Goal: Task Accomplishment & Management: Use online tool/utility

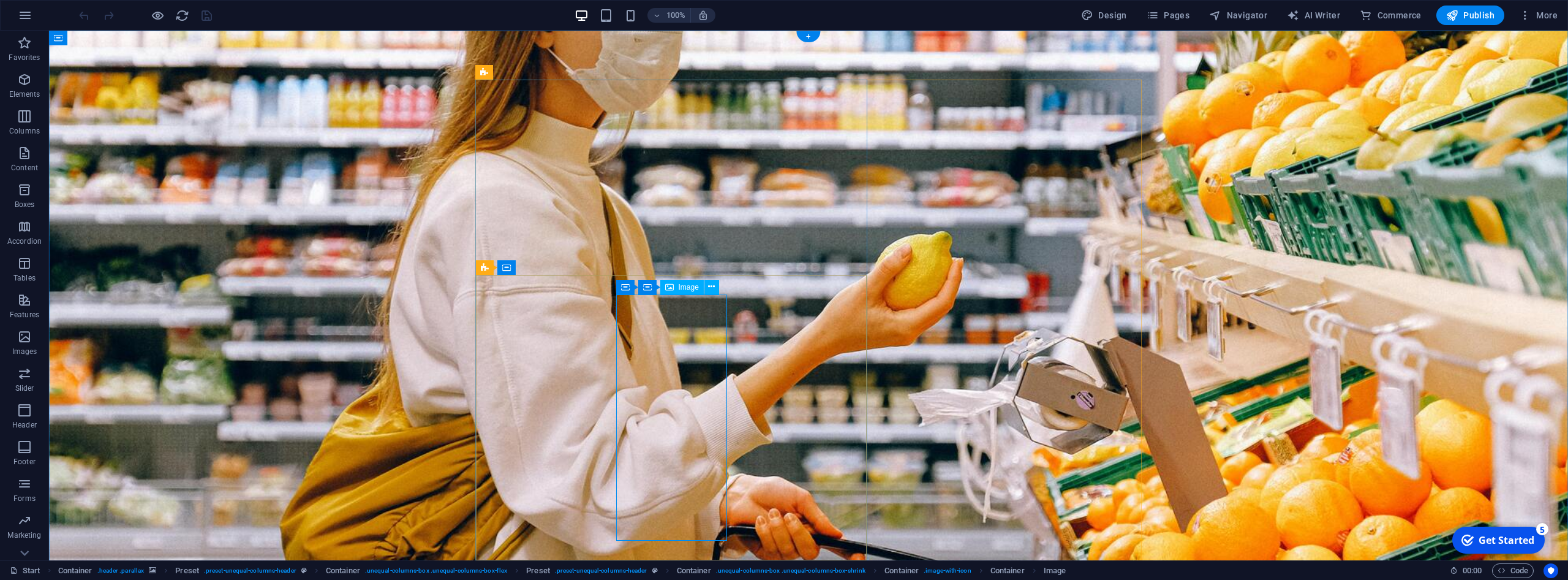
select select "px"
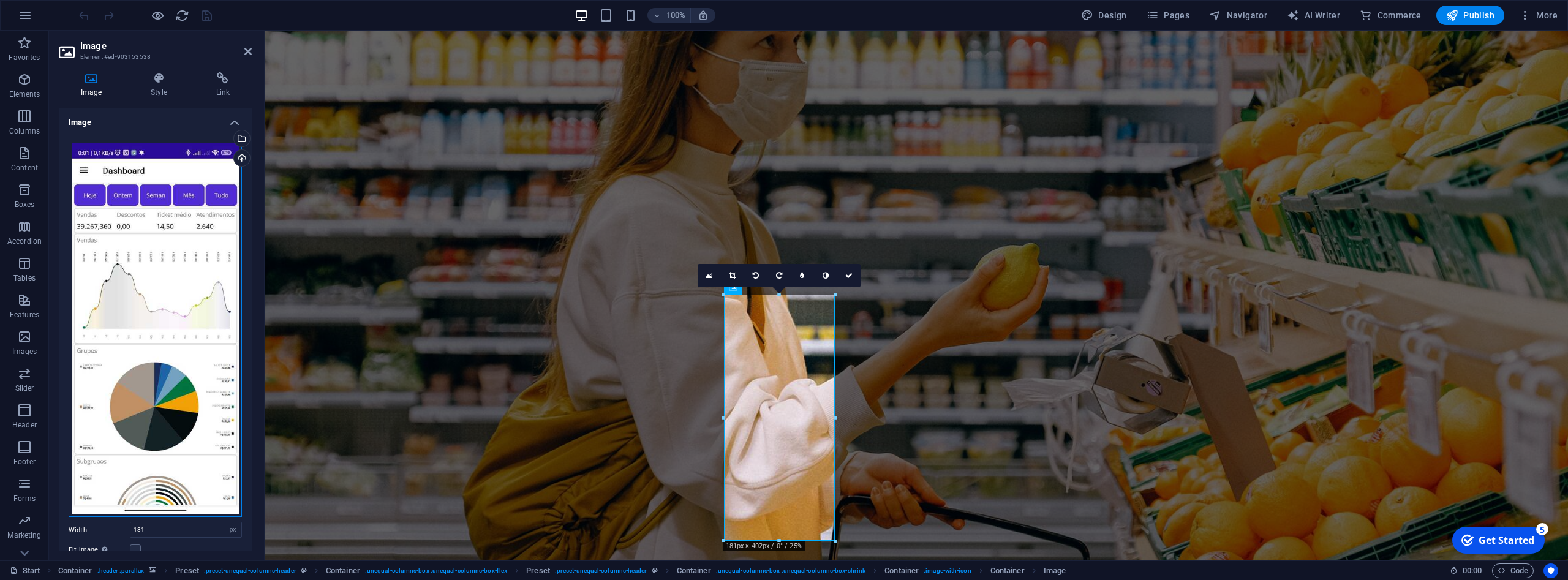
click at [131, 164] on div "Drag files here, click to choose files or select files from Files or our free s…" at bounding box center [156, 329] width 174 height 378
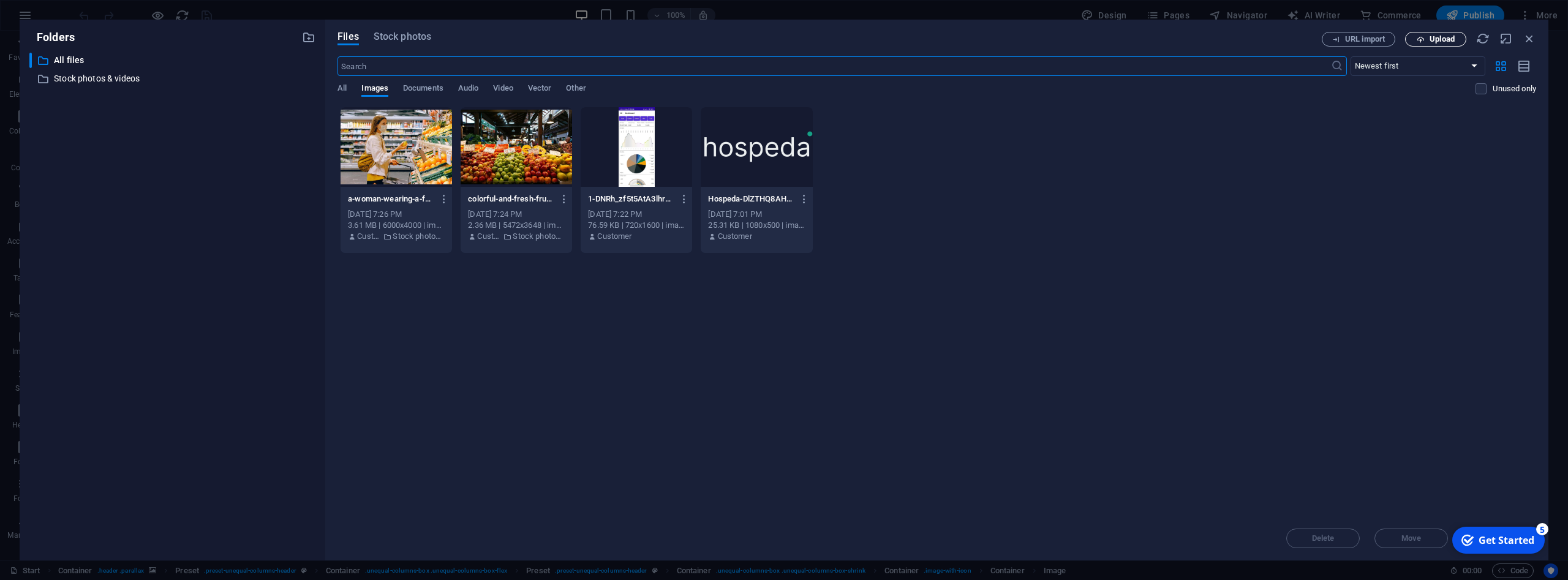
click at [1421, 40] on icon "button" at bounding box center [1420, 39] width 8 height 8
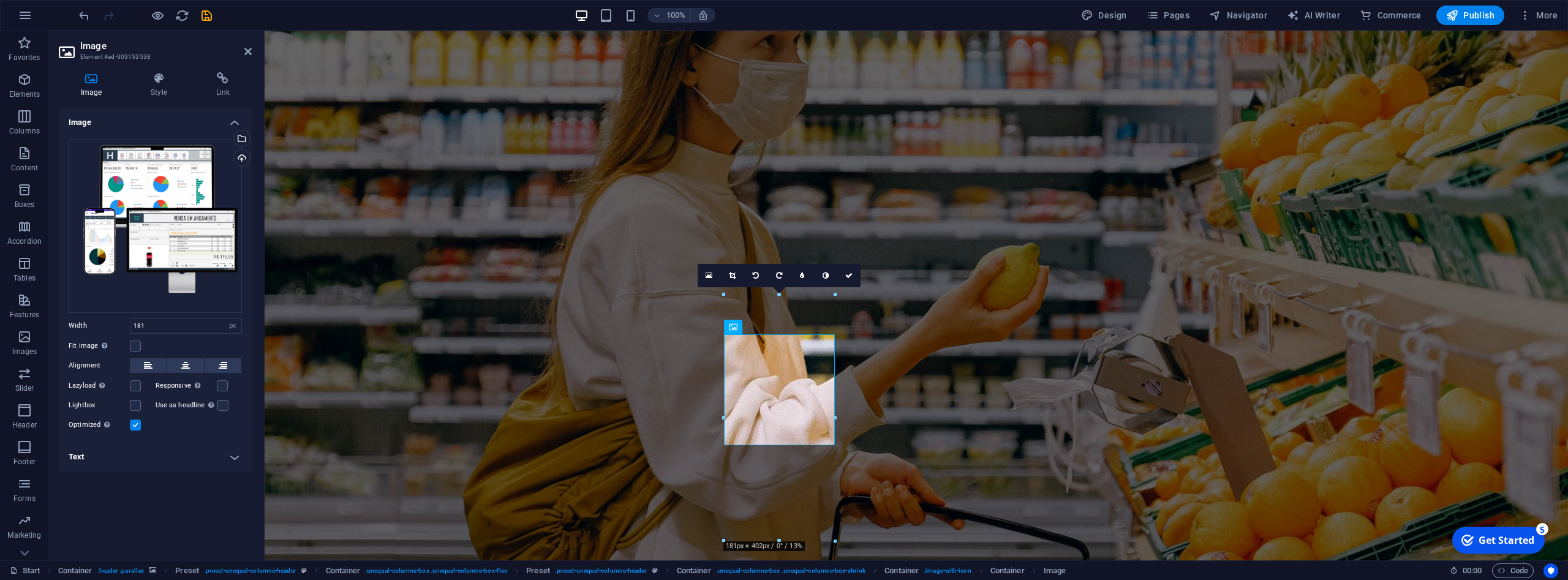
click at [481, 276] on figure at bounding box center [916, 313] width 1303 height 565
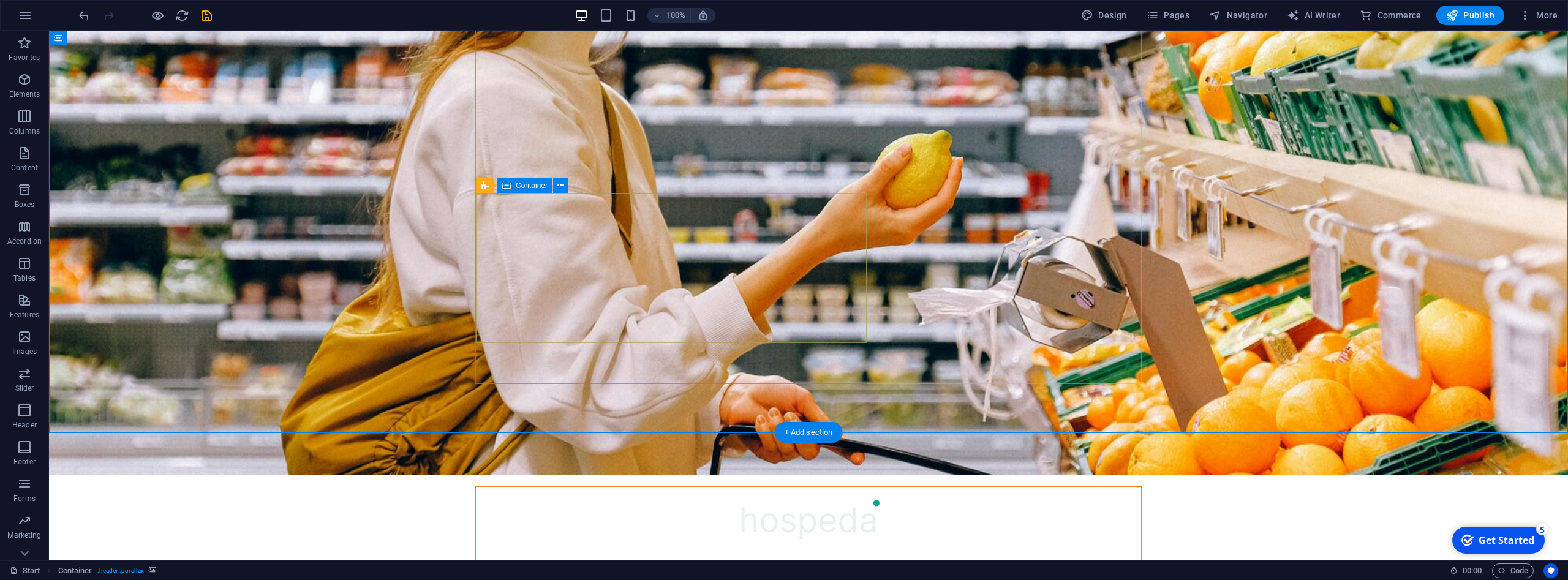
scroll to position [125, 0]
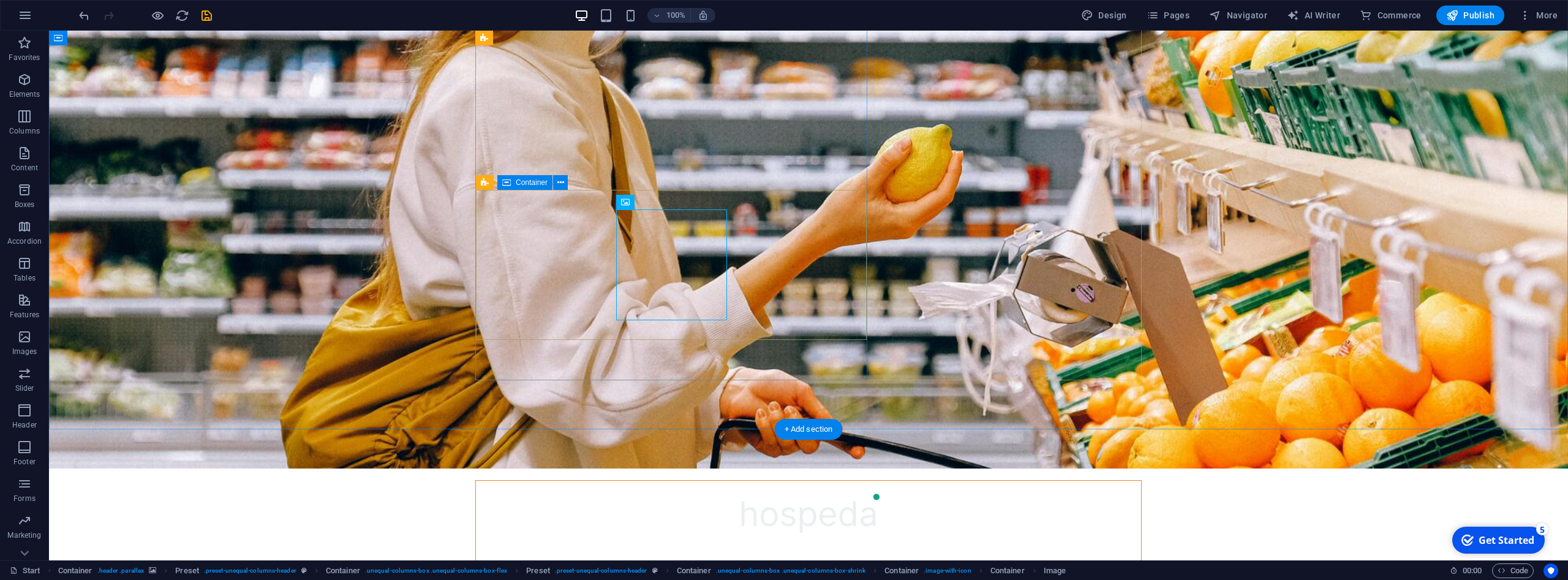
select select "px"
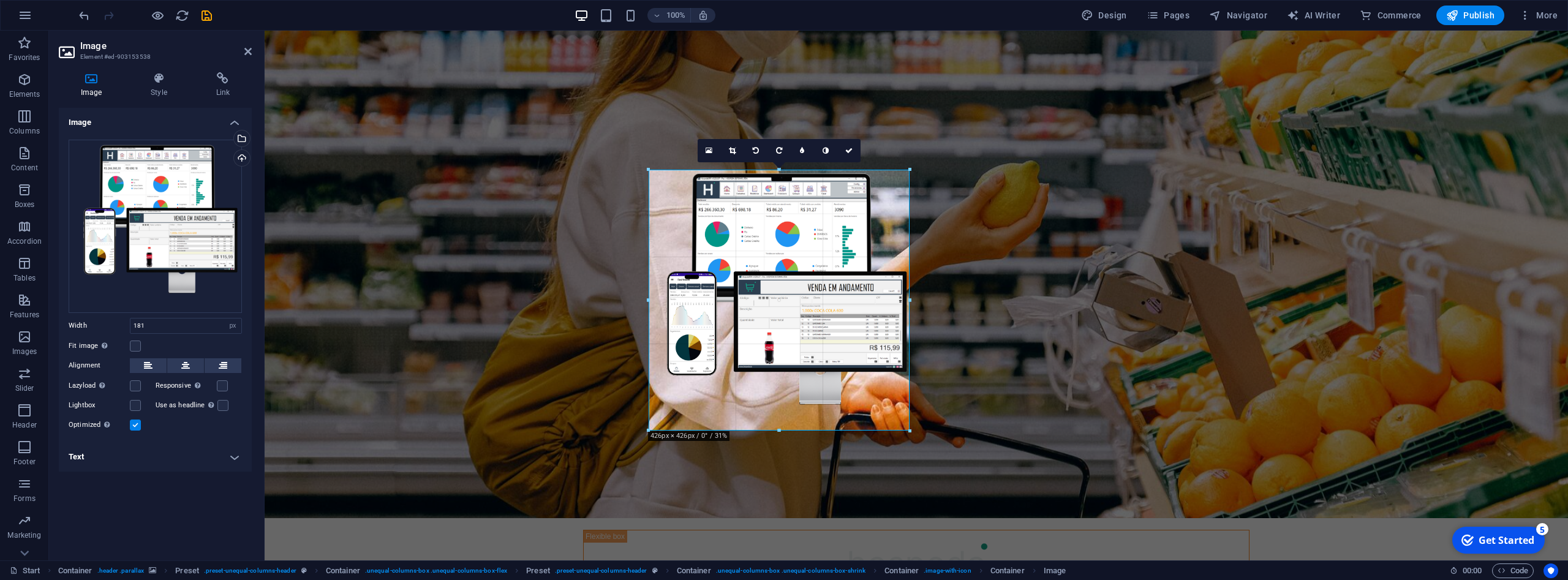
drag, startPoint x: 835, startPoint y: 322, endPoint x: 724, endPoint y: 417, distance: 146.1
click at [989, 447] on div "Drag here to replace the existing content. Press “Ctrl” if you want to create a…" at bounding box center [916, 233] width 1303 height 655
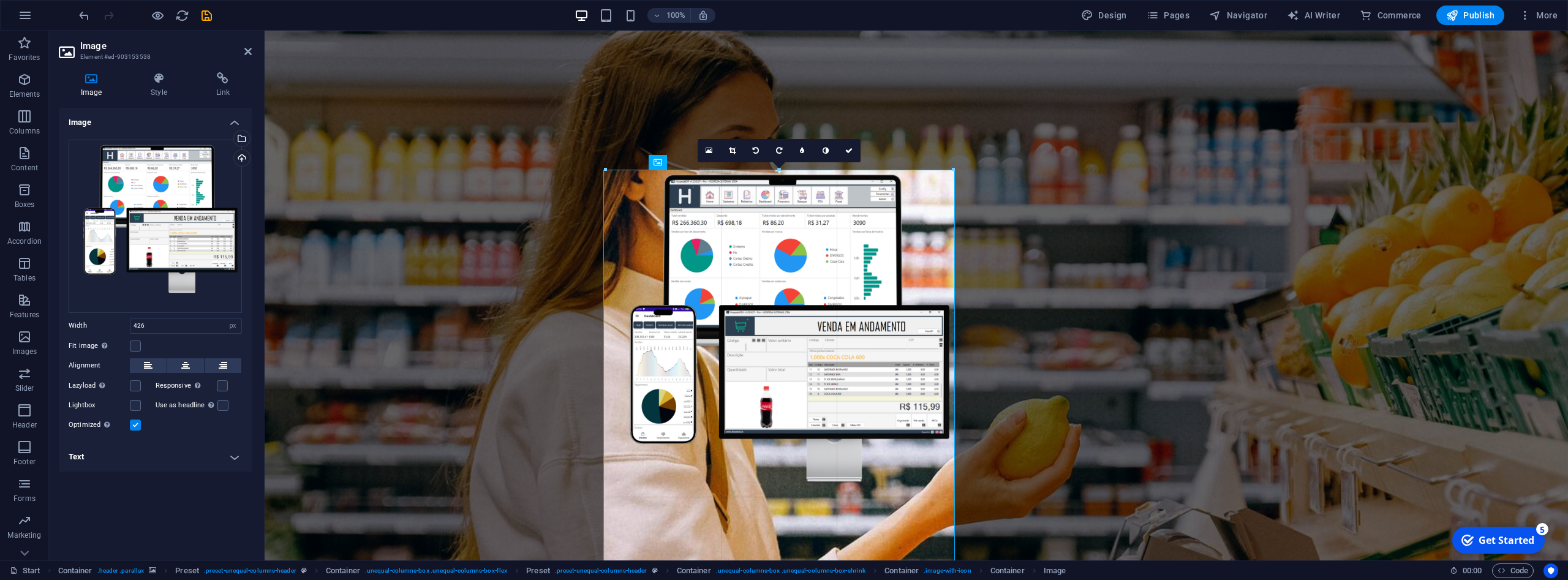
drag, startPoint x: 647, startPoint y: 168, endPoint x: 564, endPoint y: 315, distance: 168.8
click at [564, 315] on div "Drag here to replace the existing content. Press “Ctrl” if you want to create a…" at bounding box center [916, 233] width 1303 height 655
type input "567"
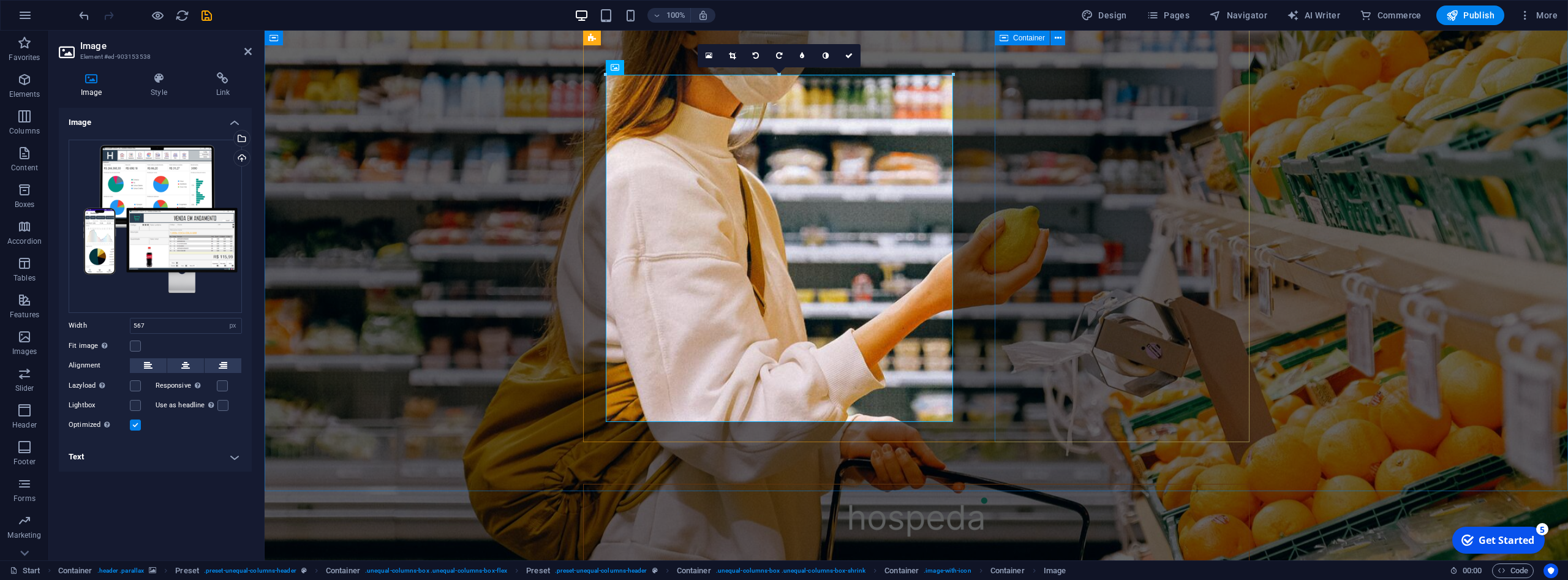
scroll to position [220, 0]
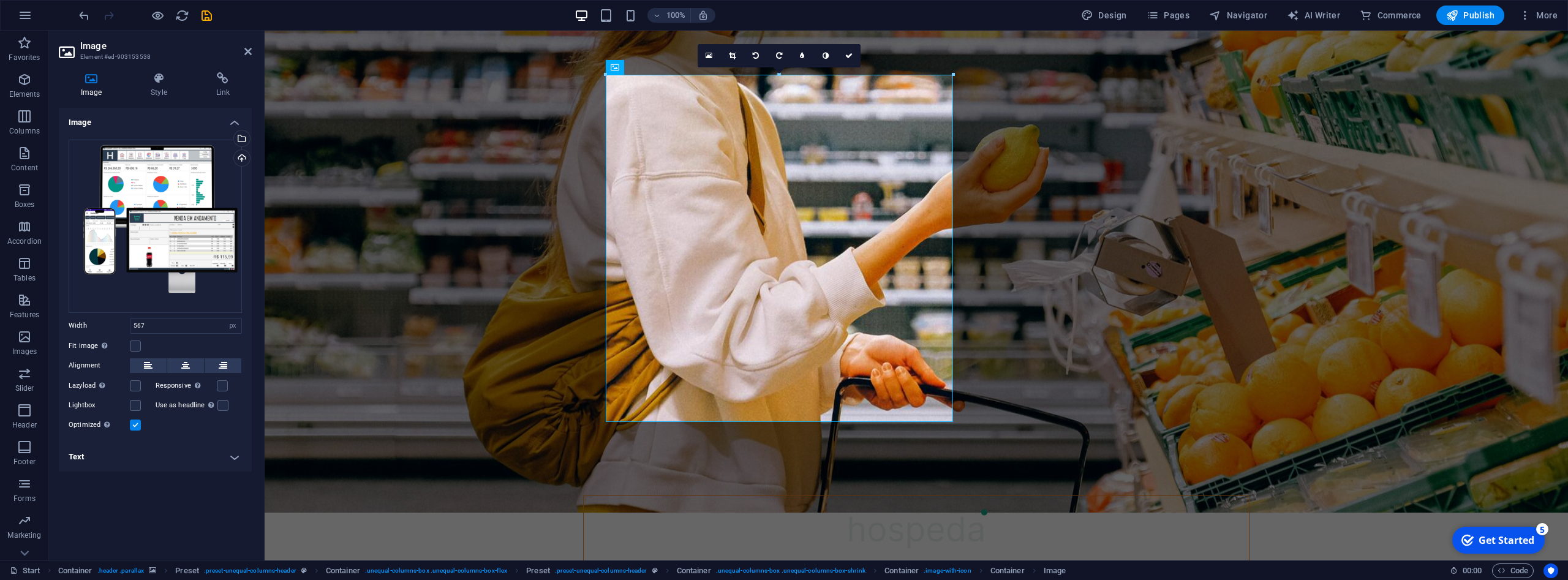
click at [1331, 277] on figure at bounding box center [916, 195] width 1303 height 636
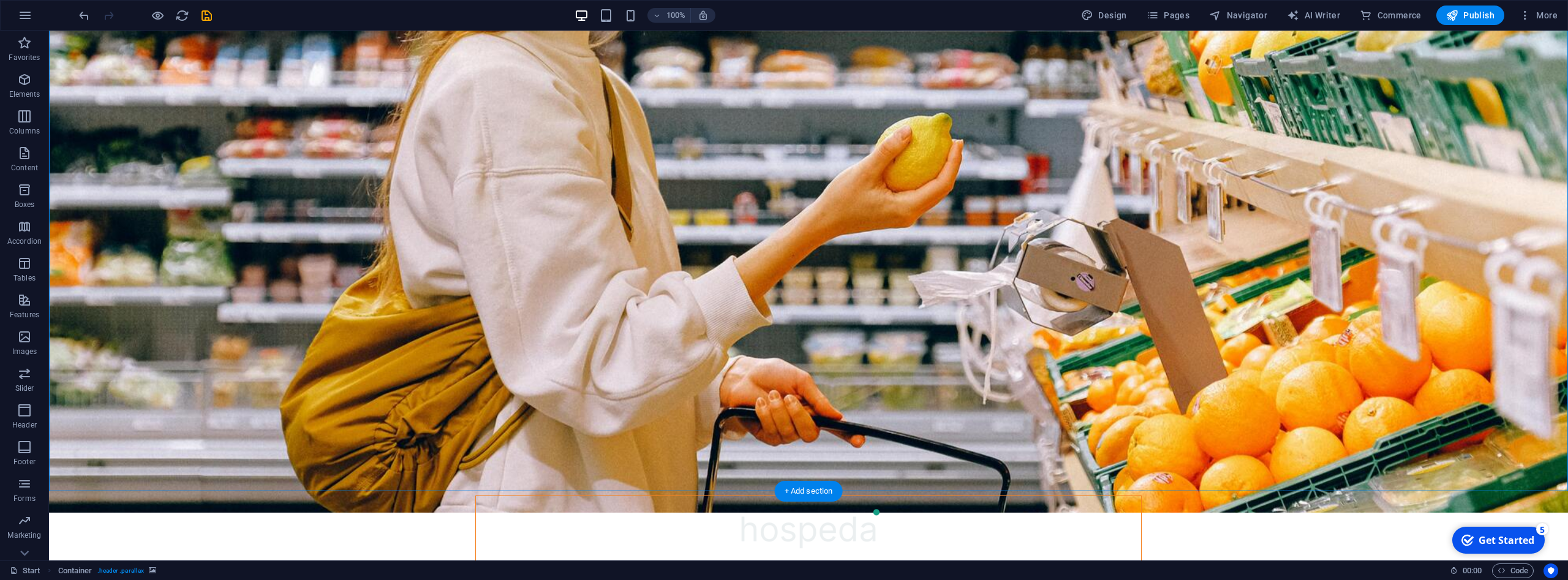
click at [1250, 362] on figure at bounding box center [809, 195] width 1519 height 636
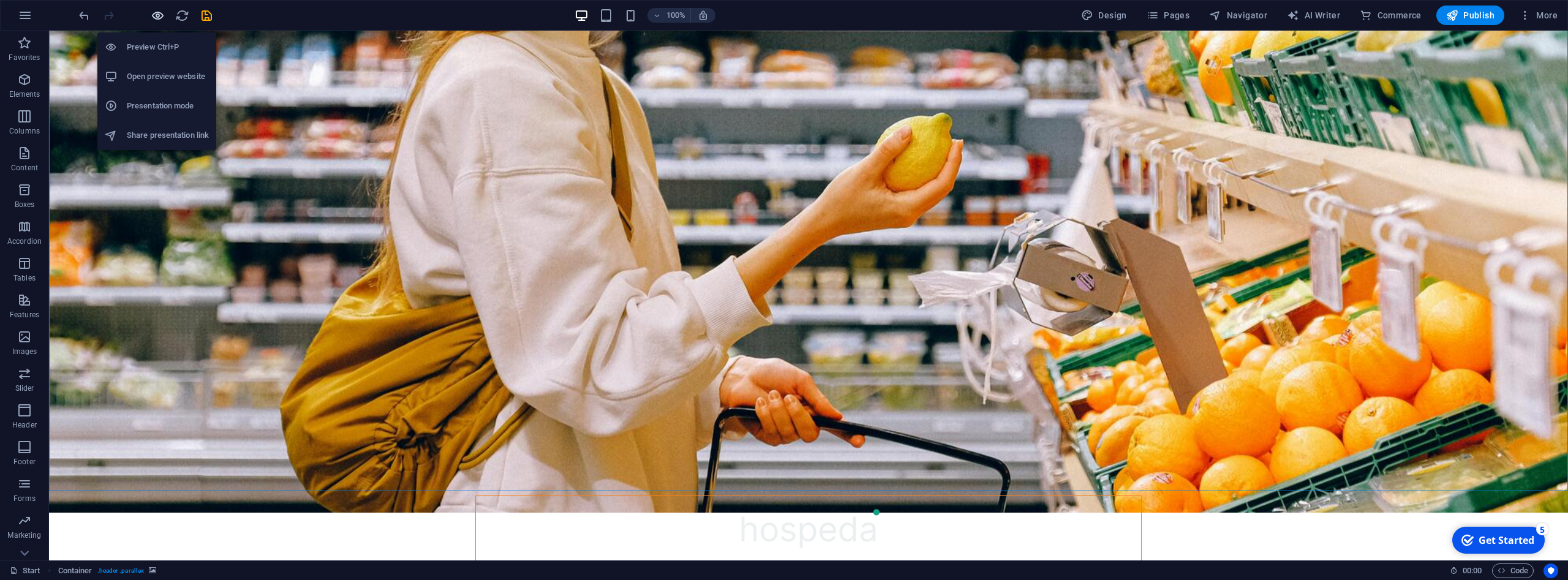
click at [156, 19] on icon "button" at bounding box center [158, 15] width 14 height 14
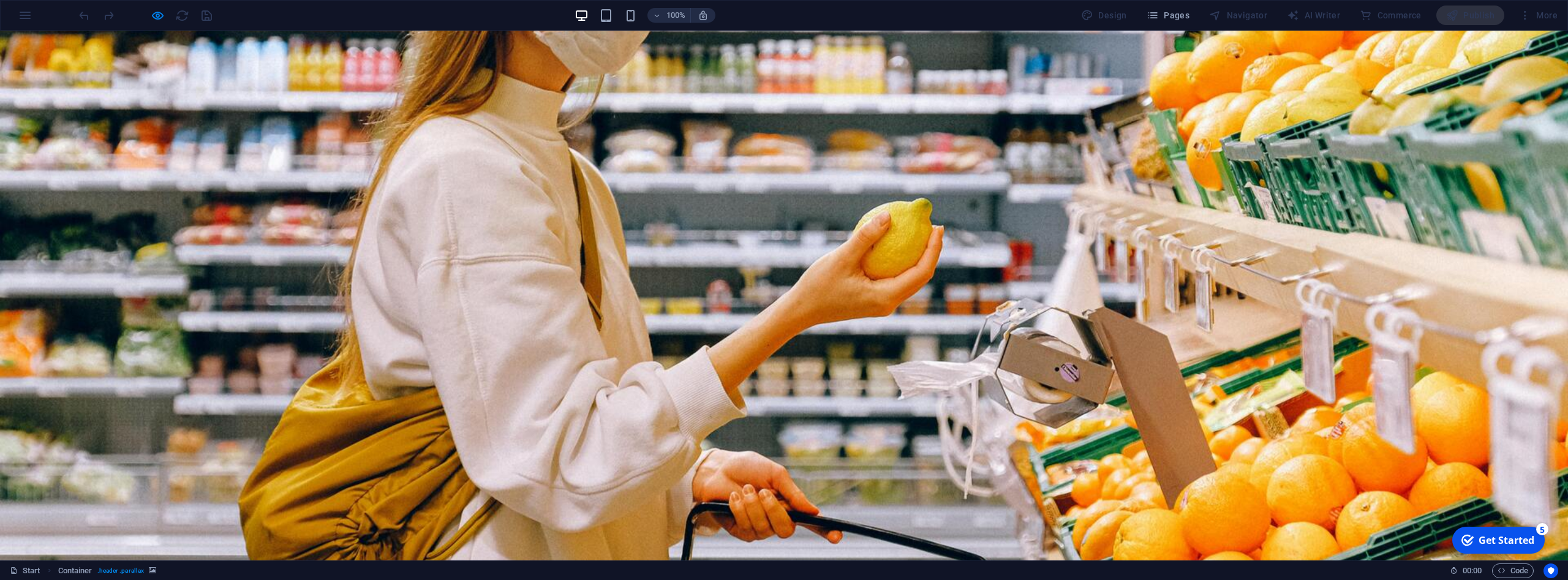
scroll to position [125, 0]
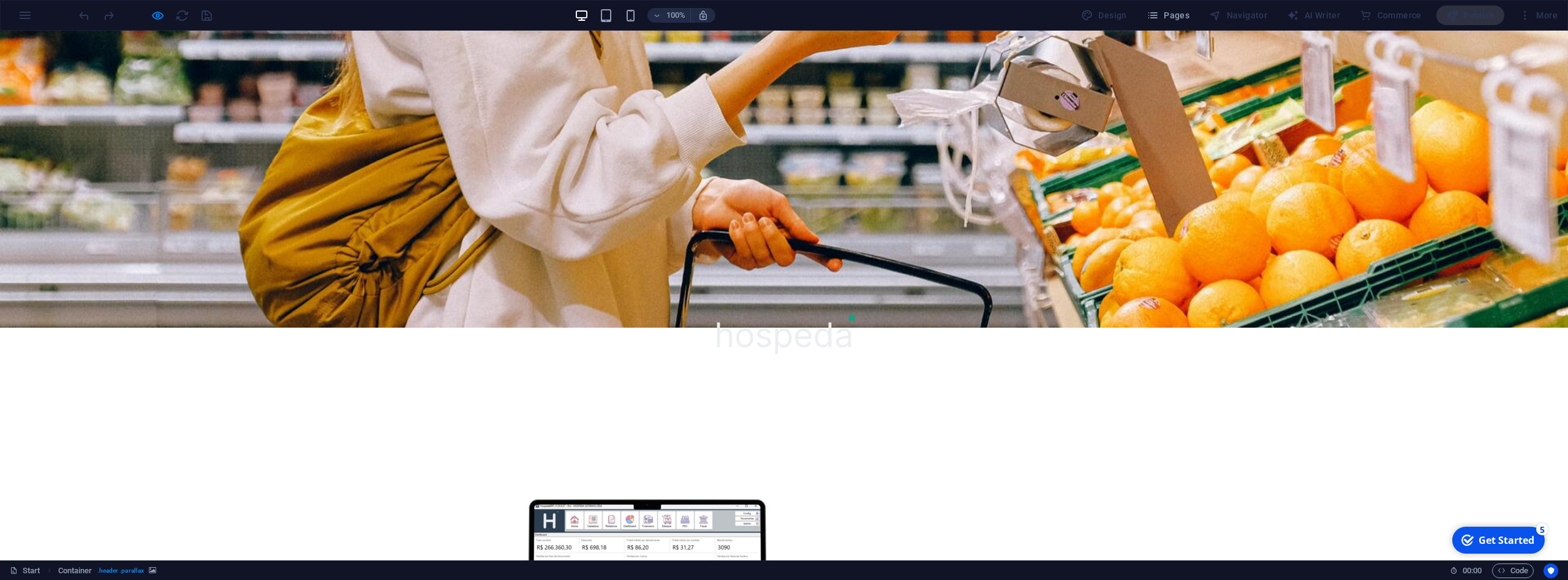
scroll to position [531, 0]
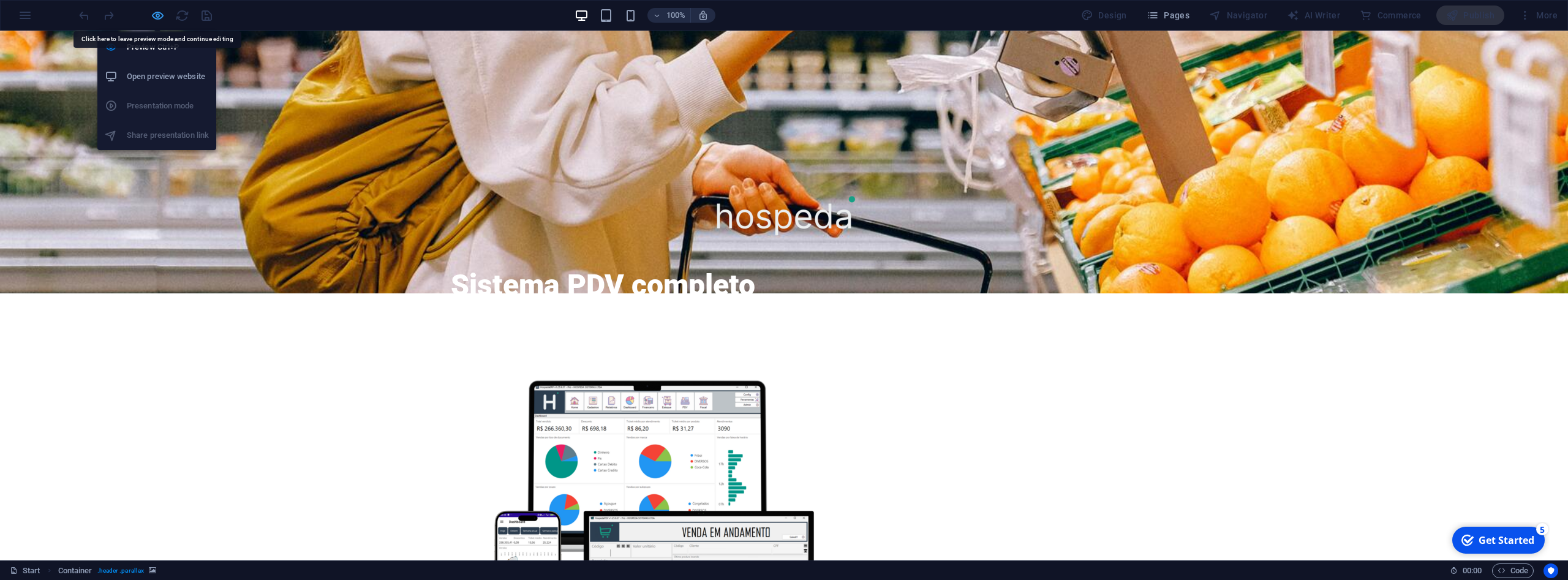
click at [158, 18] on icon "button" at bounding box center [158, 15] width 14 height 14
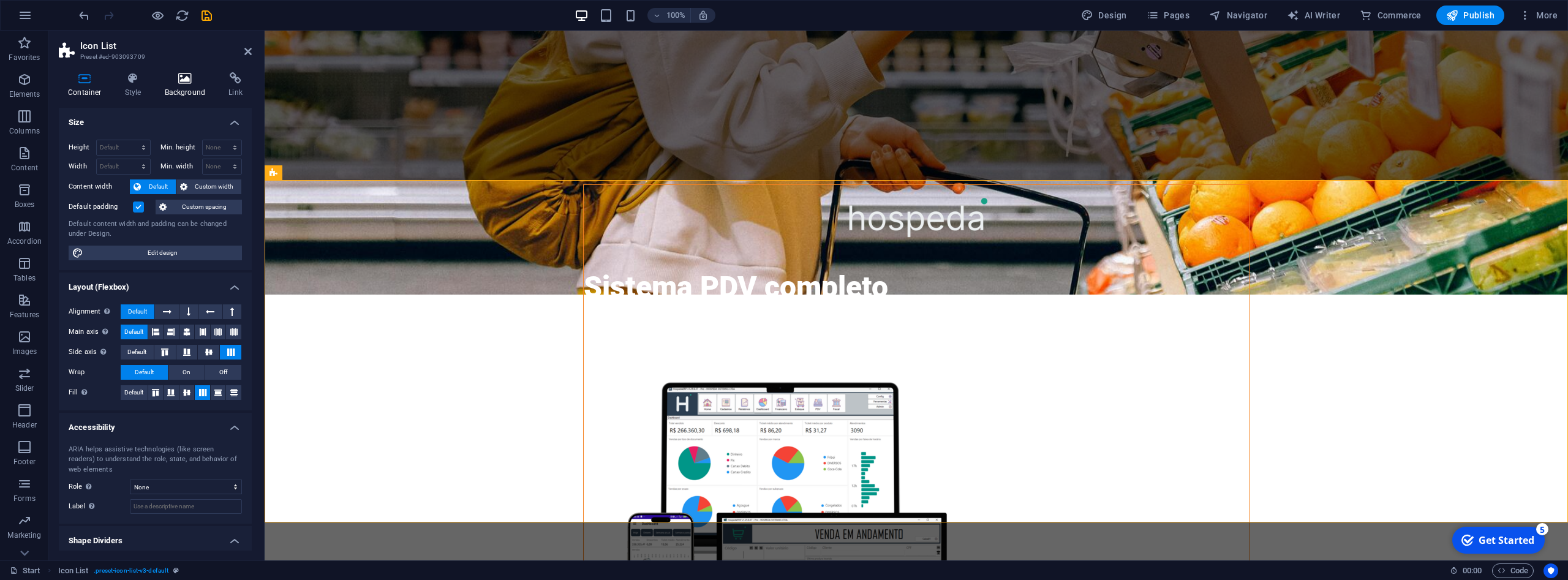
click at [195, 81] on icon at bounding box center [185, 78] width 60 height 13
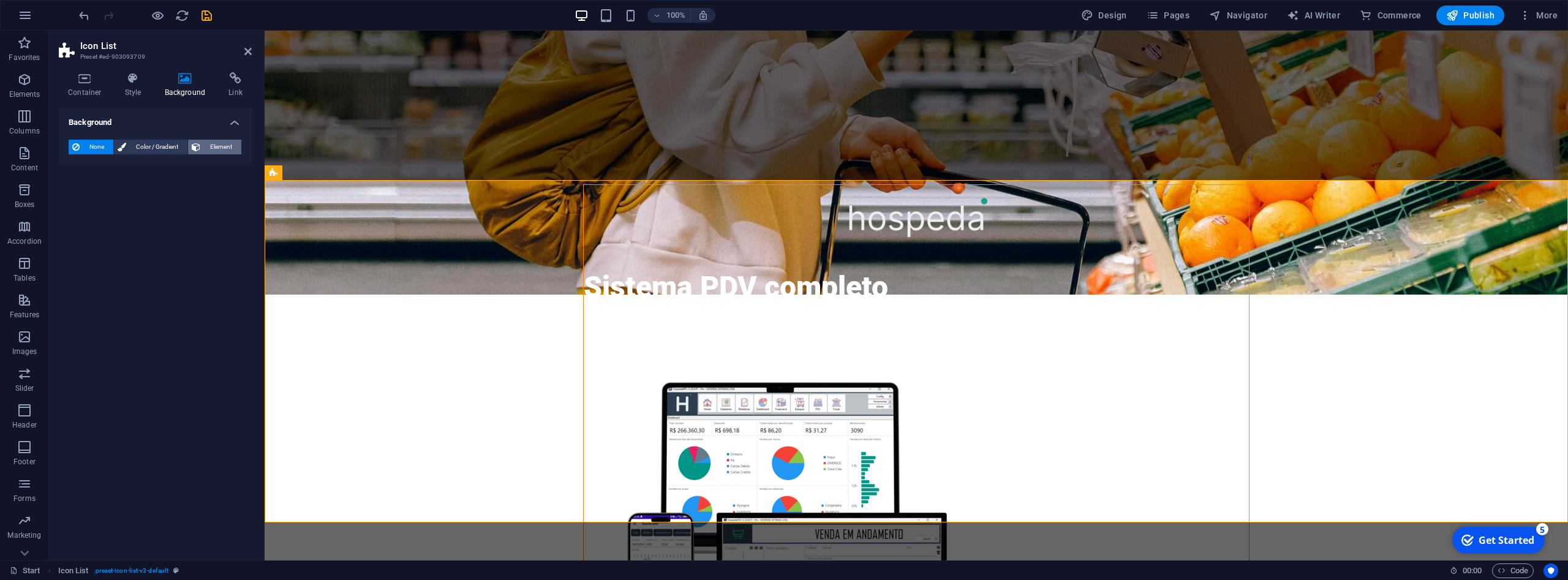
click at [216, 144] on span "Element" at bounding box center [221, 147] width 34 height 15
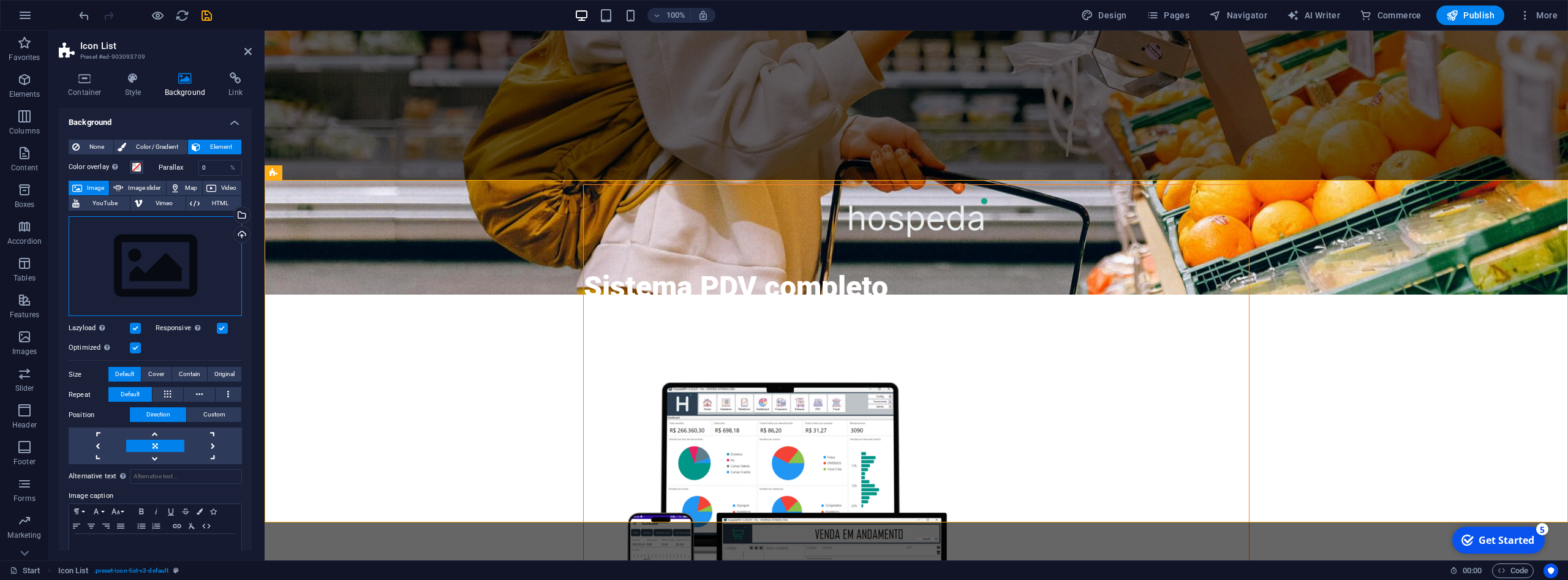
click at [173, 260] on div "Drag files here, click to choose files or select files from Files or our free s…" at bounding box center [156, 266] width 174 height 101
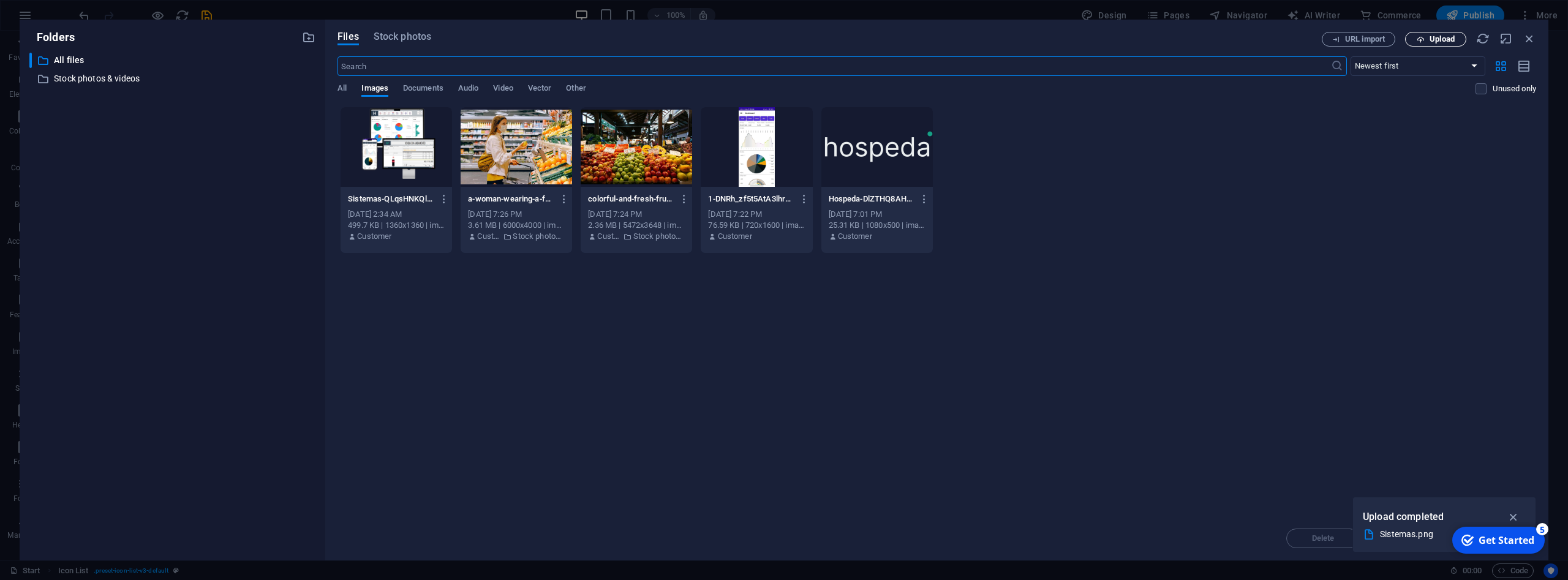
click at [1417, 39] on span "Upload" at bounding box center [1436, 39] width 50 height 8
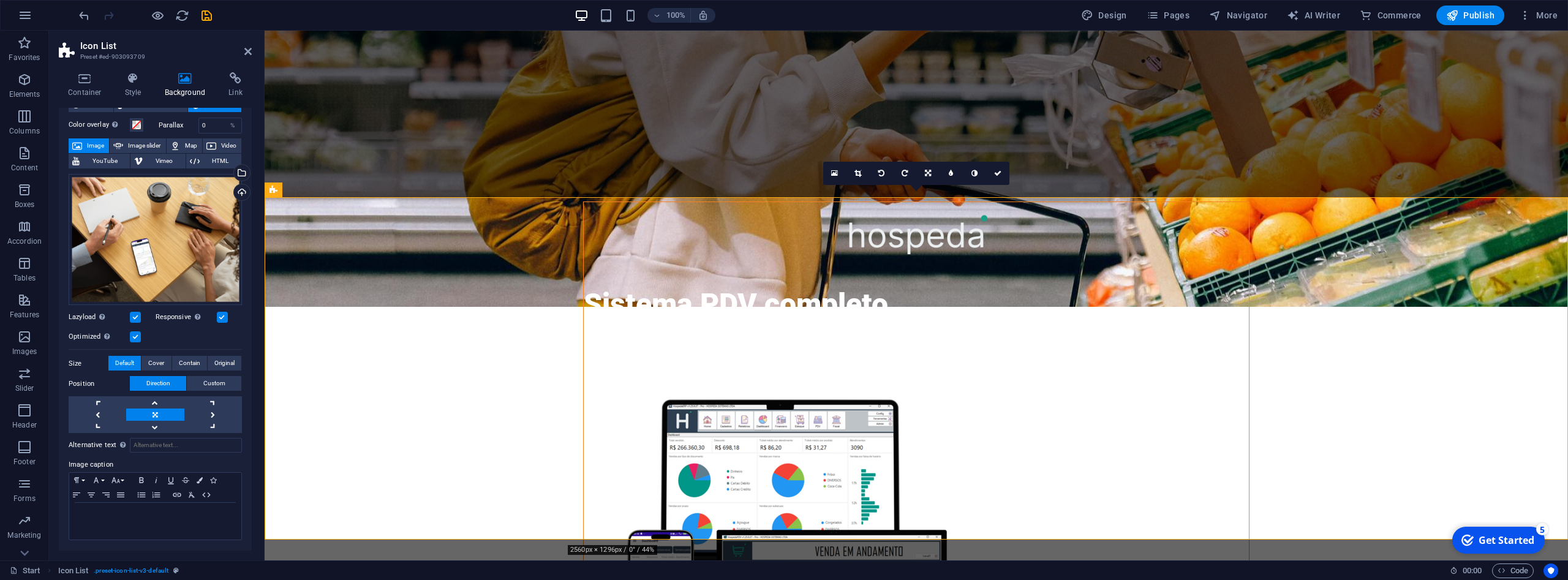
scroll to position [533, 0]
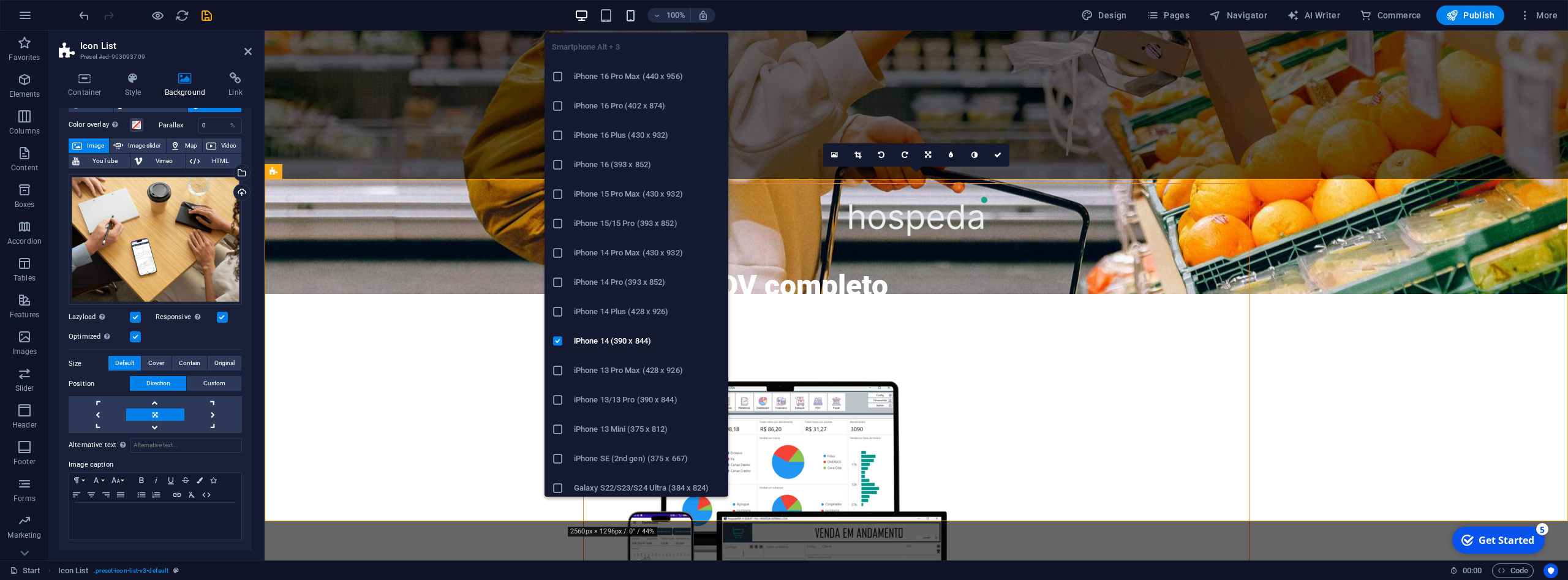
click at [631, 15] on icon "button" at bounding box center [631, 15] width 14 height 14
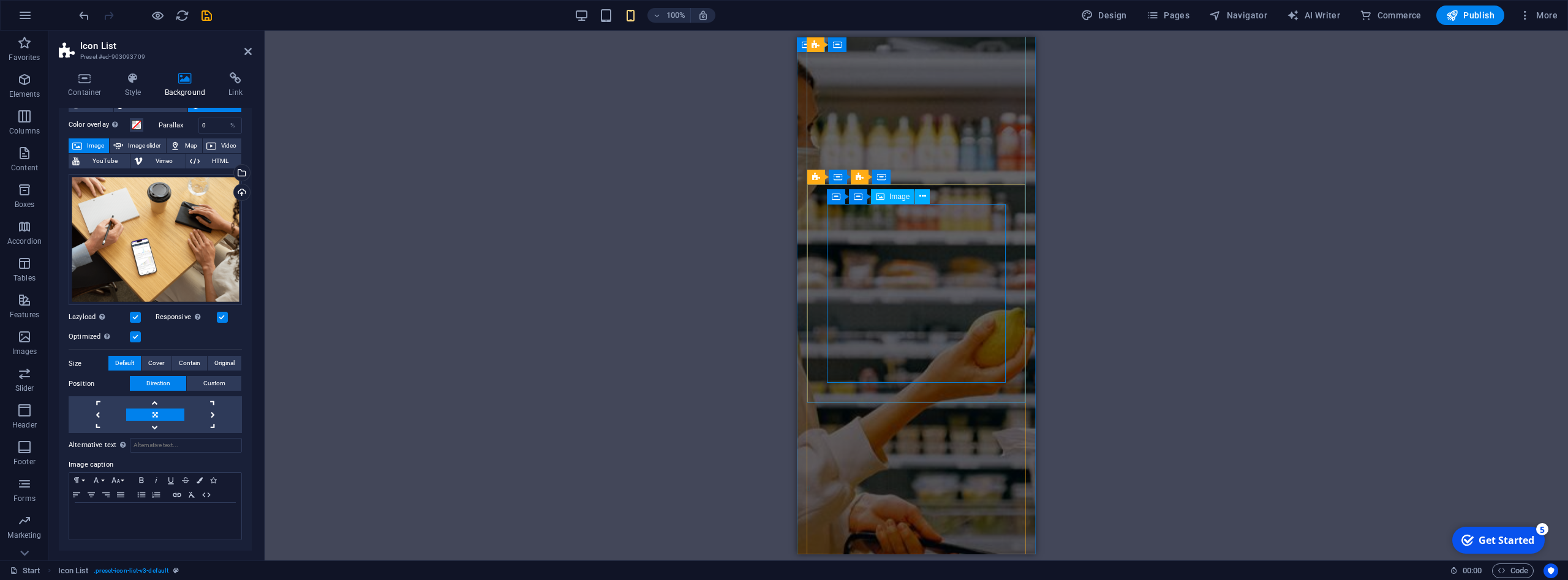
scroll to position [38, 0]
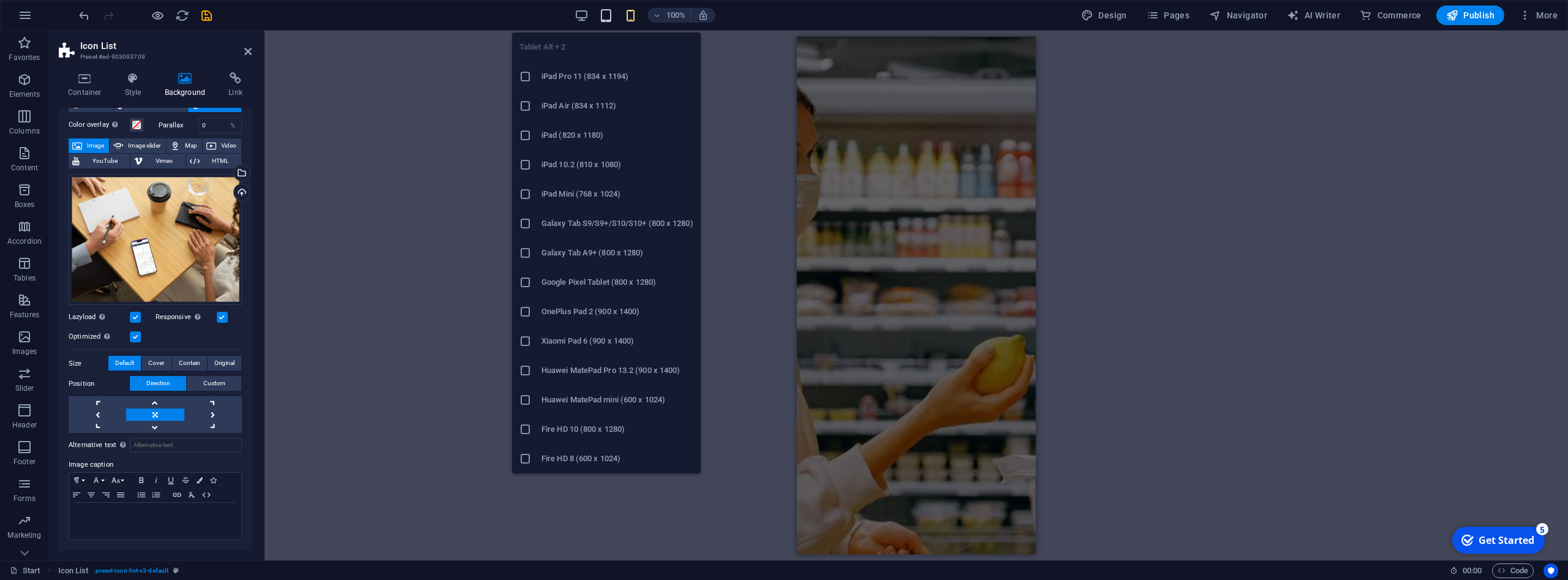
click at [610, 16] on icon "button" at bounding box center [606, 15] width 14 height 14
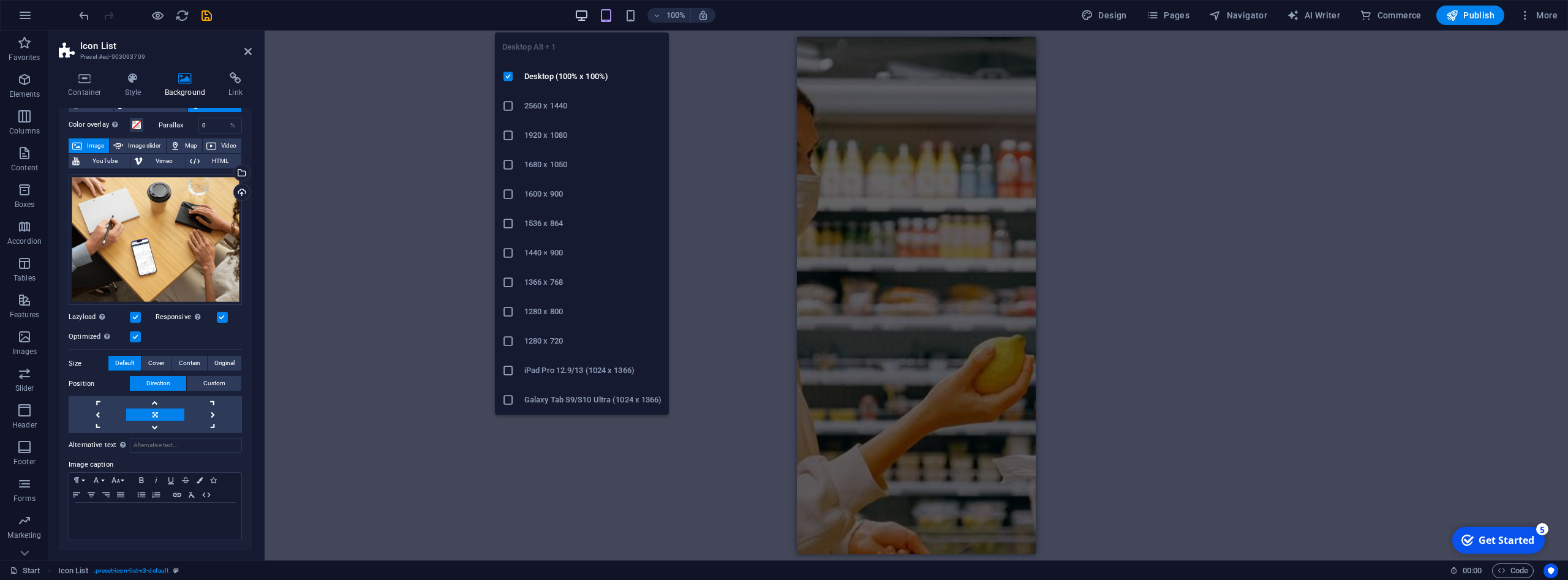
click at [580, 15] on icon "button" at bounding box center [581, 15] width 14 height 14
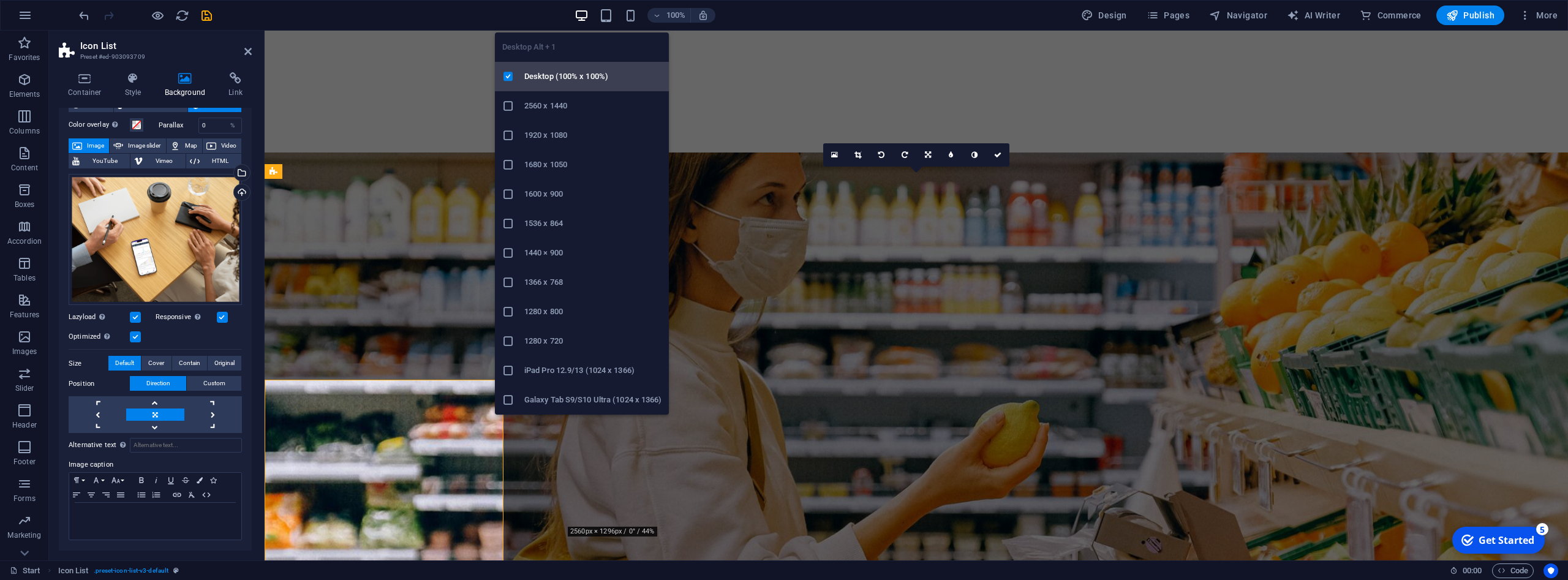
scroll to position [533, 0]
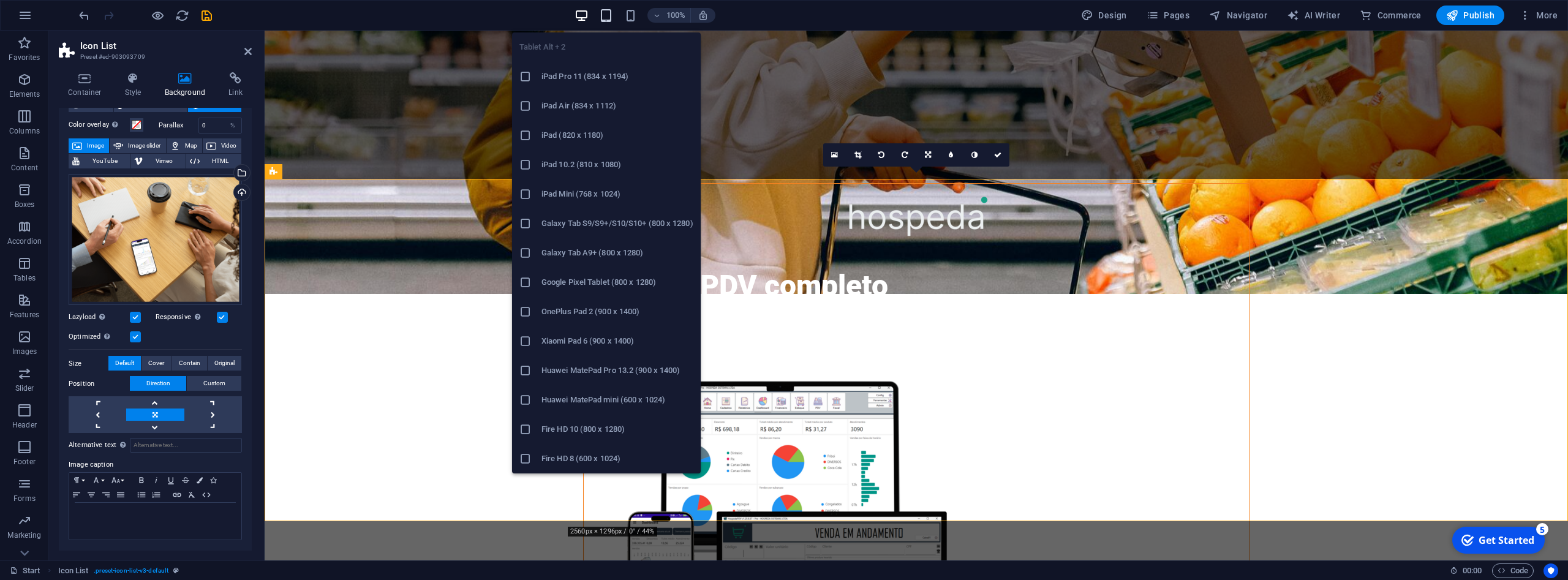
click at [610, 19] on icon "button" at bounding box center [606, 15] width 14 height 14
click at [587, 107] on h6 "iPad Air (834 x 1112)" at bounding box center [617, 106] width 152 height 15
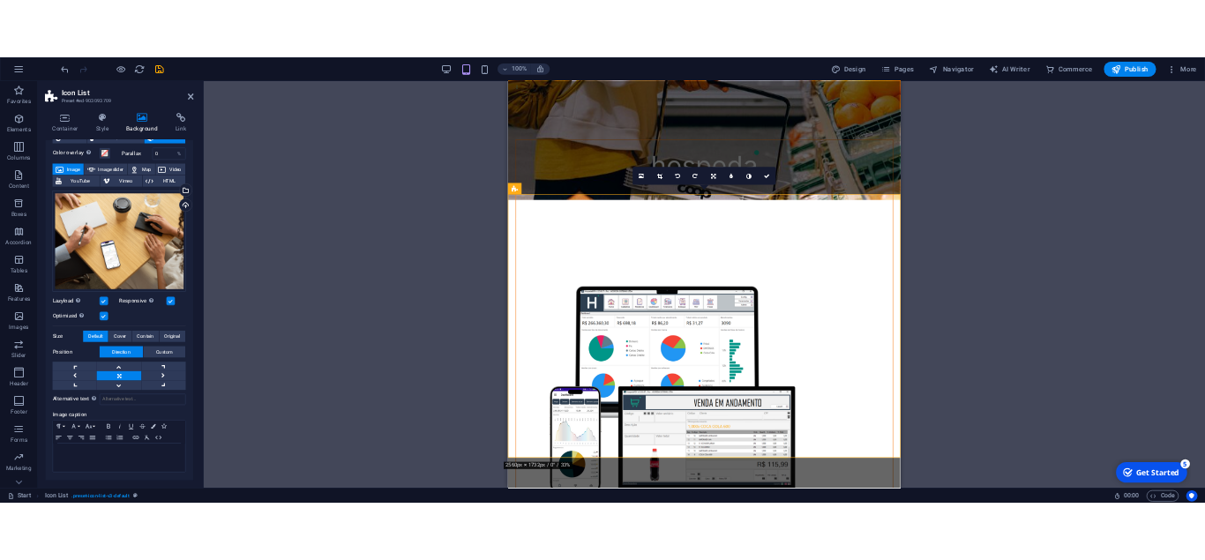
scroll to position [611, 0]
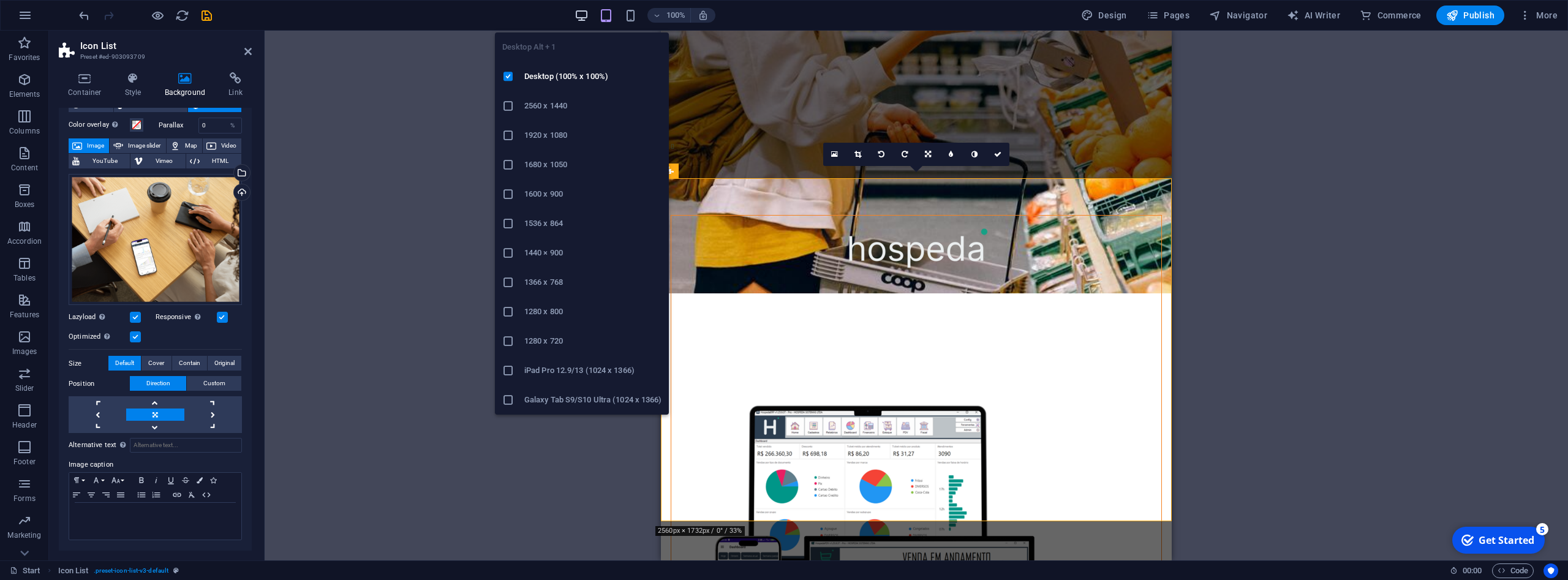
click at [586, 12] on icon "button" at bounding box center [581, 15] width 14 height 14
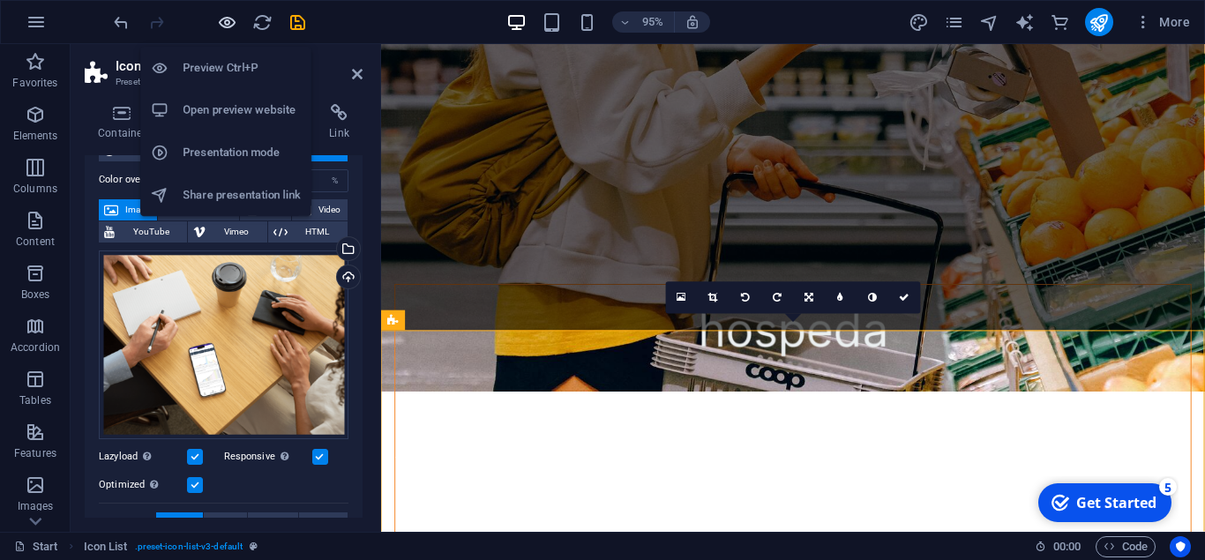
click at [221, 26] on icon "button" at bounding box center [227, 22] width 20 height 20
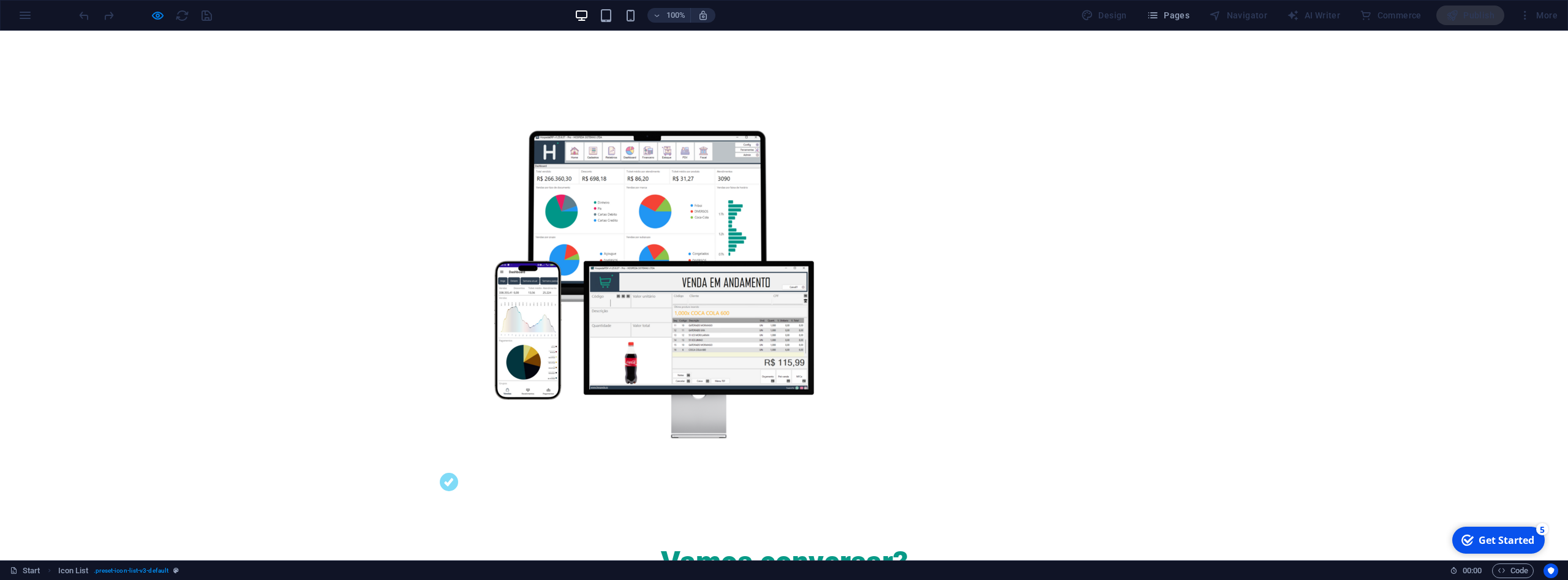
scroll to position [531, 0]
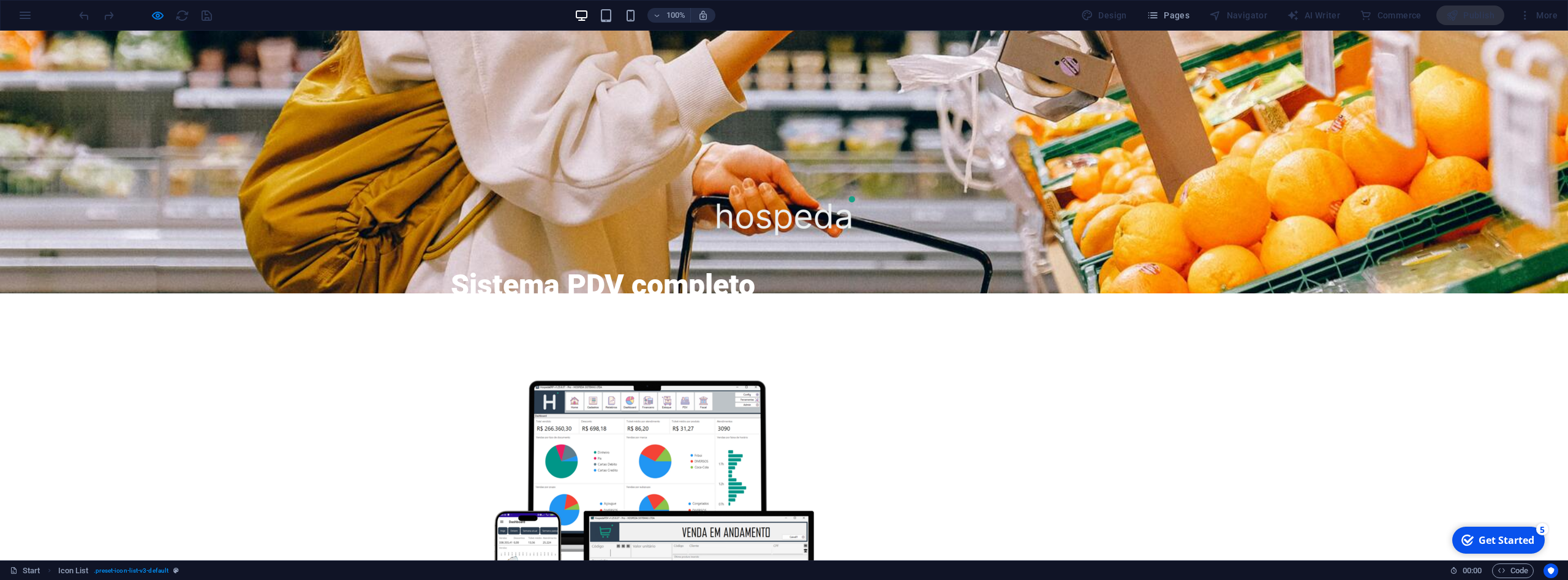
click at [1419, 564] on div "Start Icon List . preset-icon-list-v3-default" at bounding box center [725, 571] width 1431 height 15
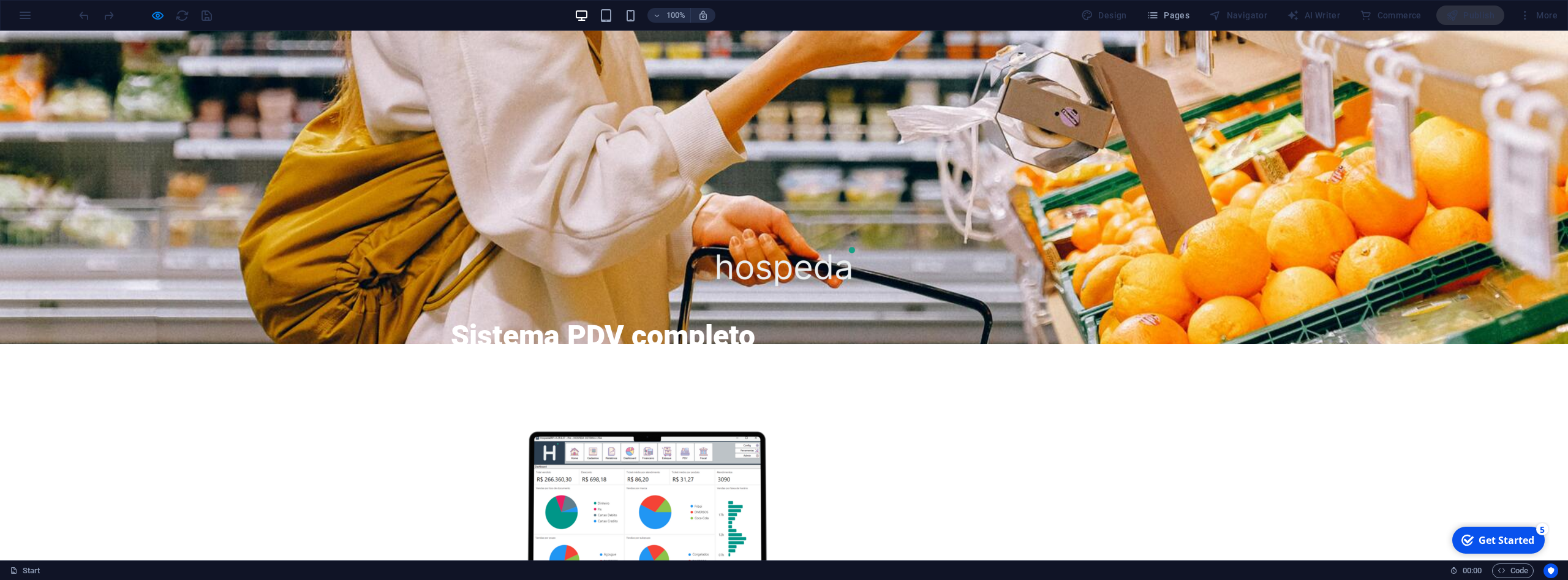
scroll to position [406, 0]
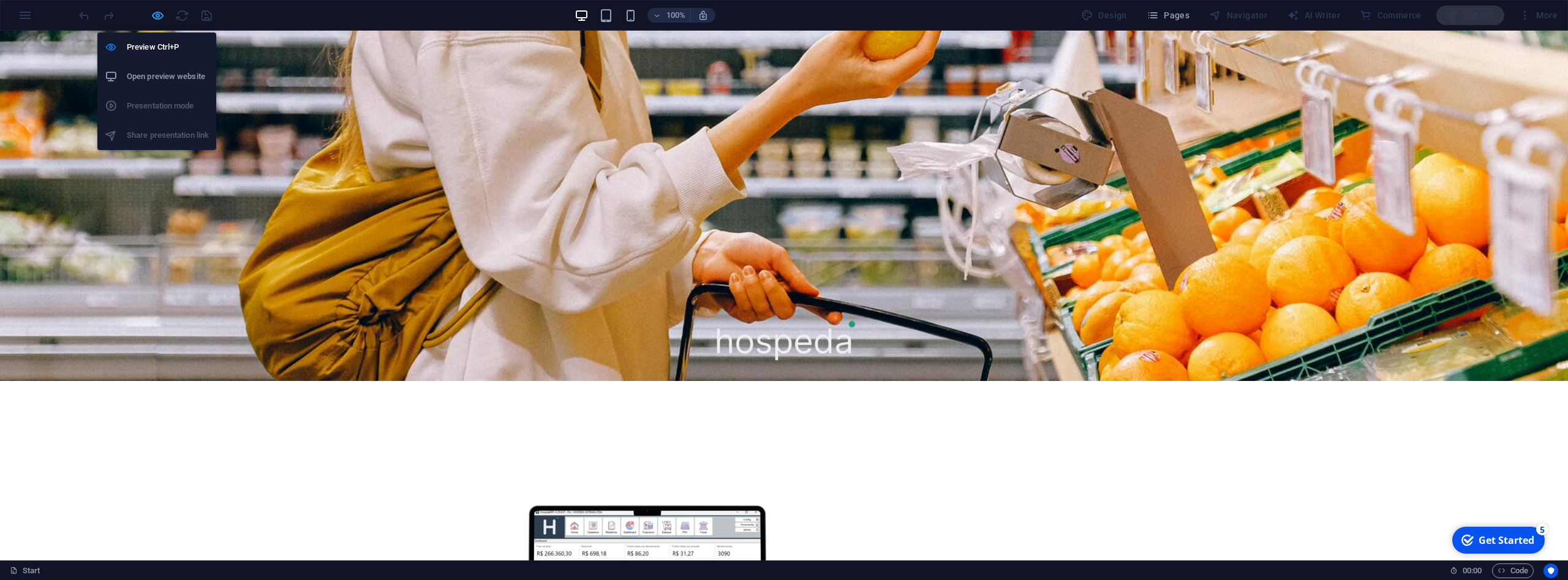
click at [159, 17] on icon "button" at bounding box center [158, 15] width 14 height 14
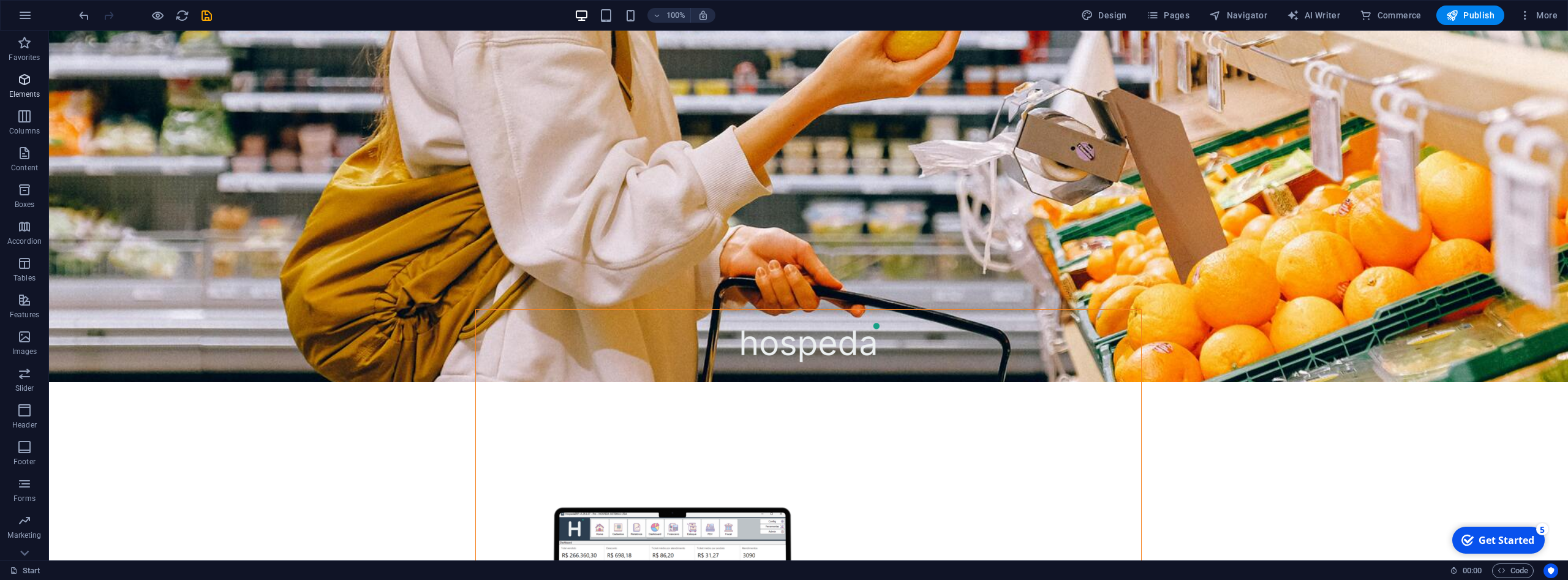
click at [24, 78] on icon "button" at bounding box center [24, 79] width 15 height 15
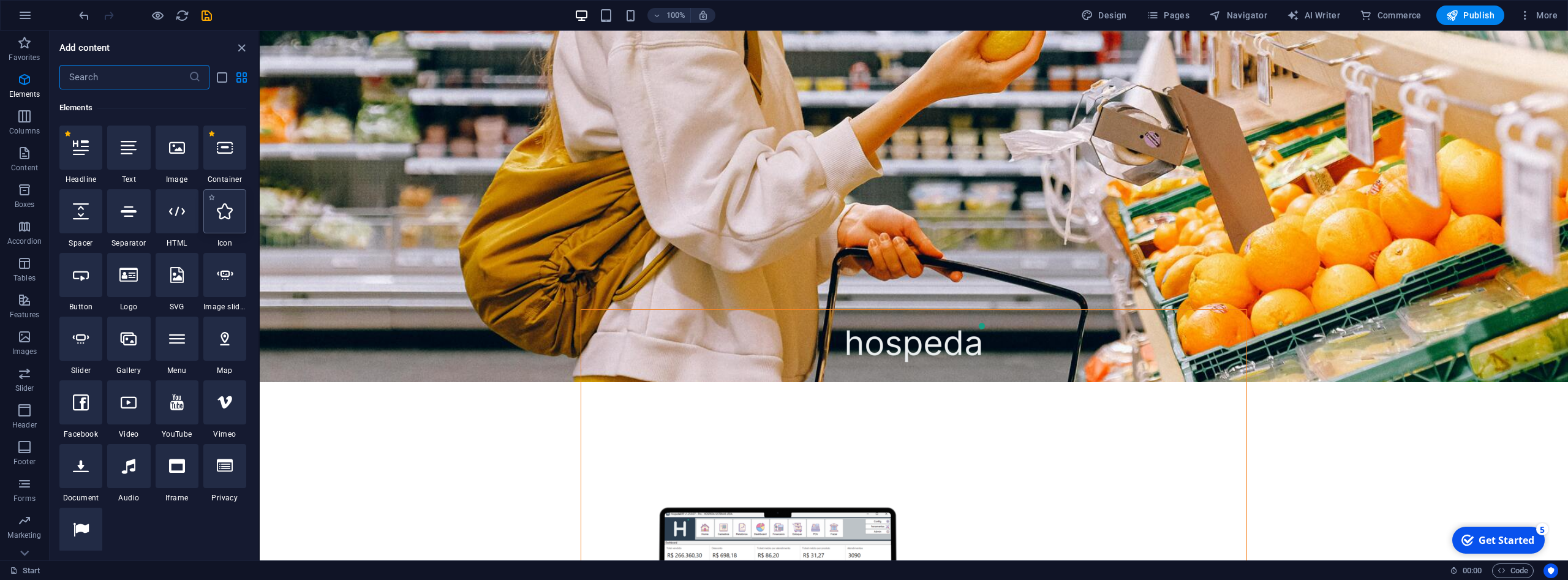
scroll to position [131, 0]
click at [147, 78] on input "text" at bounding box center [124, 77] width 129 height 24
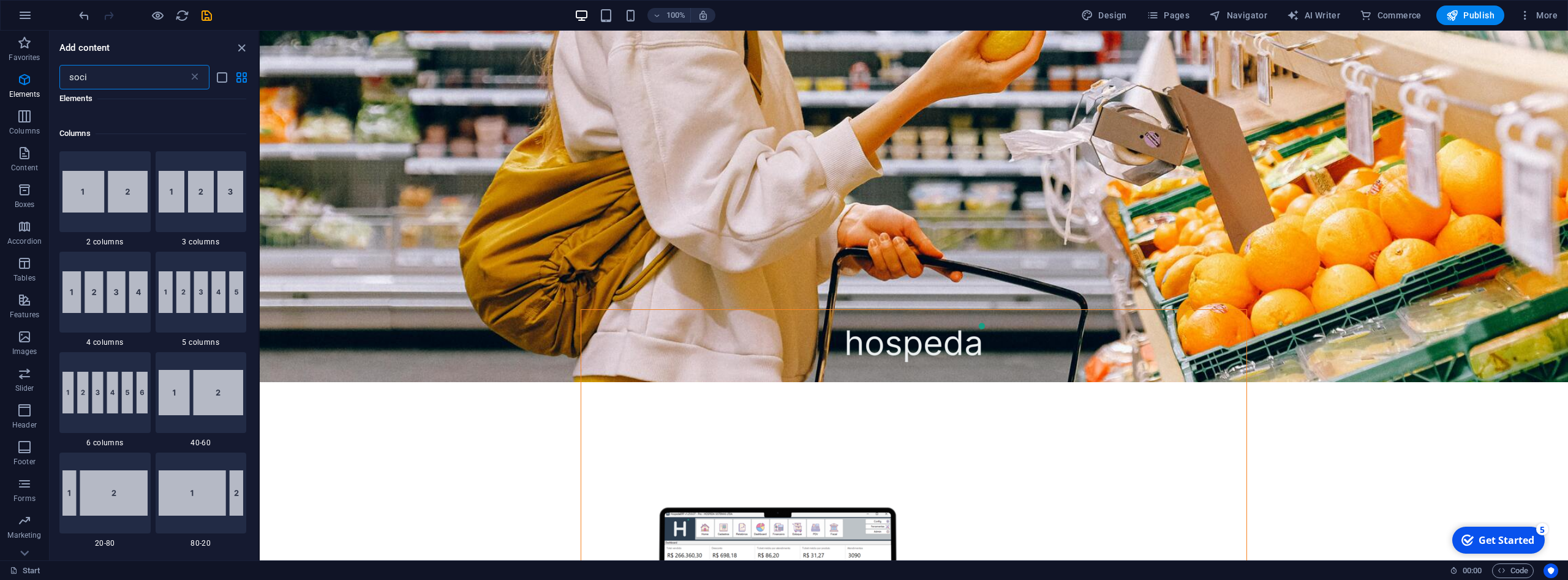
scroll to position [0, 0]
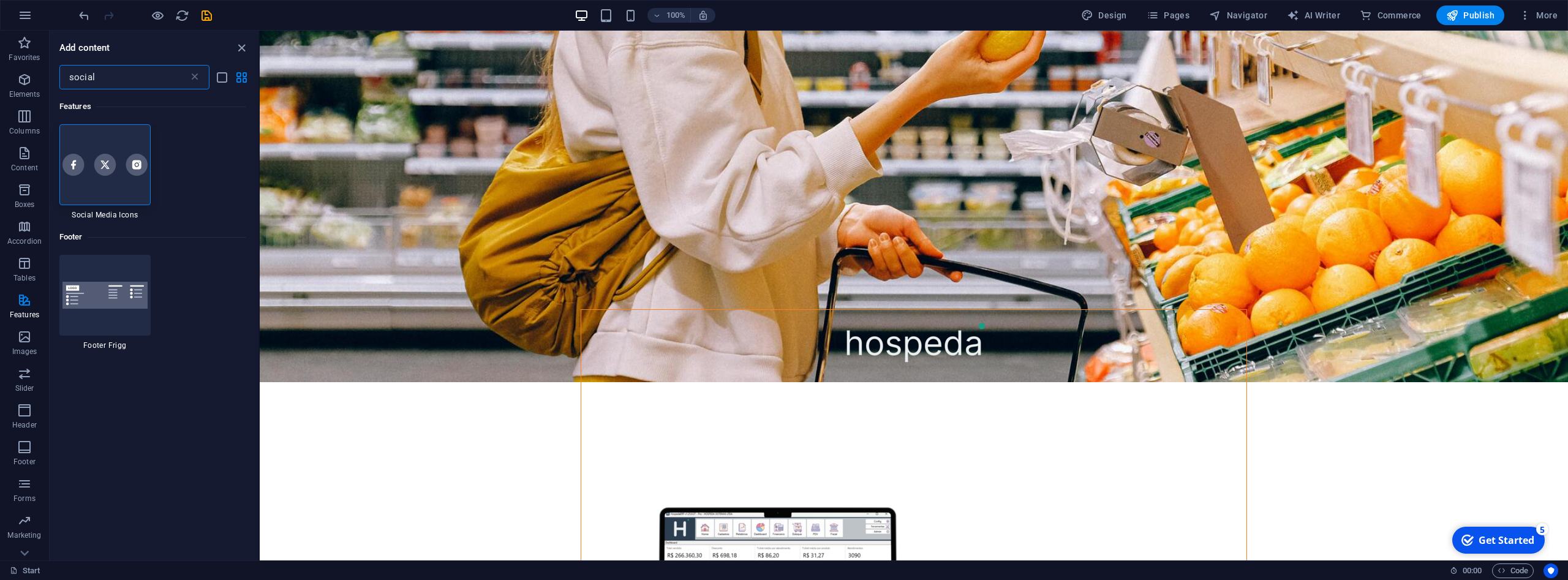
drag, startPoint x: 135, startPoint y: 75, endPoint x: 45, endPoint y: 81, distance: 90.2
click at [60, 81] on input "social" at bounding box center [124, 77] width 129 height 24
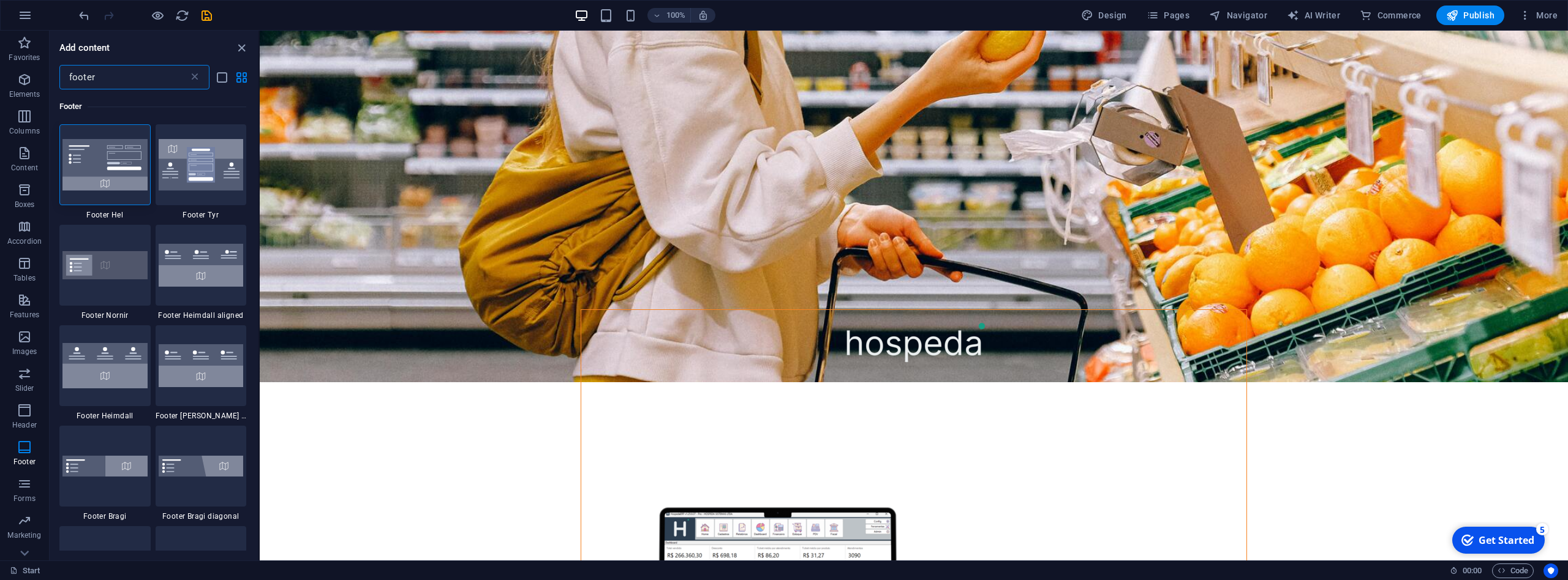
drag, startPoint x: 103, startPoint y: 75, endPoint x: 42, endPoint y: 76, distance: 61.0
click at [60, 76] on input "footer" at bounding box center [124, 77] width 129 height 24
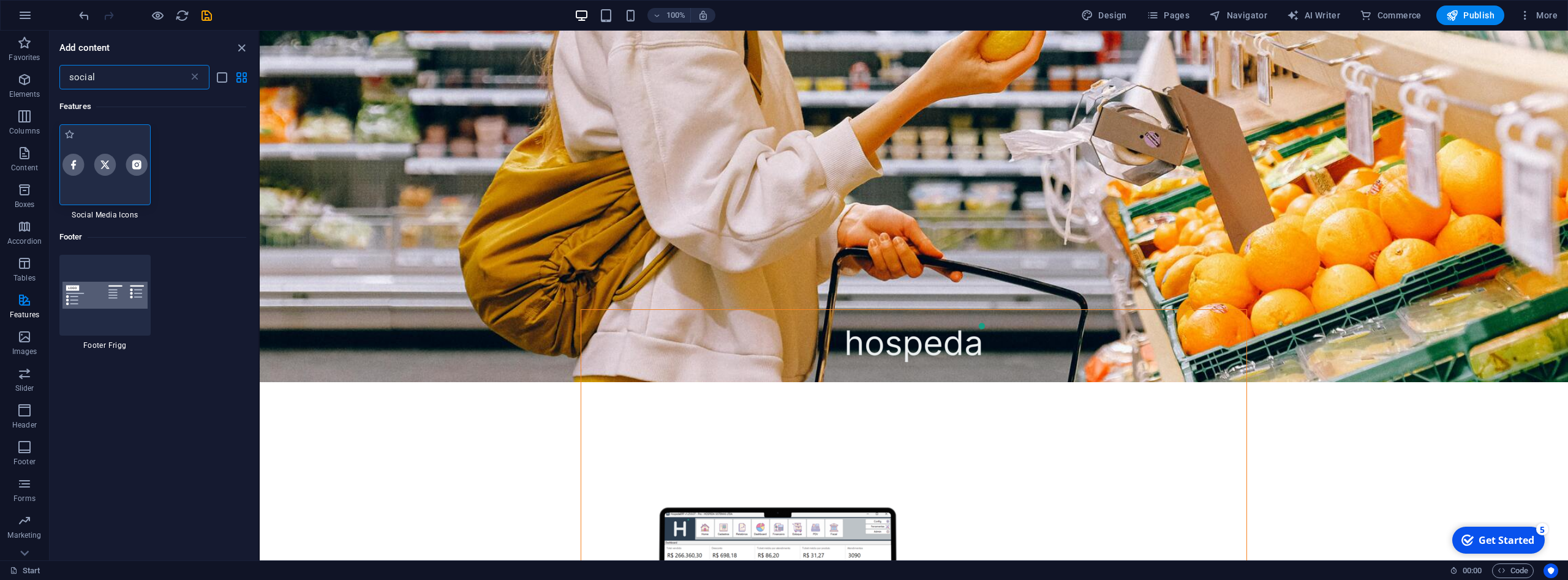
type input "social"
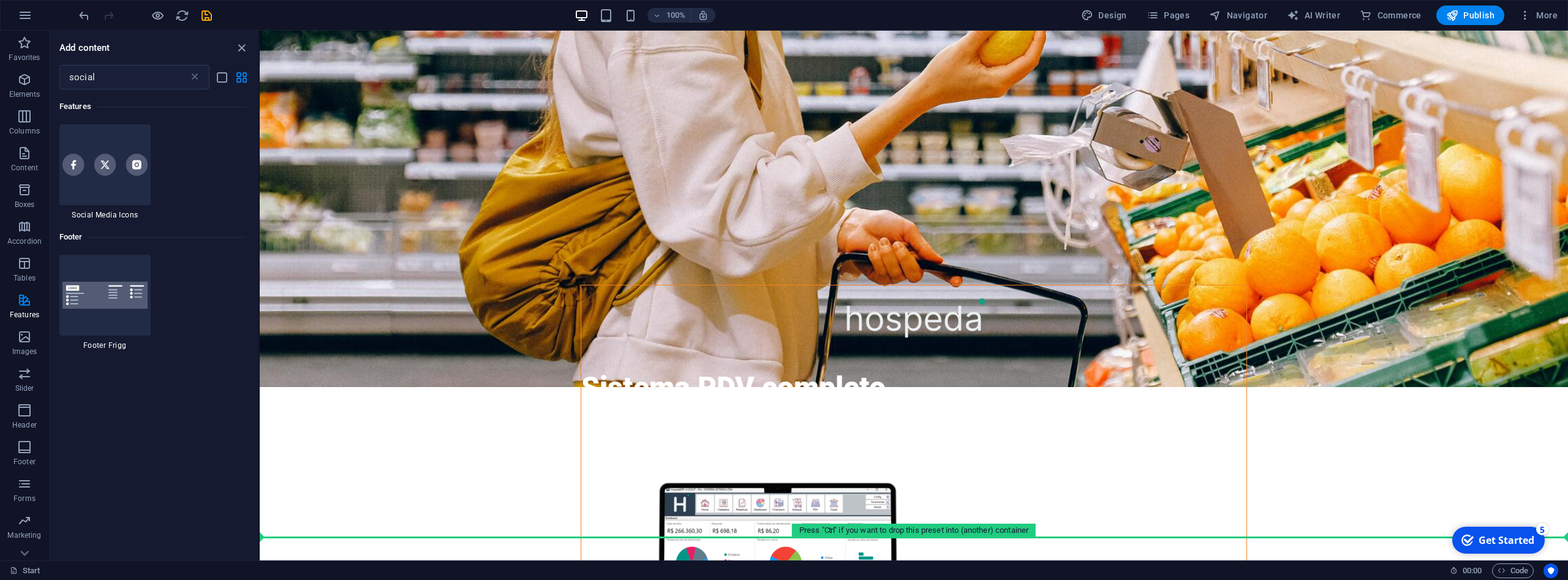
scroll to position [533, 0]
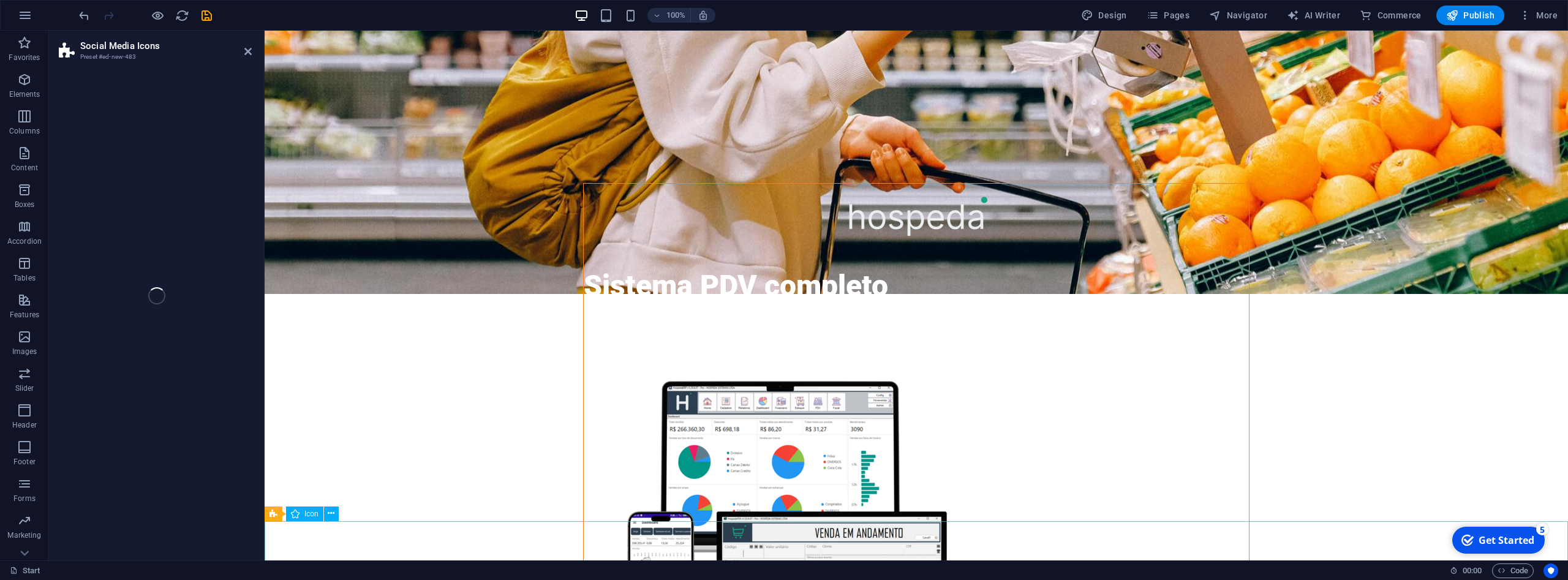
select select "rem"
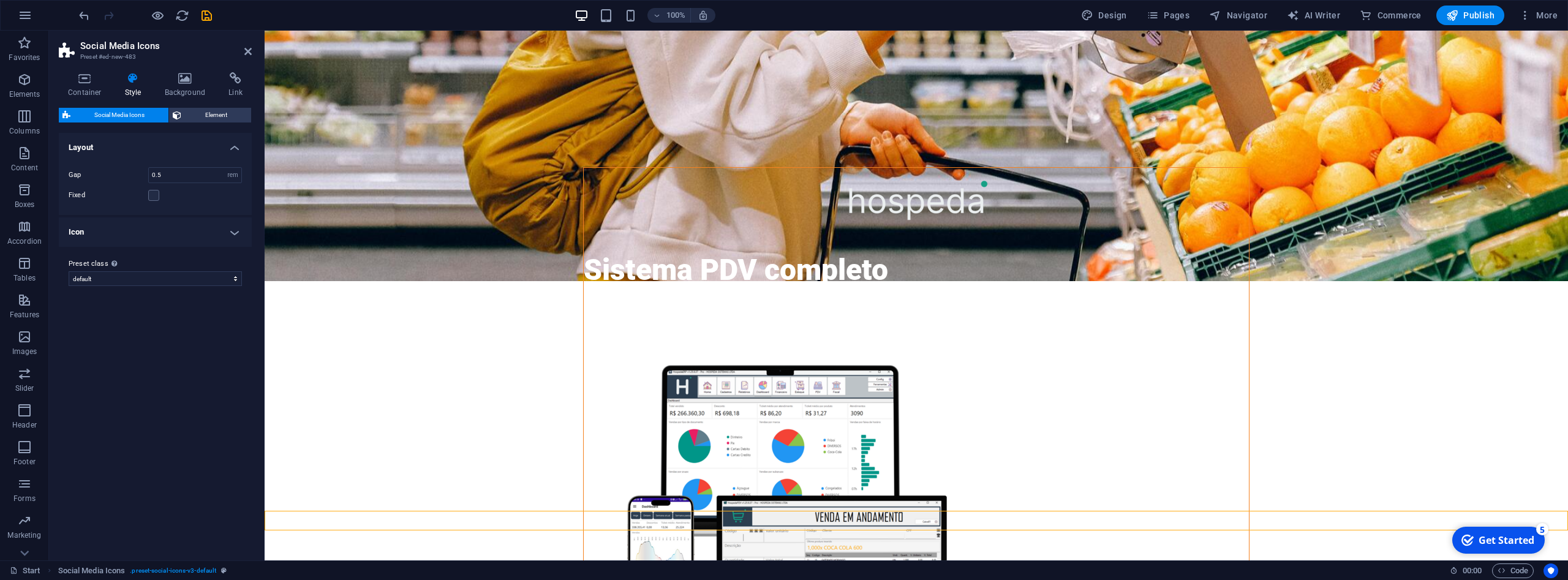
scroll to position [552, 0]
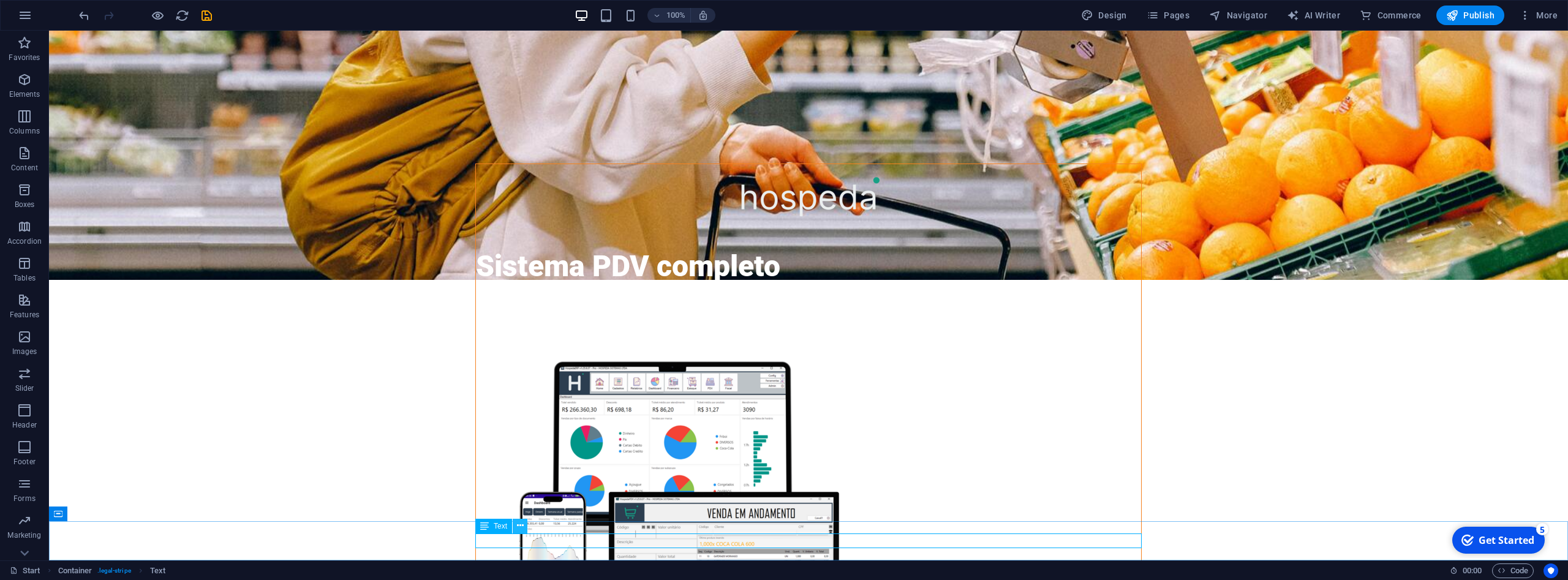
click at [521, 525] on icon at bounding box center [521, 526] width 7 height 13
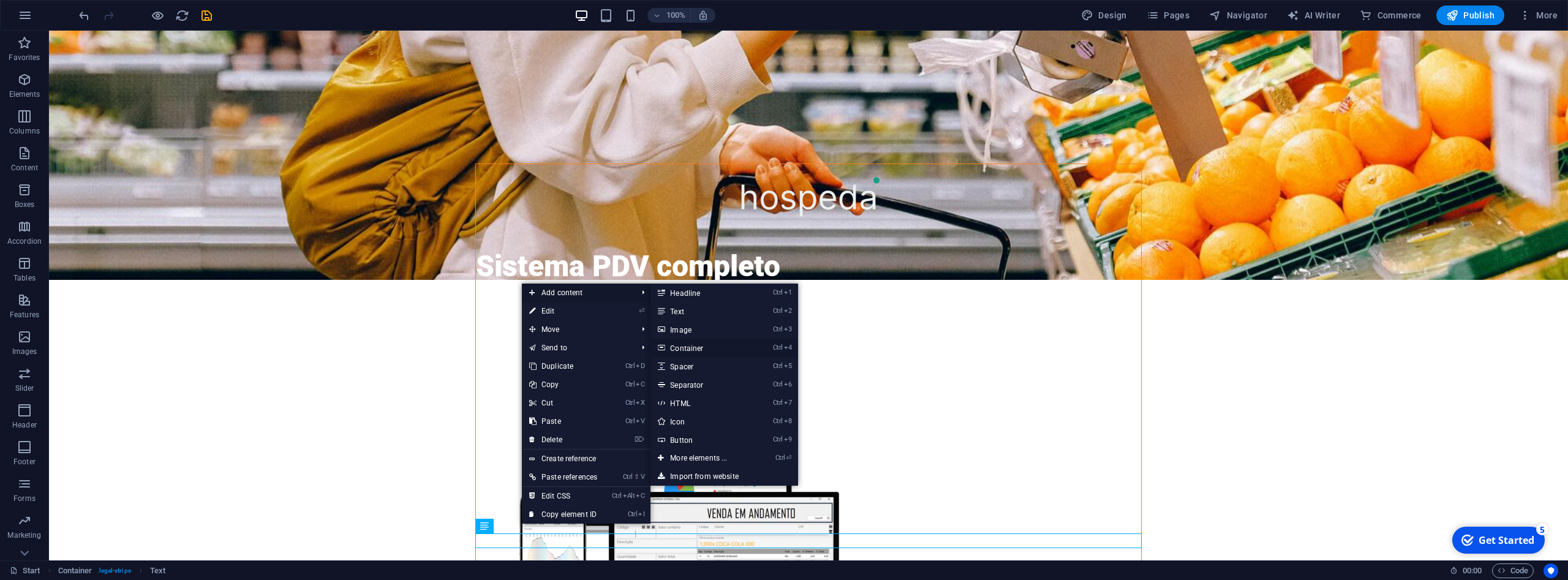
drag, startPoint x: 712, startPoint y: 347, endPoint x: 447, endPoint y: 317, distance: 266.7
click at [712, 347] on link "Ctrl 4 Container" at bounding box center [701, 348] width 101 height 18
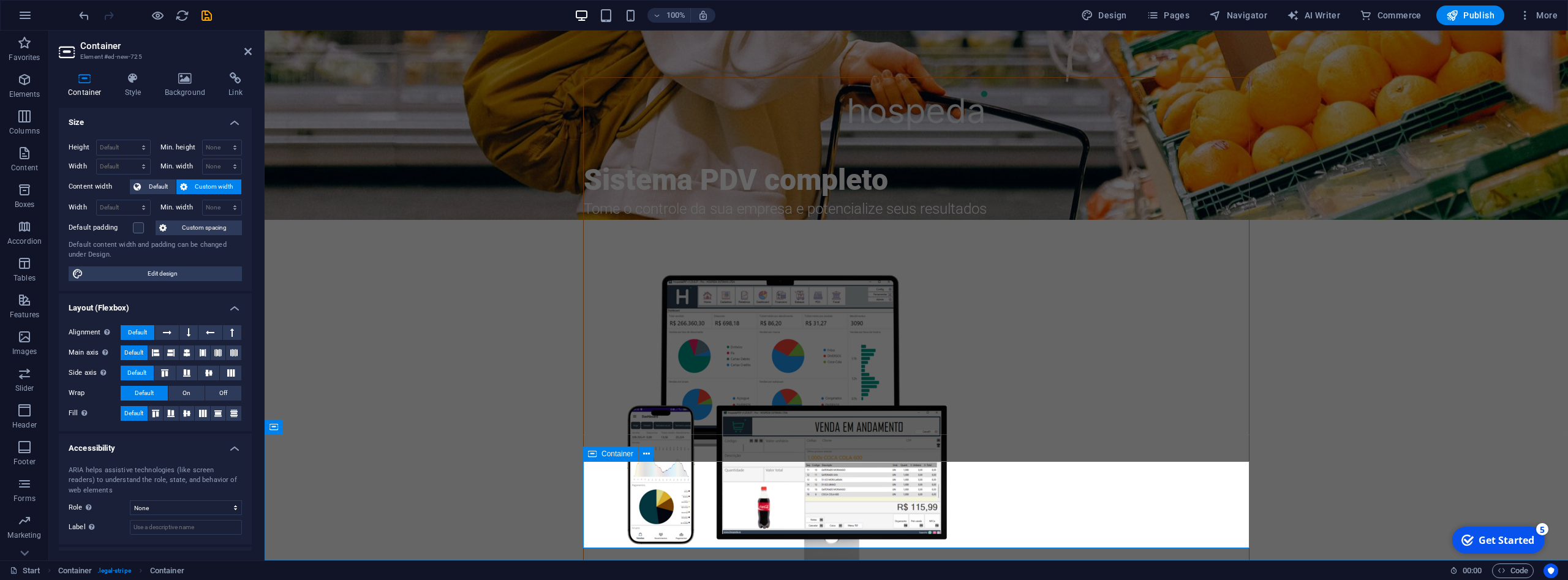
scroll to position [639, 0]
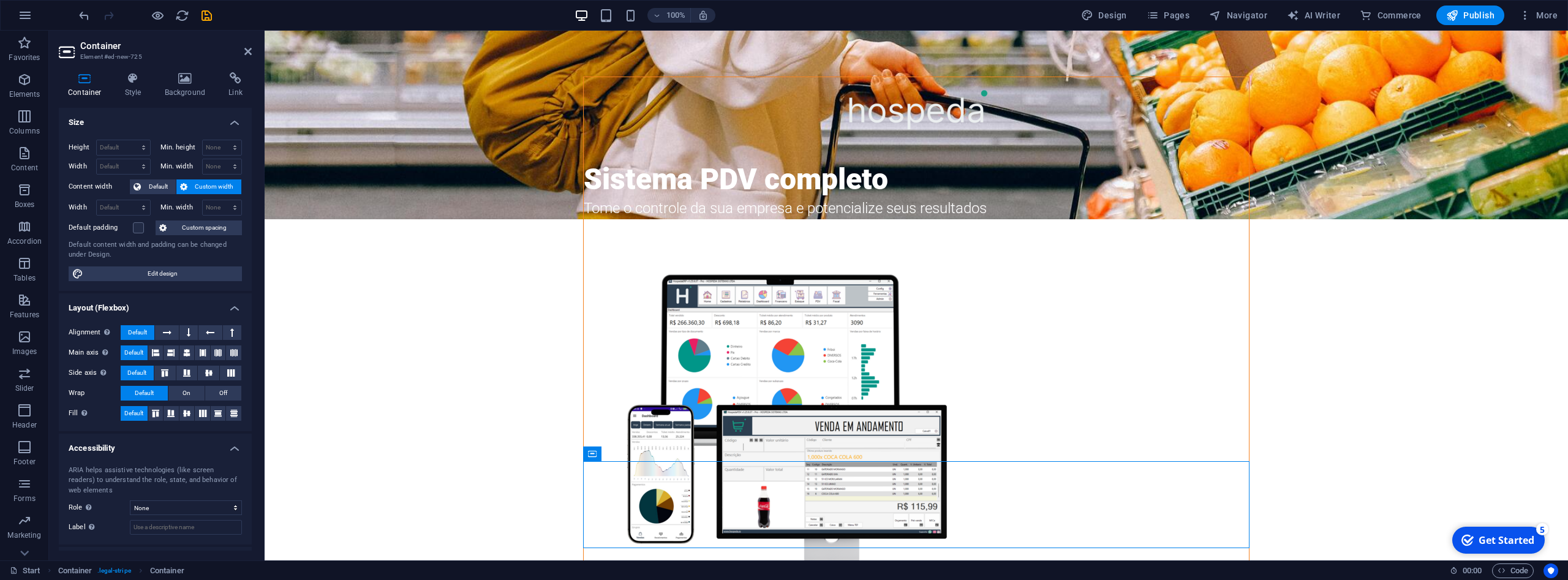
drag, startPoint x: 692, startPoint y: 488, endPoint x: 991, endPoint y: 481, distance: 299.1
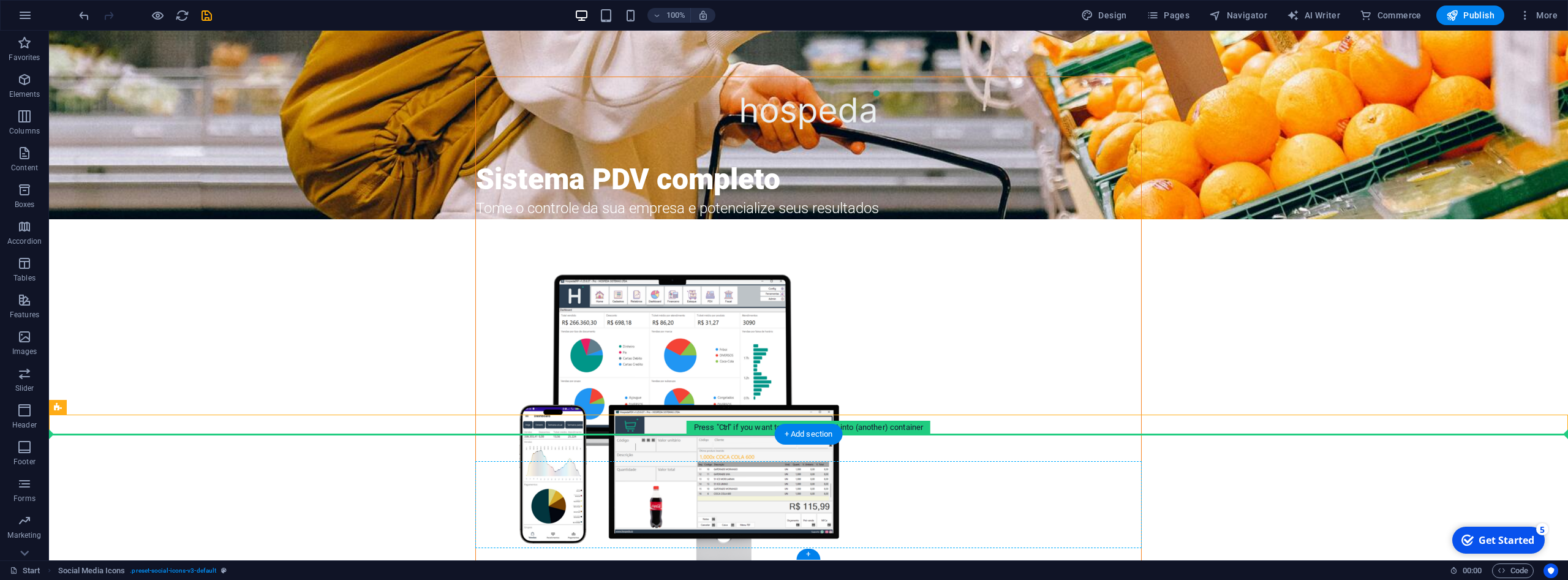
drag, startPoint x: 757, startPoint y: 425, endPoint x: 887, endPoint y: 486, distance: 143.6
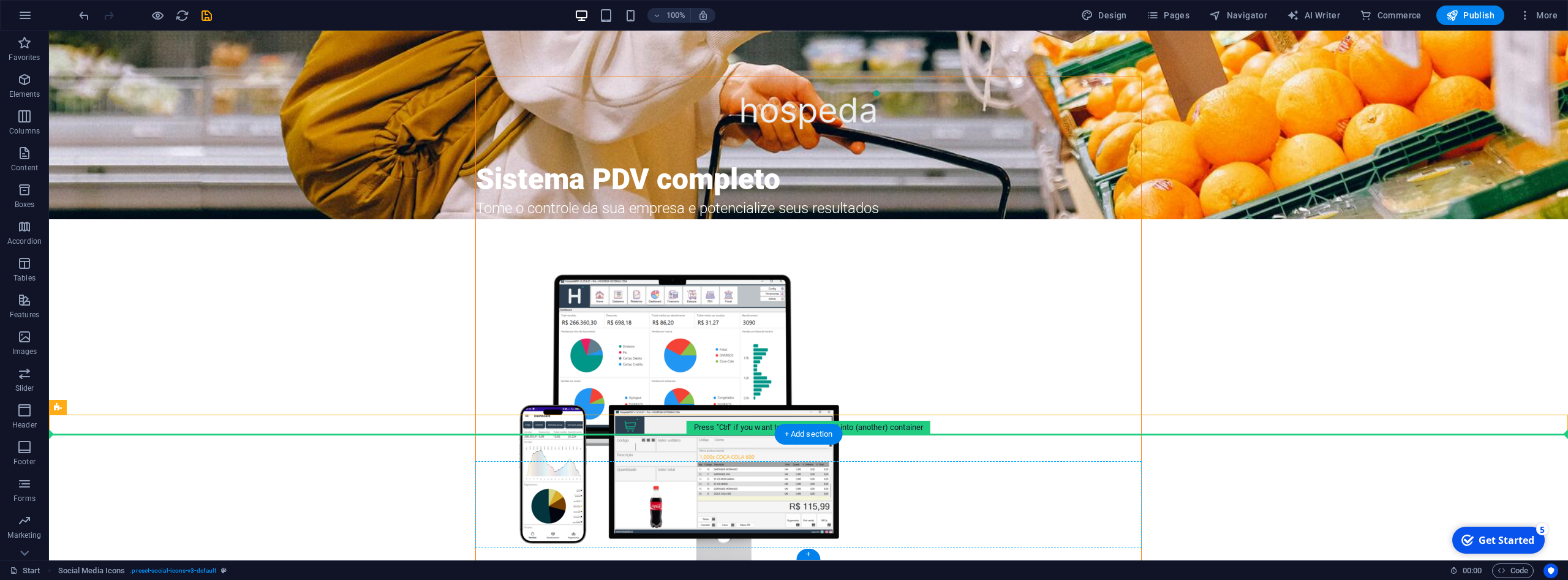
drag, startPoint x: 698, startPoint y: 426, endPoint x: 762, endPoint y: 488, distance: 89.1
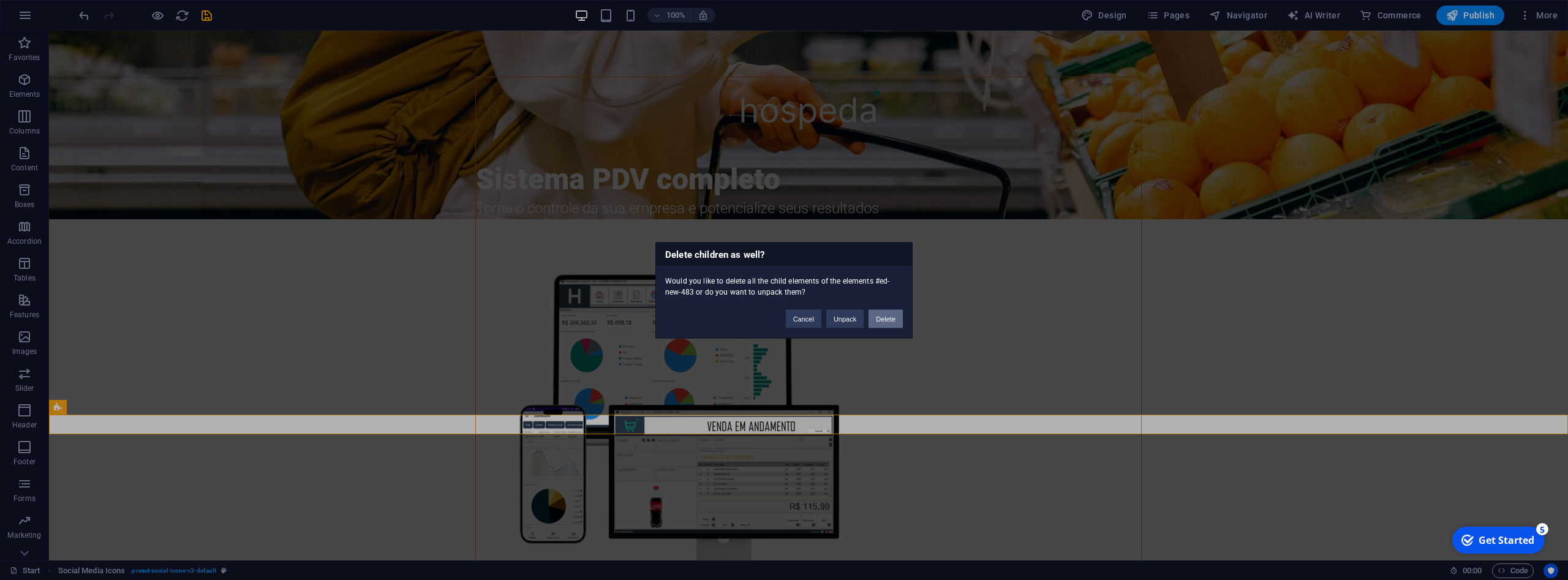
drag, startPoint x: 880, startPoint y: 316, endPoint x: 831, endPoint y: 288, distance: 56.4
click at [880, 316] on button "Delete" at bounding box center [885, 318] width 34 height 18
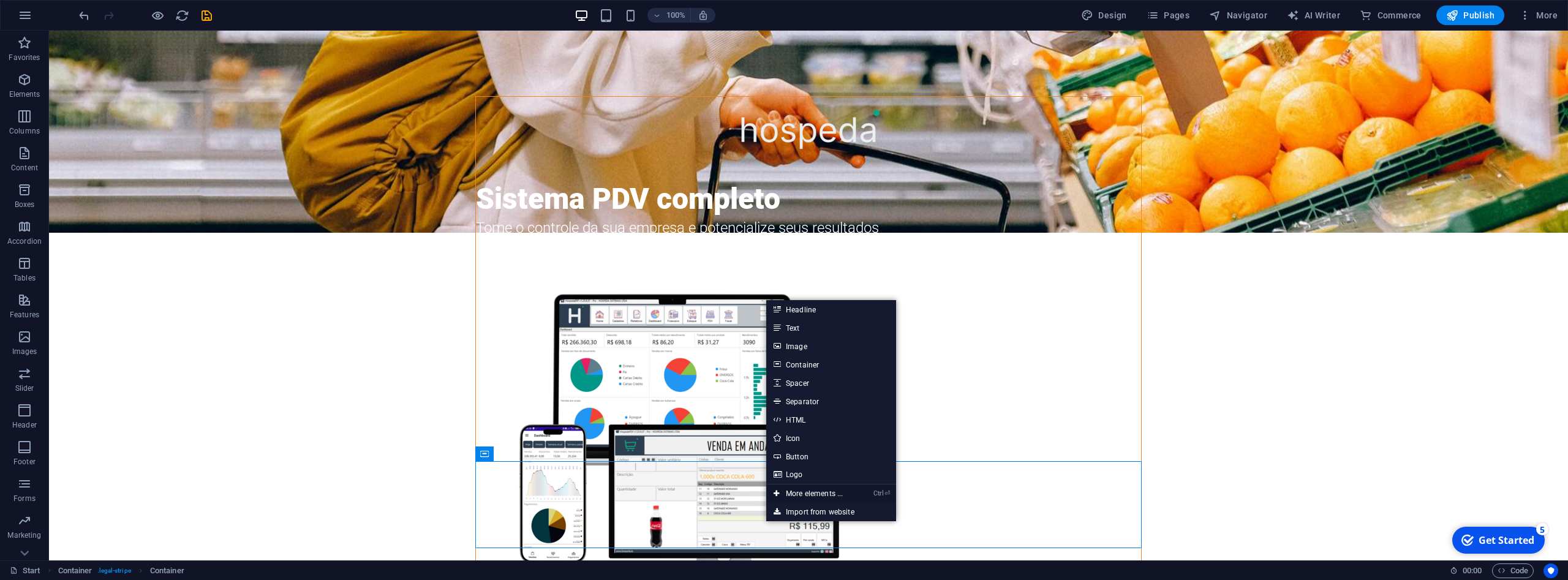
click at [819, 492] on link "Ctrl ⏎ More elements ..." at bounding box center [808, 494] width 84 height 18
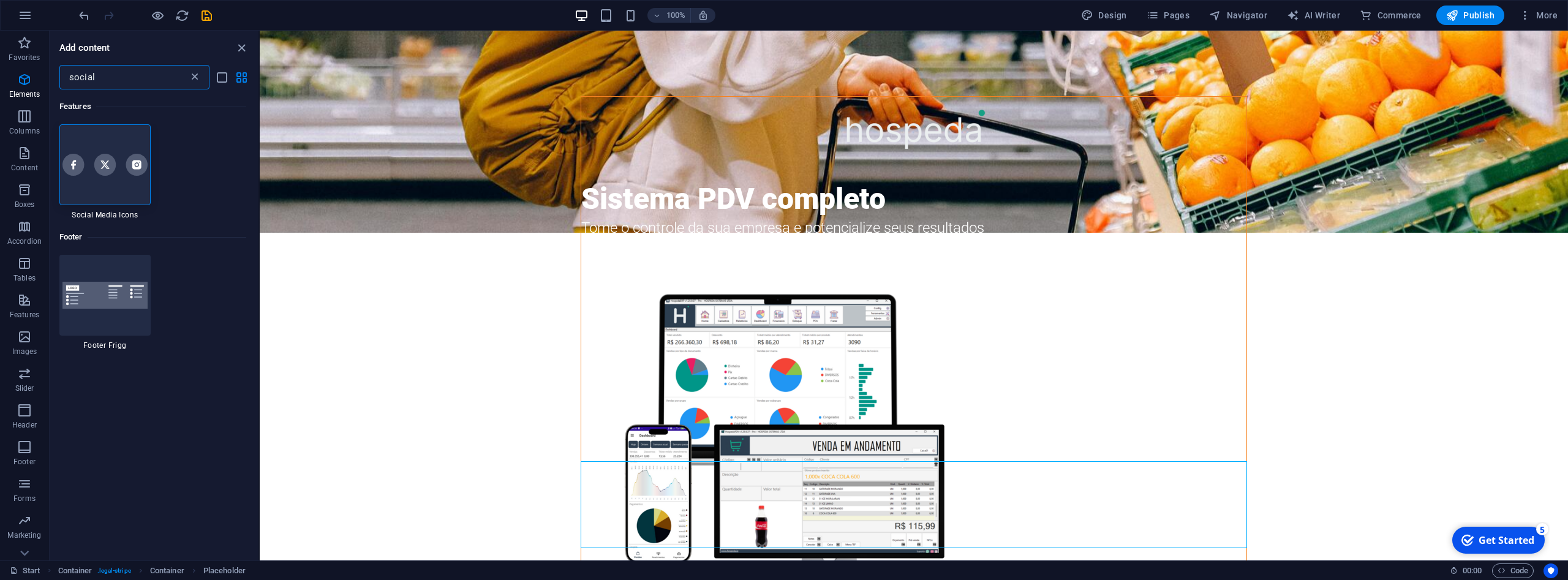
click at [192, 76] on icon at bounding box center [195, 77] width 12 height 13
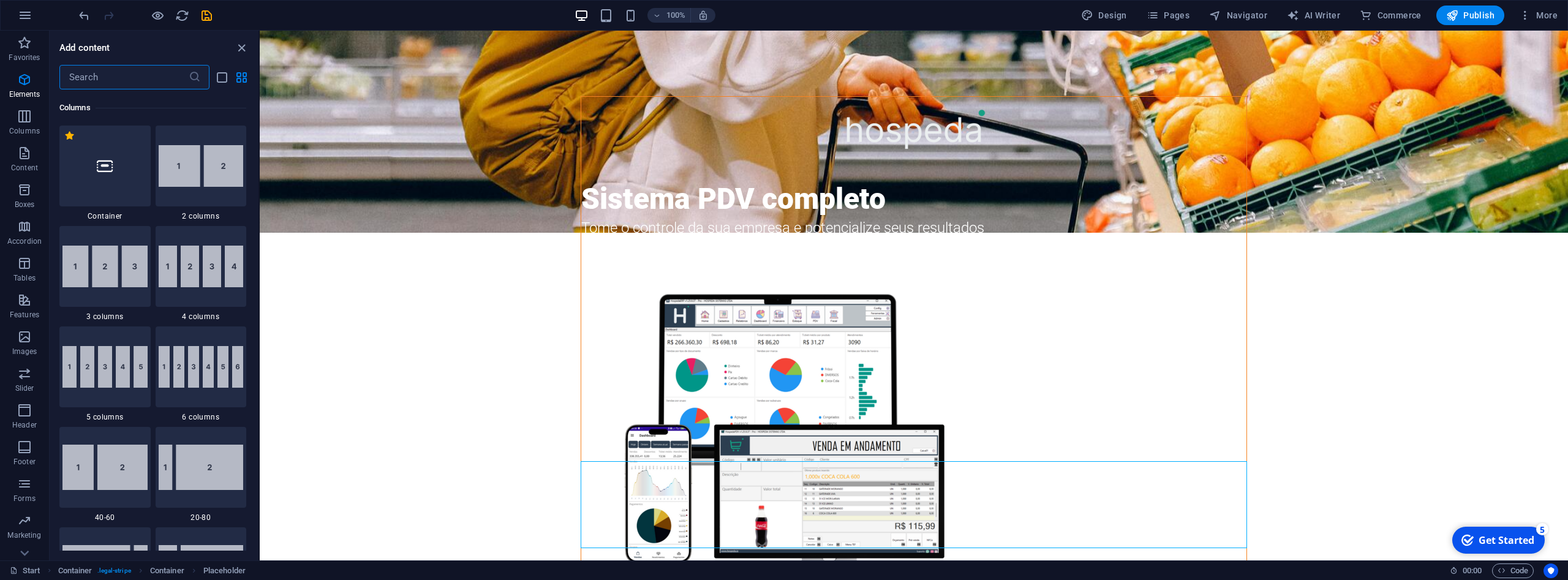
scroll to position [606, 0]
click at [185, 169] on img at bounding box center [201, 165] width 85 height 42
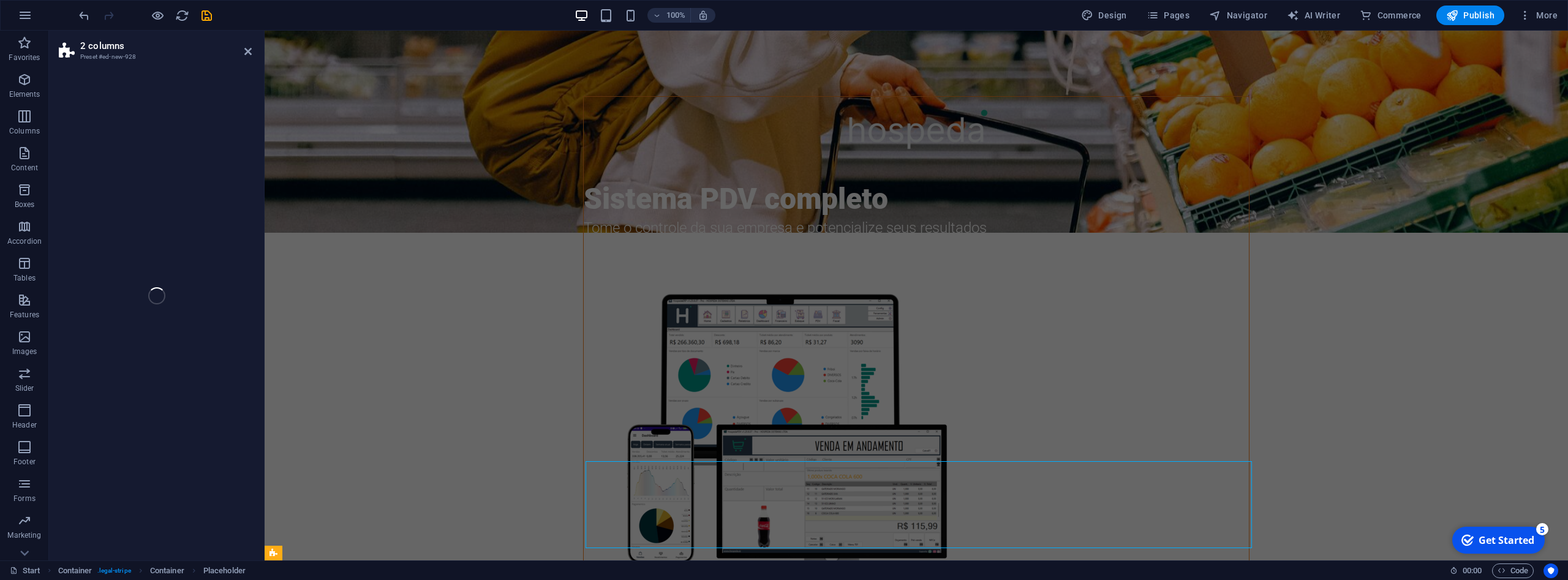
select select "rem"
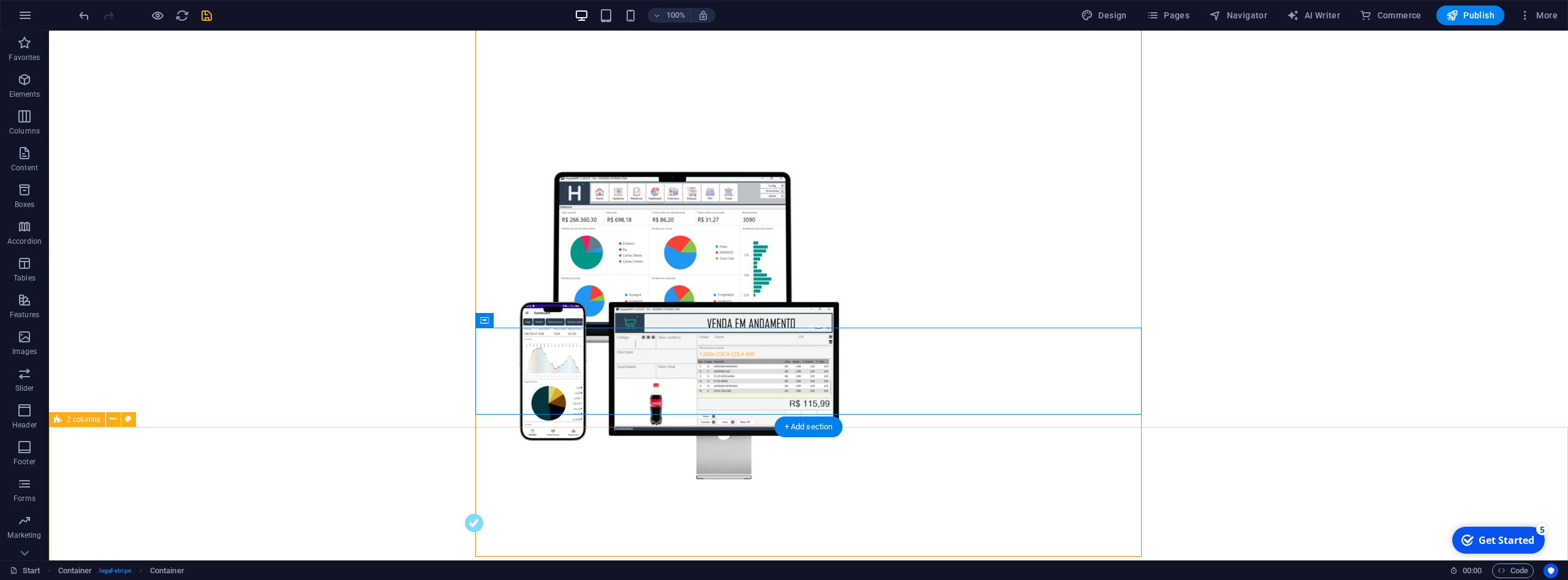
scroll to position [804, 0]
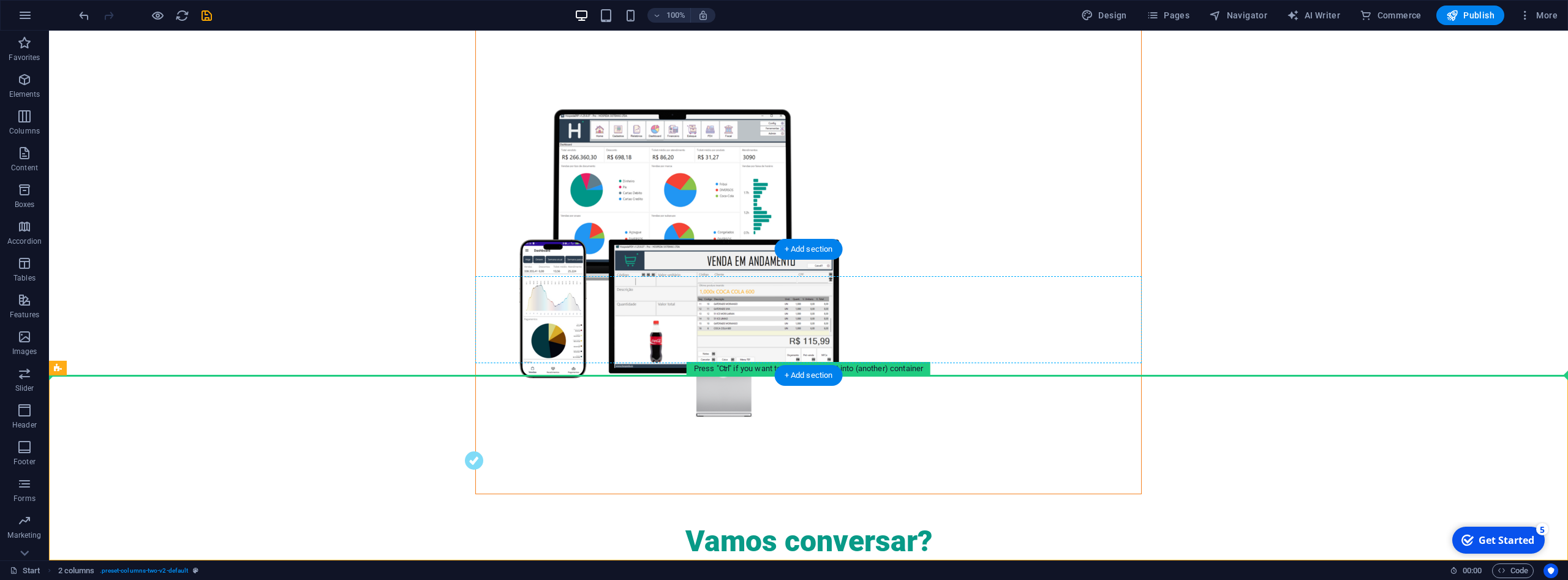
drag, startPoint x: 362, startPoint y: 415, endPoint x: 617, endPoint y: 329, distance: 269.1
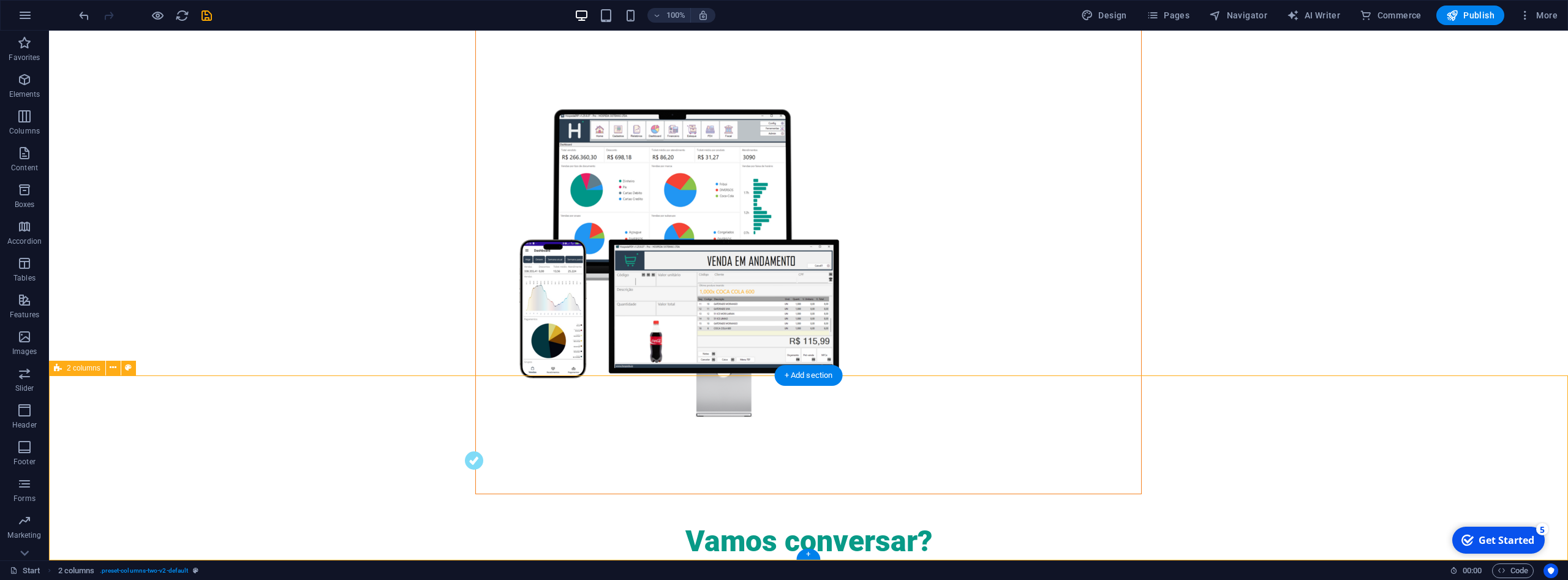
select select "rem"
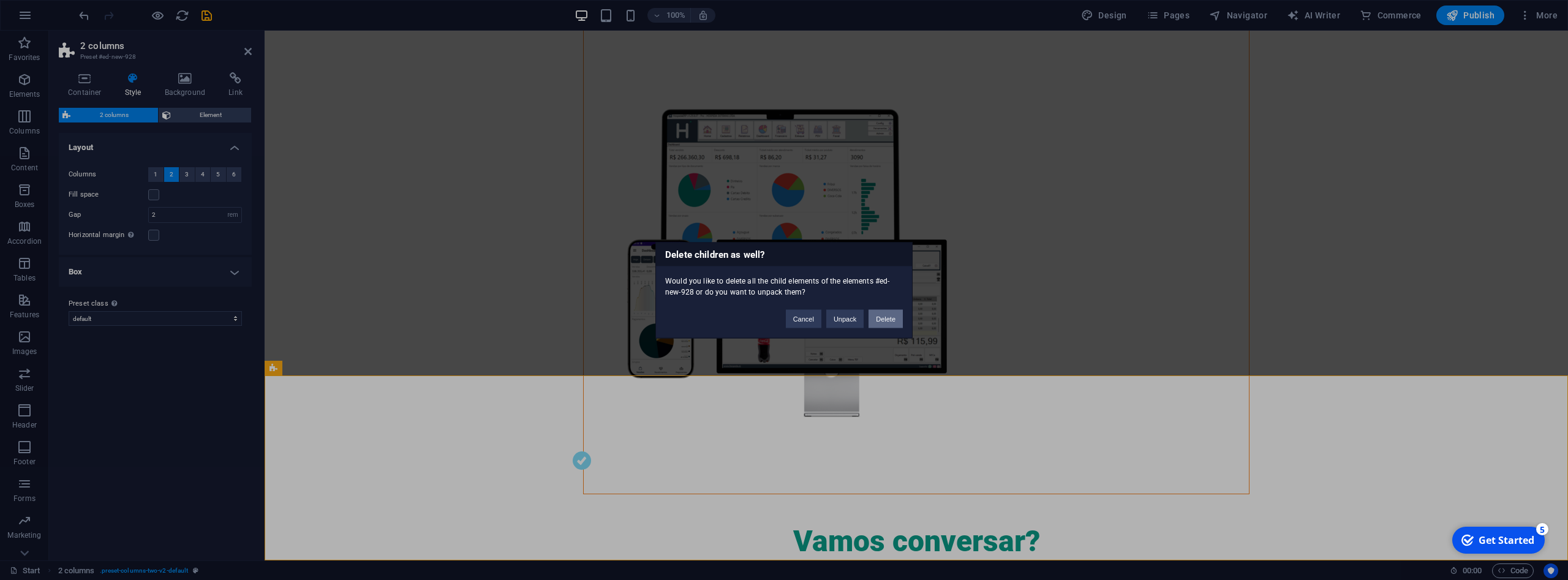
click at [884, 318] on button "Delete" at bounding box center [885, 318] width 34 height 18
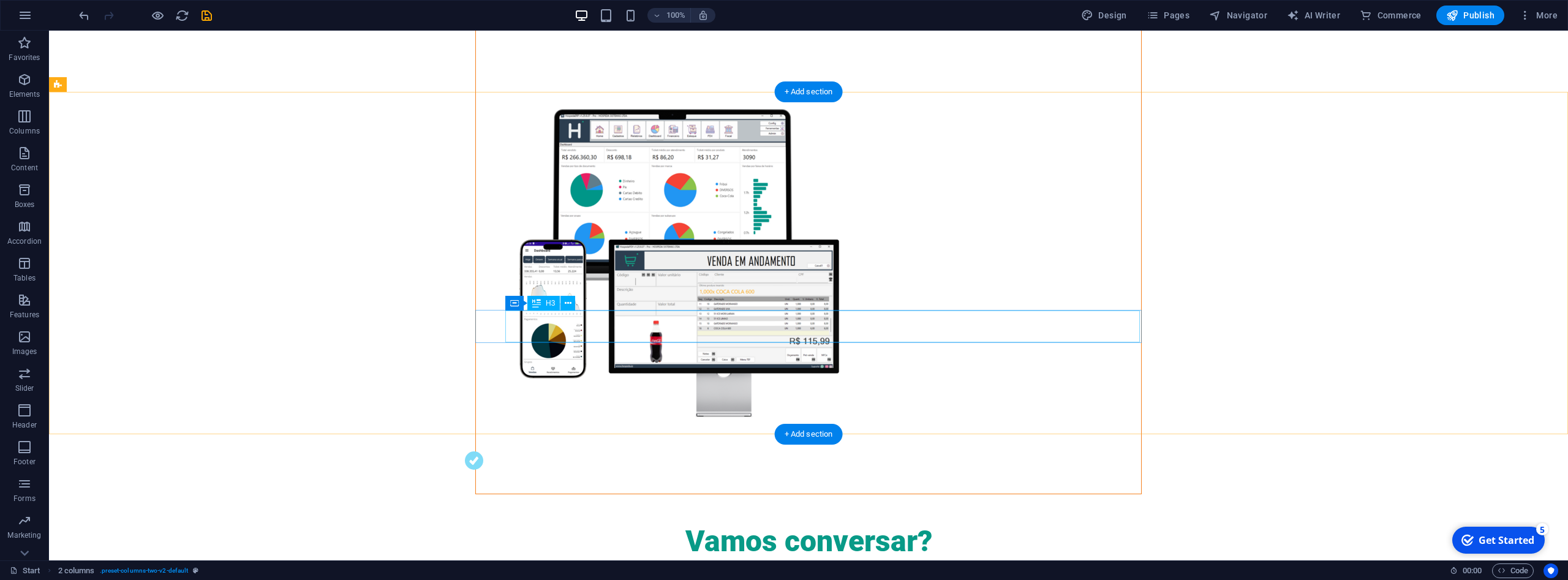
scroll to position [620, 0]
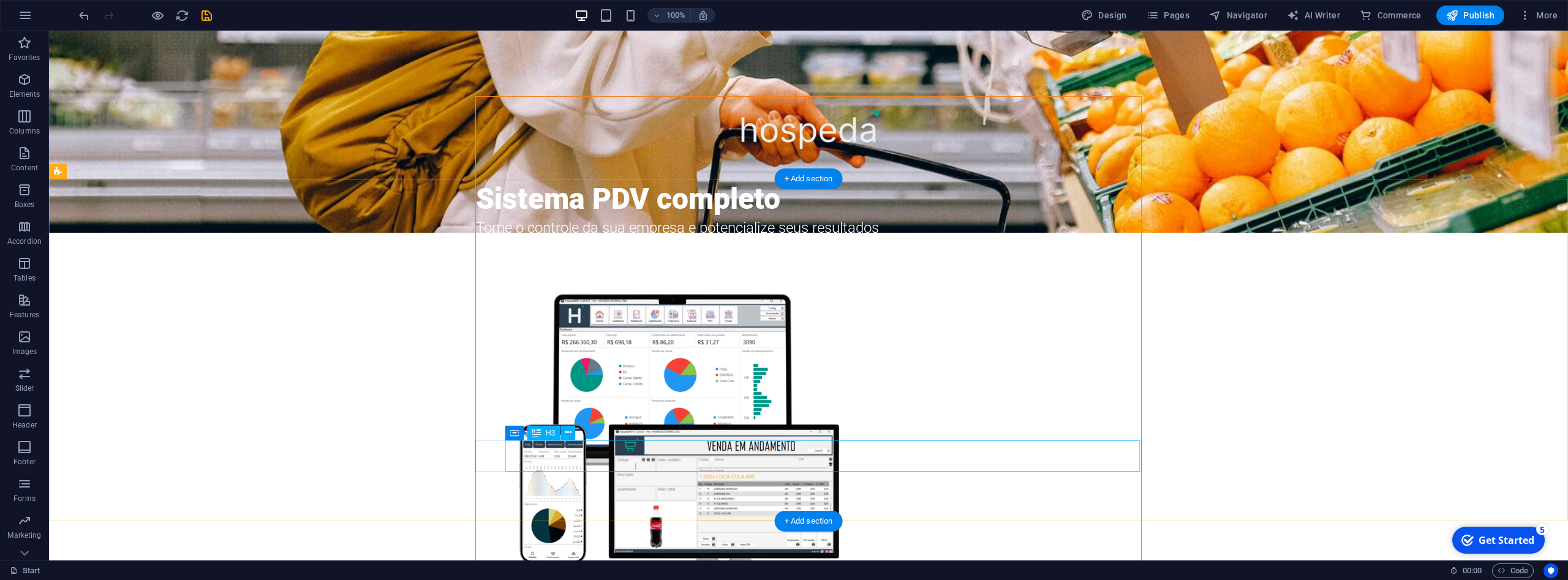
scroll to position [533, 0]
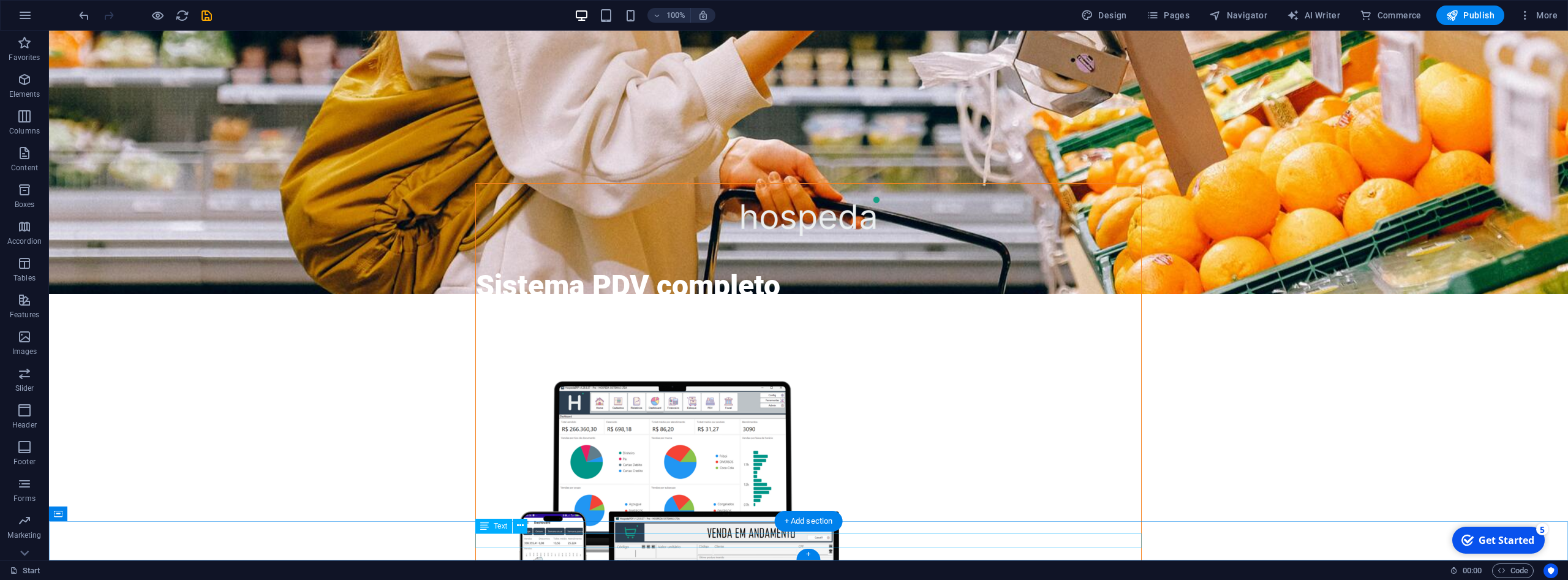
click at [517, 526] on icon at bounding box center [521, 526] width 7 height 13
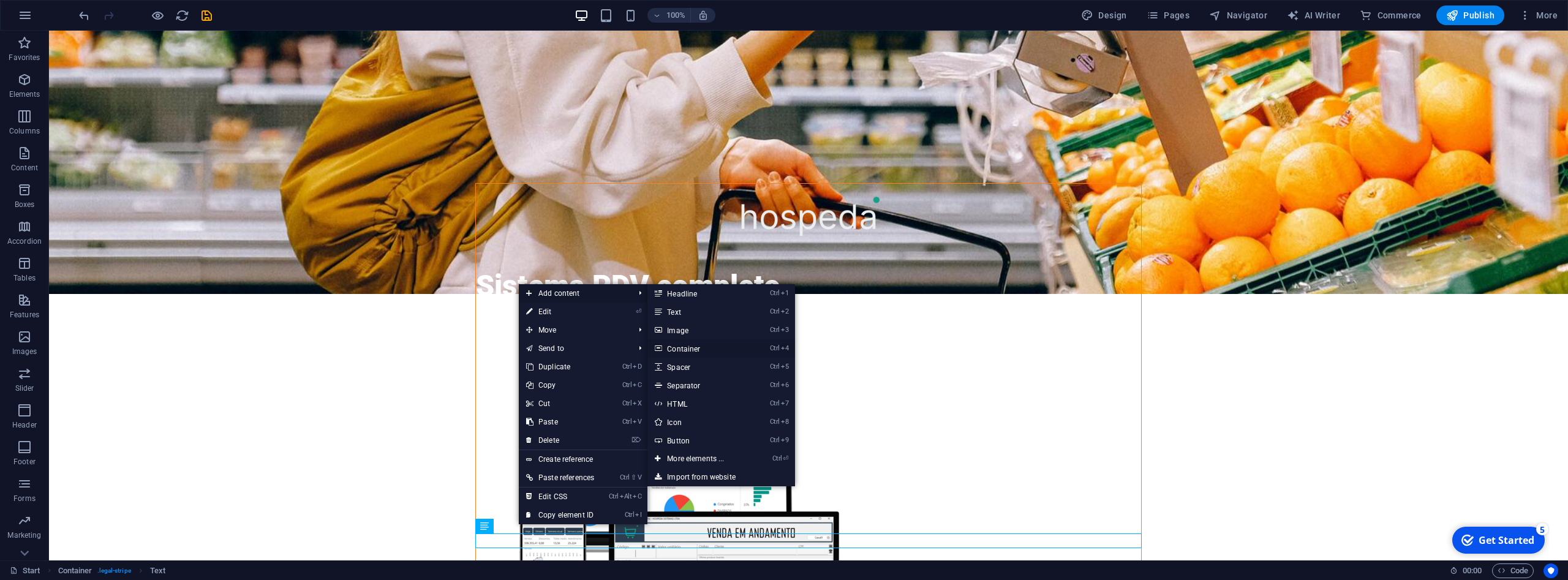
click at [699, 347] on link "Ctrl 4 Container" at bounding box center [698, 349] width 101 height 18
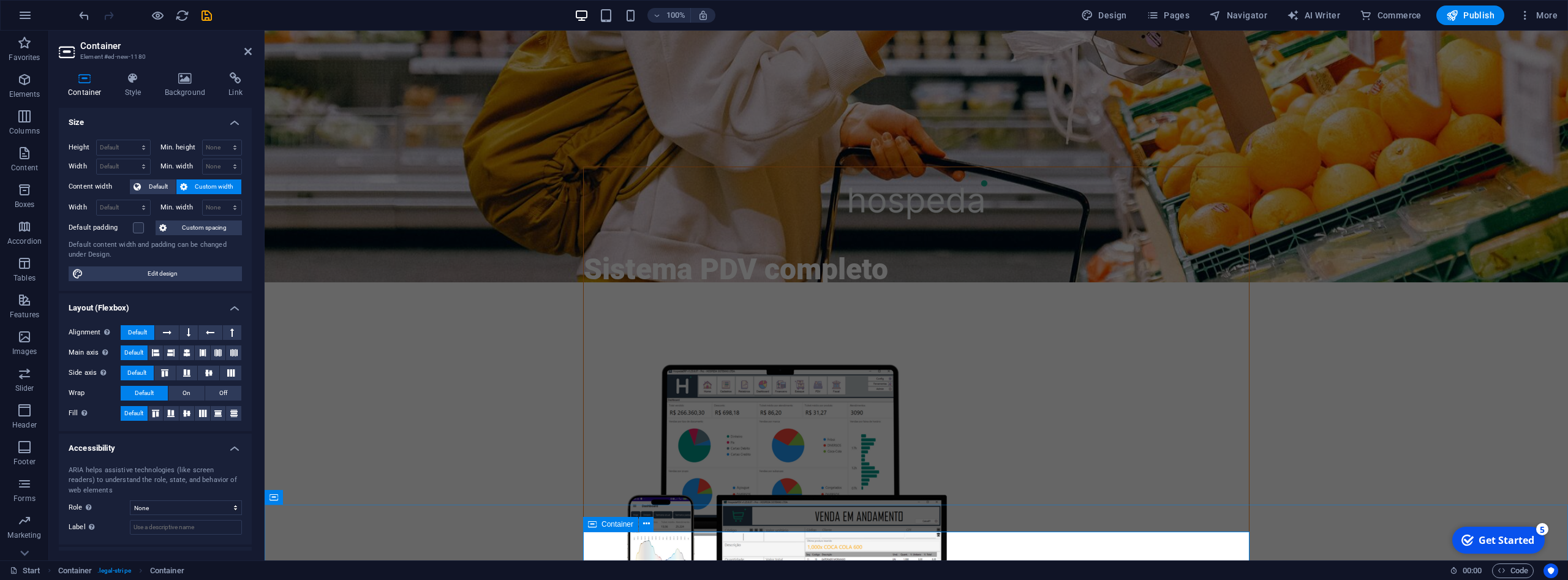
scroll to position [620, 0]
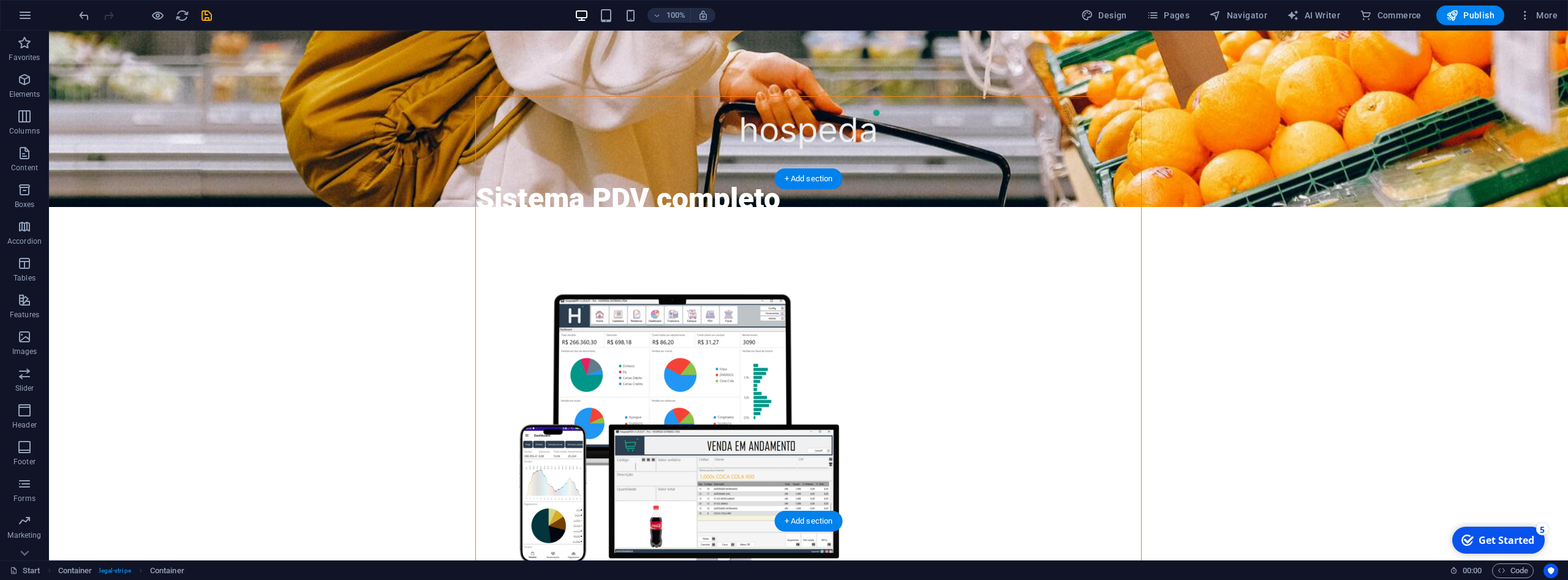
scroll to position [533, 0]
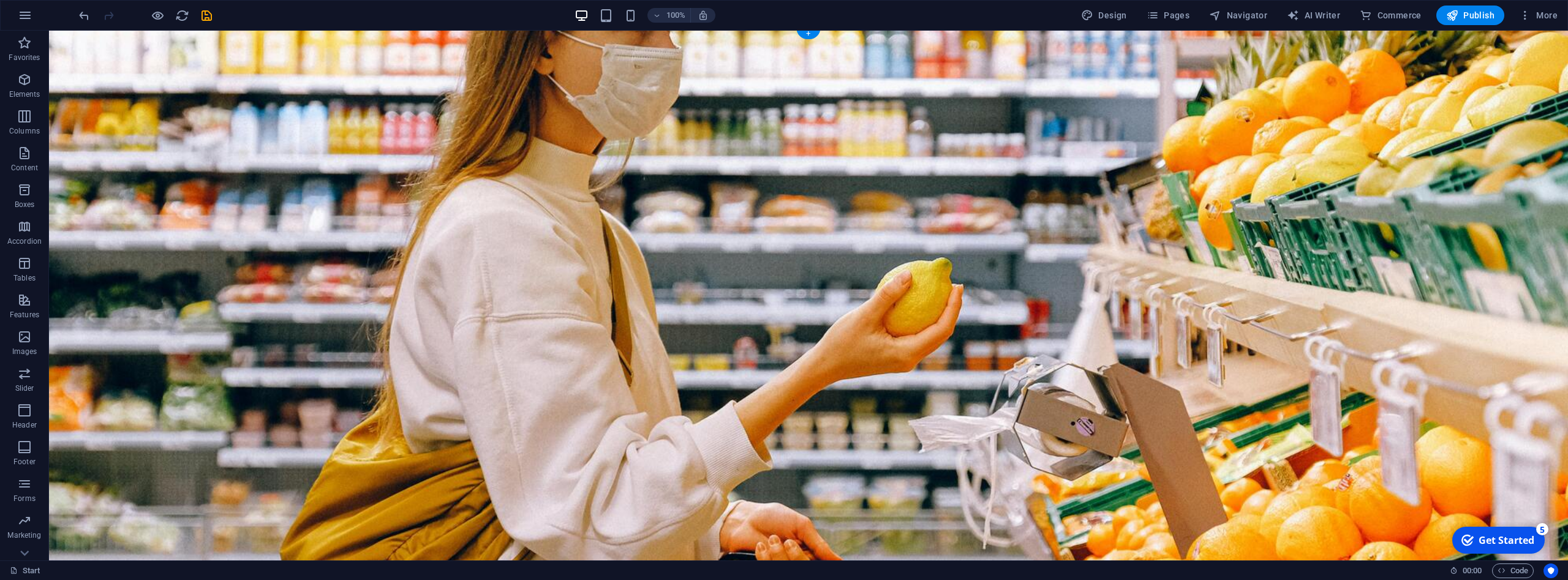
scroll to position [0, 0]
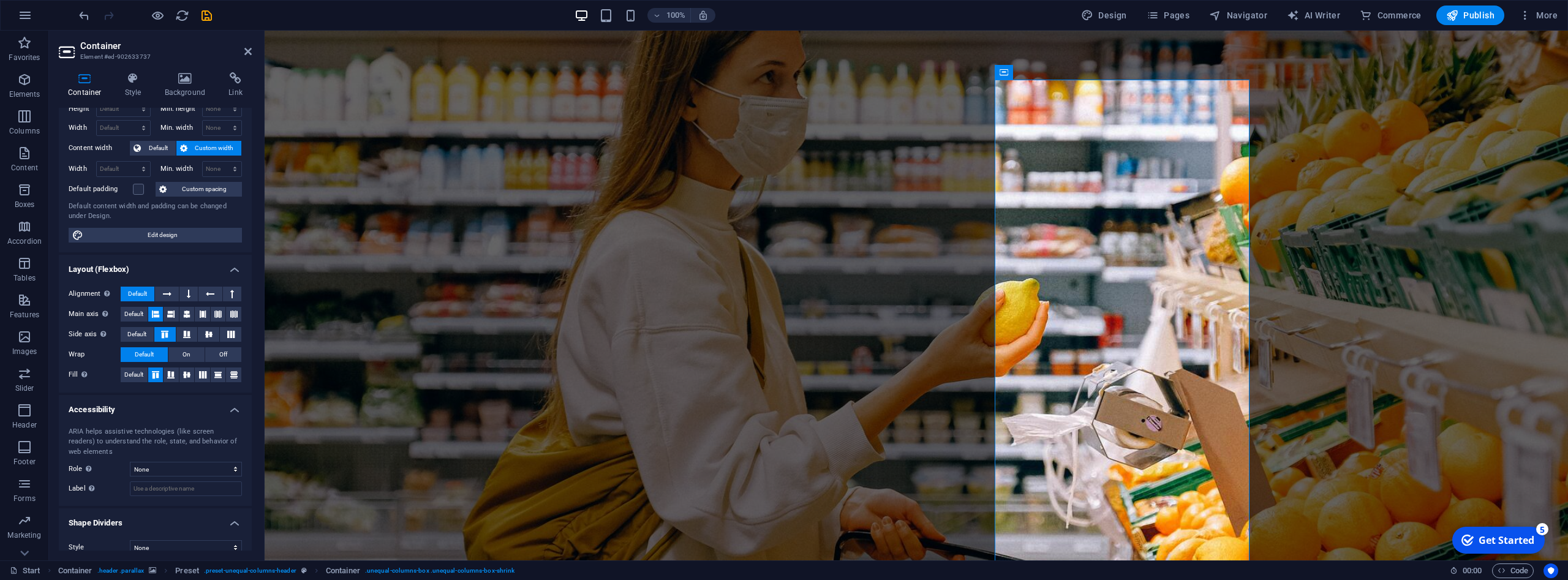
scroll to position [53, 0]
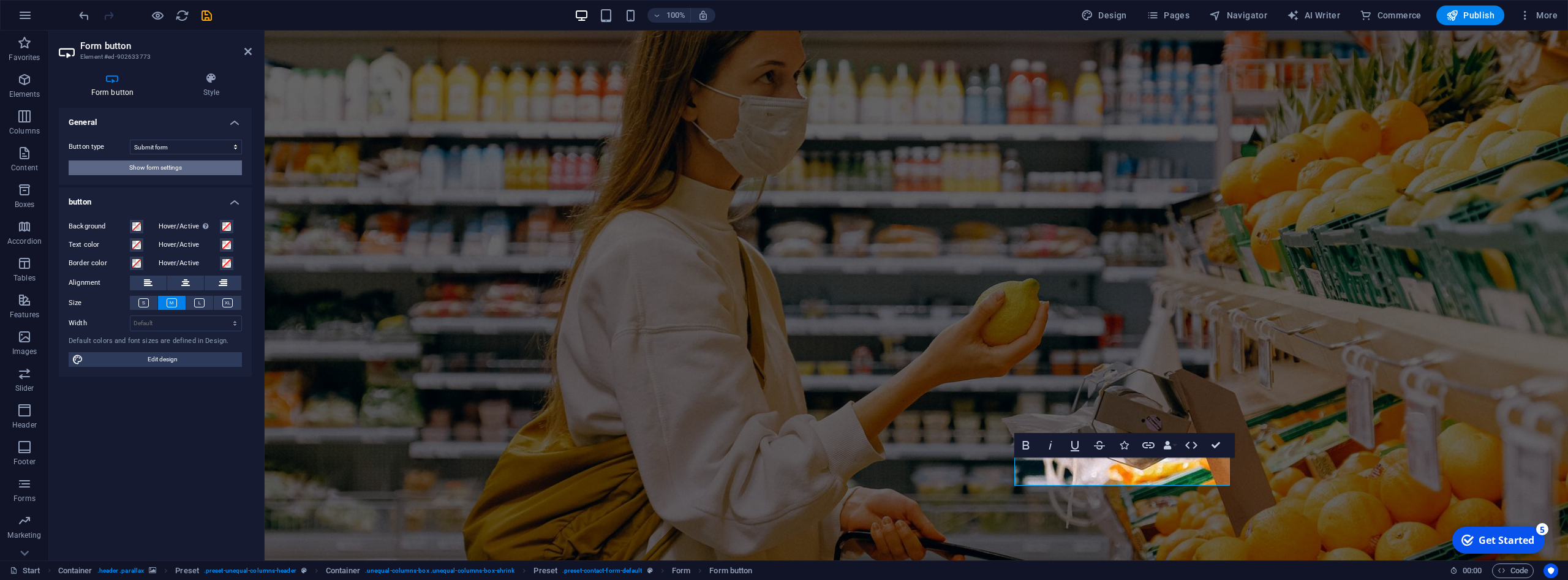
click at [181, 167] on span "Show form settings" at bounding box center [156, 167] width 53 height 15
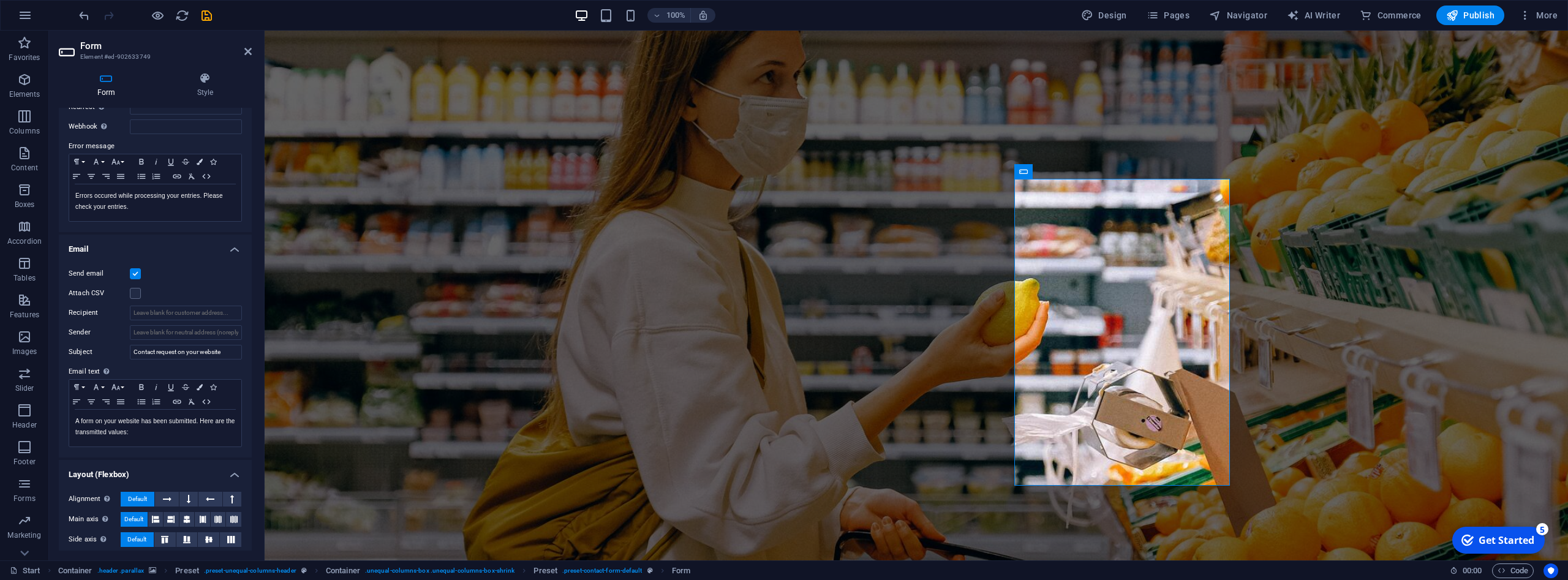
scroll to position [221, 0]
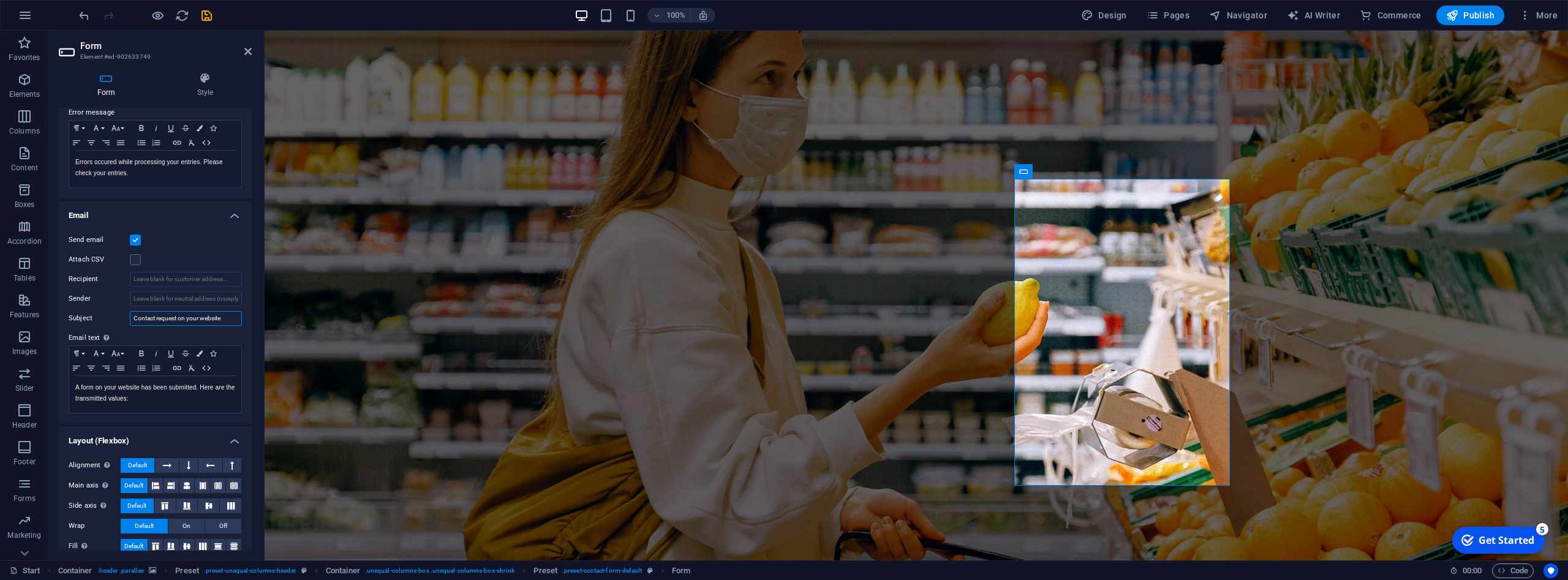
click at [216, 321] on input "Contact request on your website" at bounding box center [185, 318] width 112 height 15
drag, startPoint x: 228, startPoint y: 317, endPoint x: 127, endPoint y: 314, distance: 101.0
click at [130, 314] on input "Contact request on your website" at bounding box center [185, 318] width 112 height 15
click at [182, 315] on input "Contato" at bounding box center [185, 318] width 112 height 15
type input "Contato recebido pela leading page"
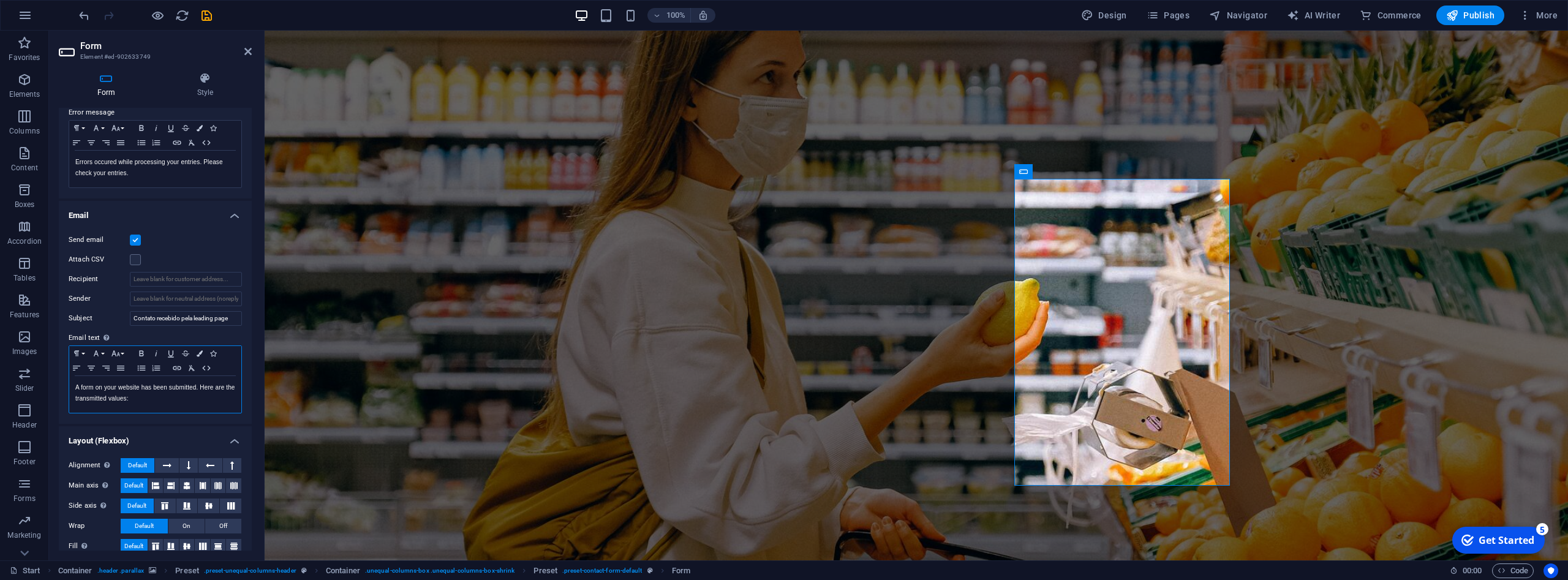
click at [151, 398] on p "A form on your website has been submitted. Here are the transmitted values:" at bounding box center [156, 393] width 160 height 22
drag, startPoint x: 127, startPoint y: 399, endPoint x: 73, endPoint y: 385, distance: 55.8
click at [73, 385] on div "A form on your website has been submitted. Here are the transmitted values:" at bounding box center [156, 395] width 172 height 37
click at [232, 297] on input "Sender" at bounding box center [185, 299] width 112 height 15
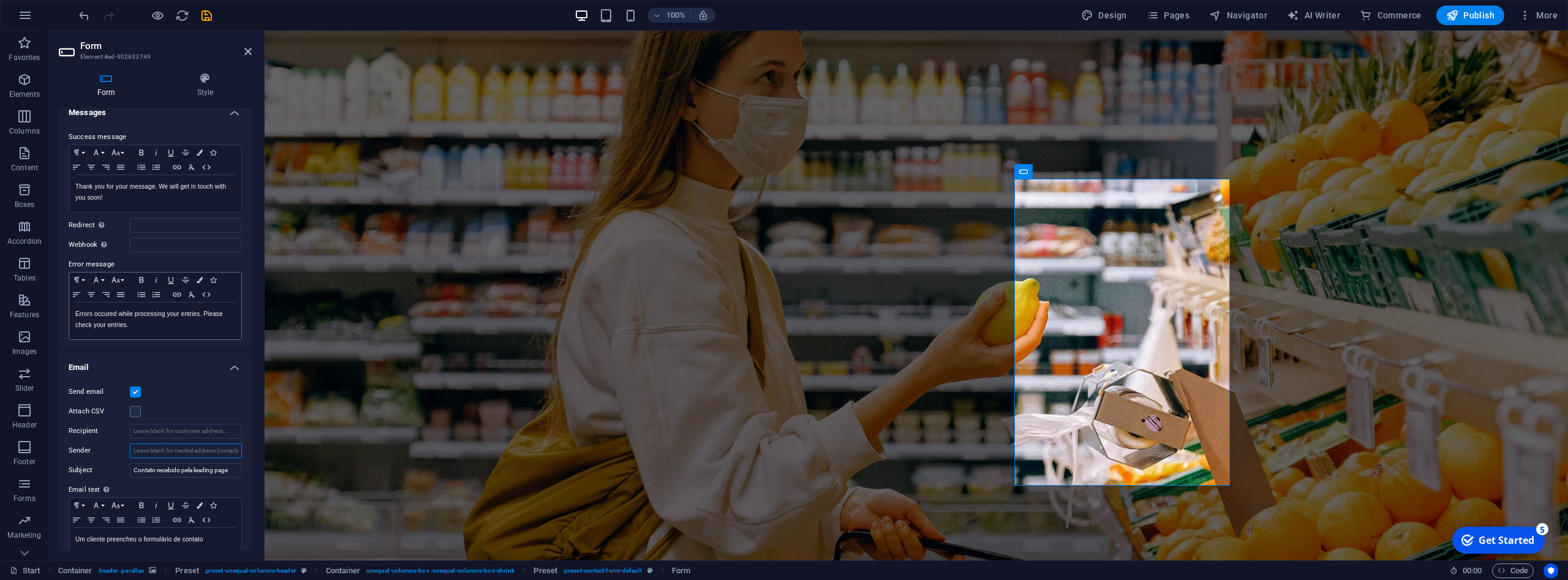
scroll to position [0, 0]
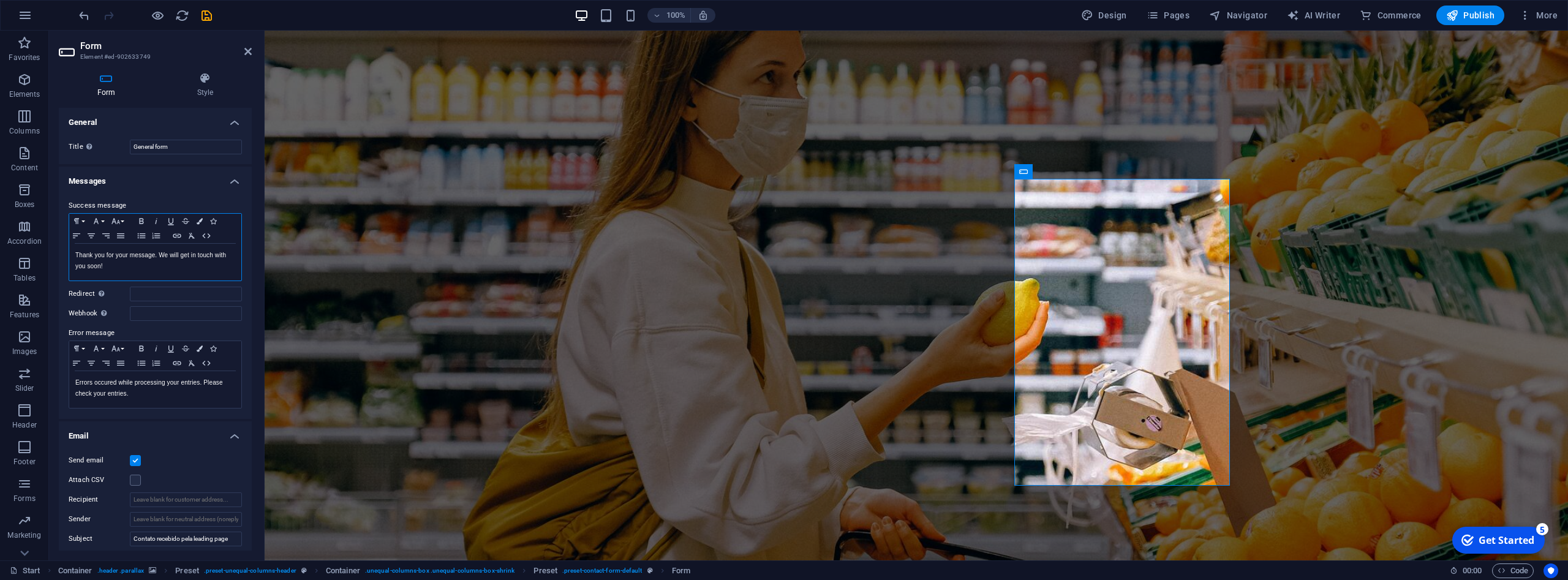
click at [125, 271] on p "Thank you for your message. We will get in touch with you soon!" at bounding box center [156, 261] width 160 height 22
drag, startPoint x: 137, startPoint y: 270, endPoint x: 70, endPoint y: 250, distance: 69.9
click at [70, 250] on div "Thank you for your message. We will get in touch with you soon!" at bounding box center [156, 262] width 172 height 37
drag, startPoint x: 153, startPoint y: 398, endPoint x: 65, endPoint y: 363, distance: 94.7
click at [69, 372] on div "Errors occured while processing your entries. Please check your entries. Shown …" at bounding box center [156, 390] width 172 height 37
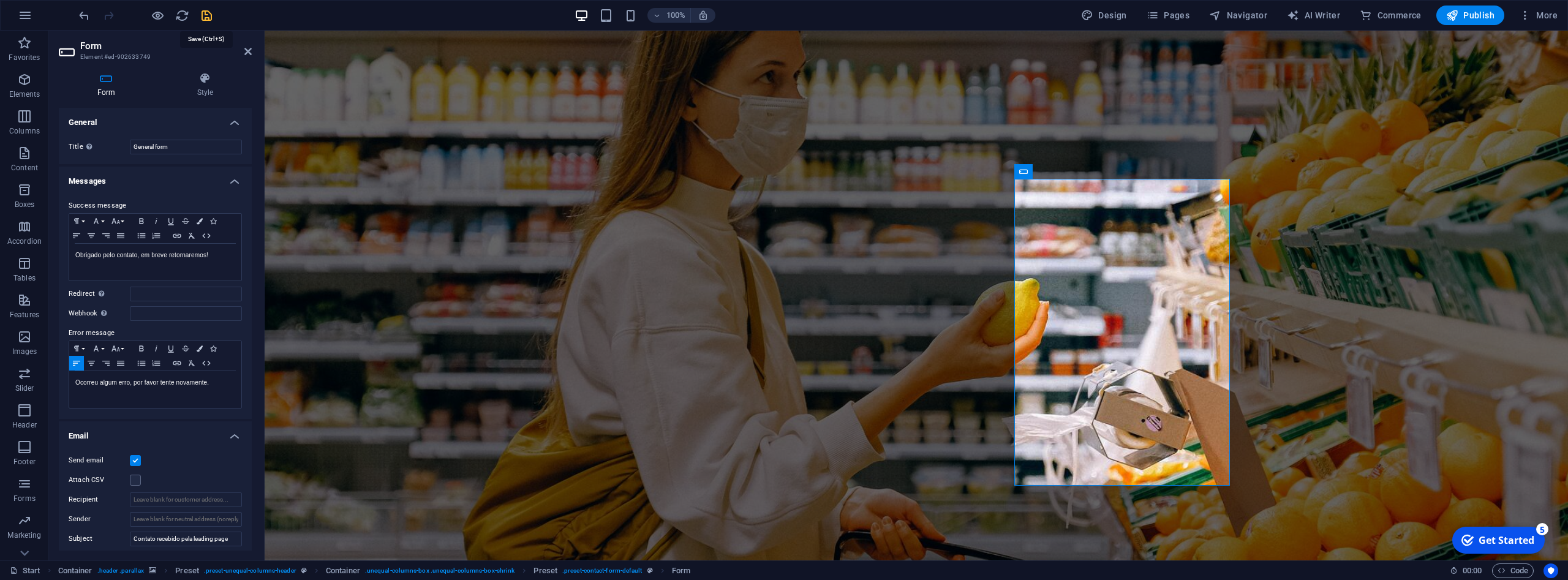
click at [203, 11] on icon "save" at bounding box center [207, 15] width 14 height 14
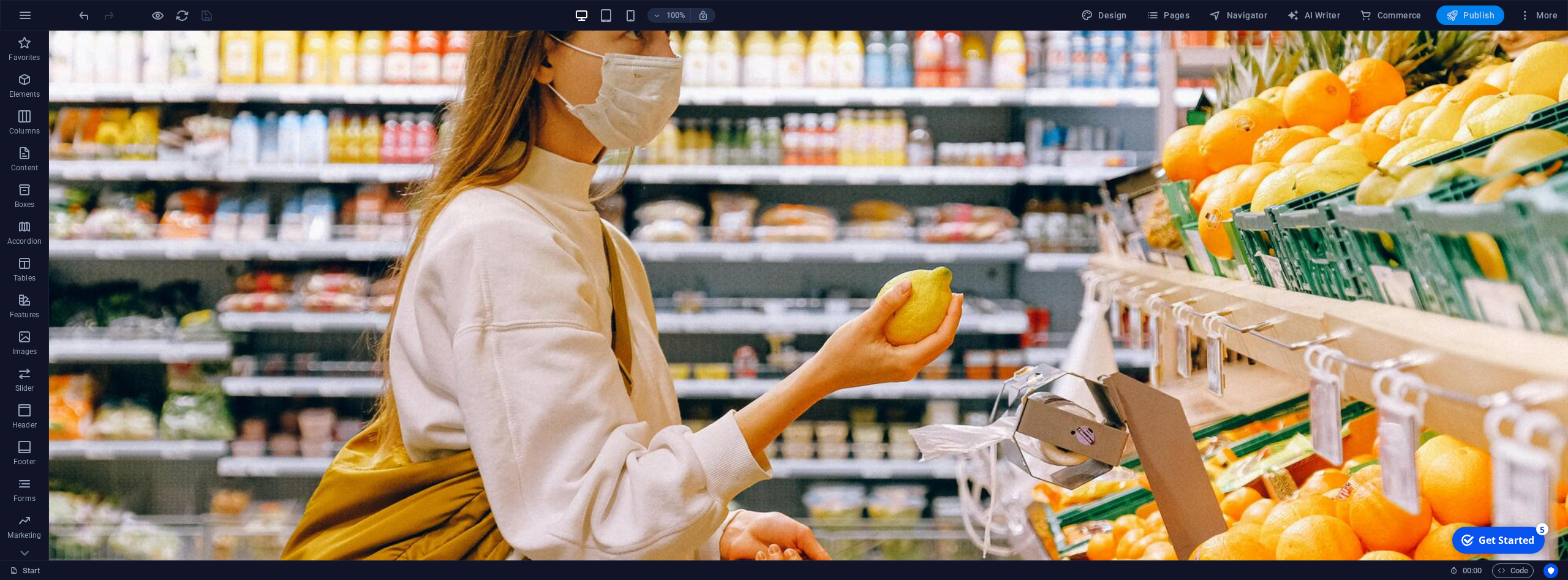
click at [1476, 16] on span "Publish" at bounding box center [1471, 15] width 49 height 13
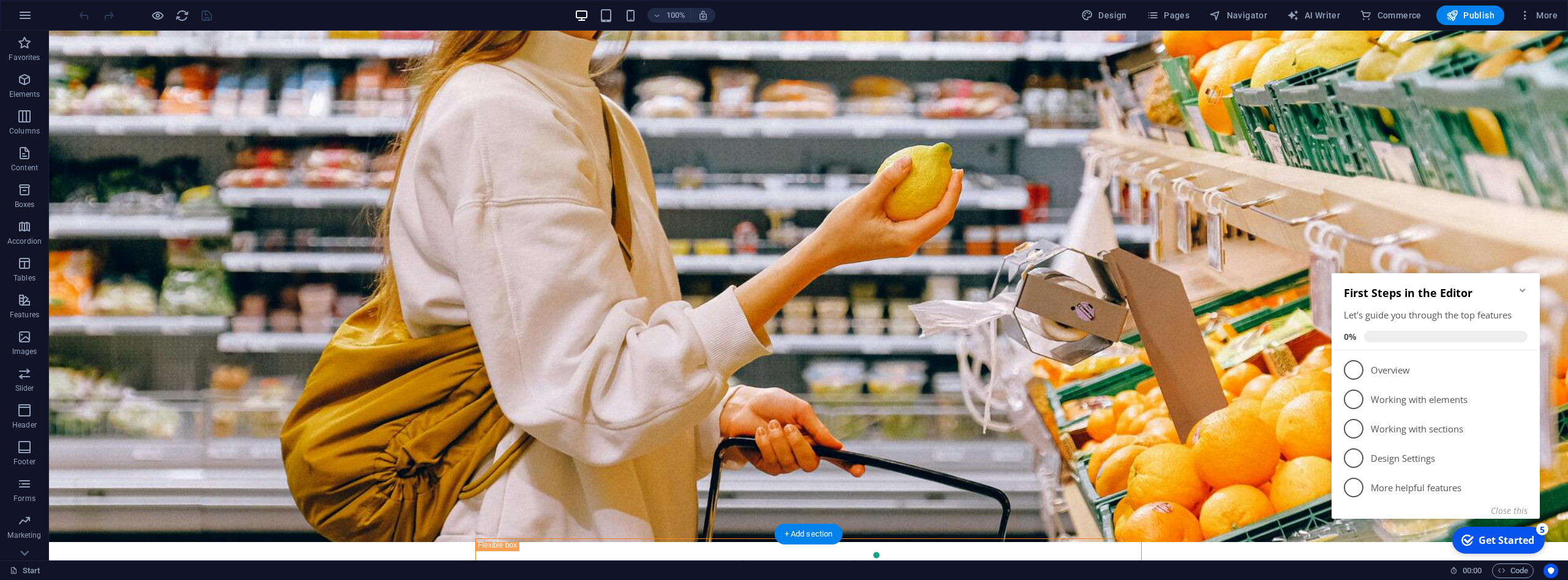
scroll to position [176, 0]
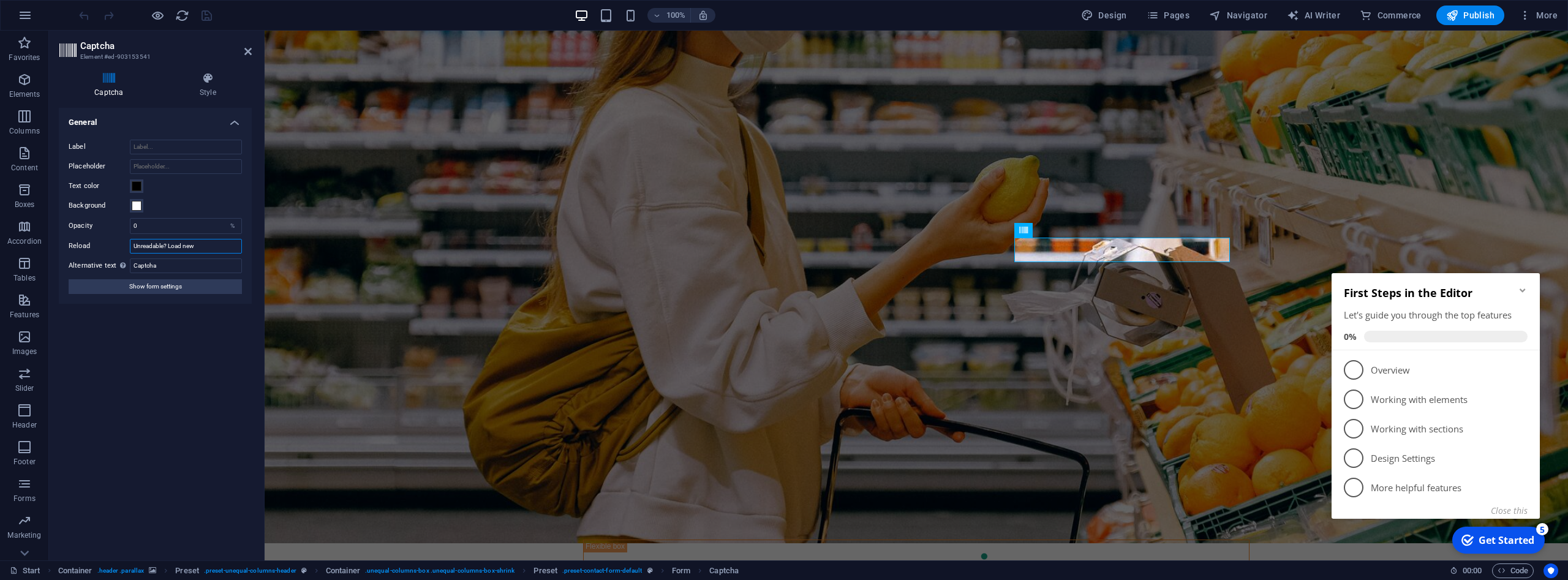
drag, startPoint x: 208, startPoint y: 247, endPoint x: 121, endPoint y: 244, distance: 87.1
click at [130, 244] on input "Unreadable? Load new" at bounding box center [185, 246] width 112 height 15
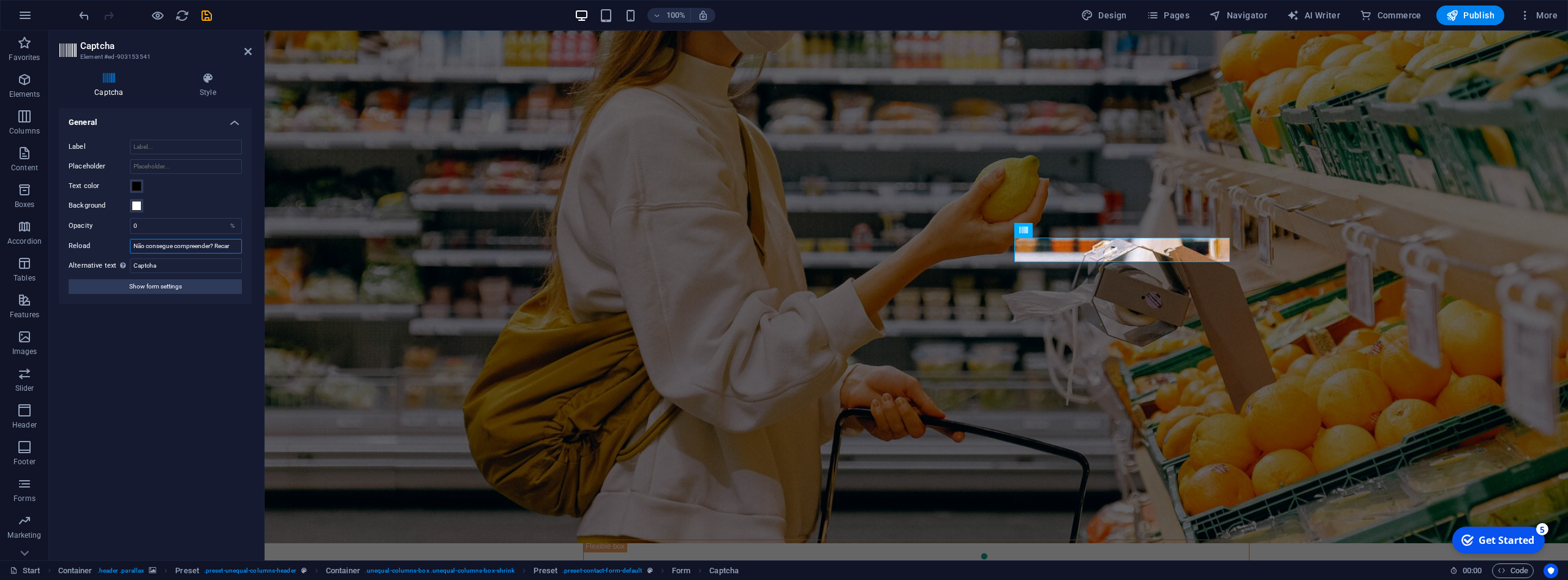
scroll to position [0, 0]
type input "Não consegue compreender?"
click at [158, 288] on span "Show form settings" at bounding box center [156, 286] width 53 height 15
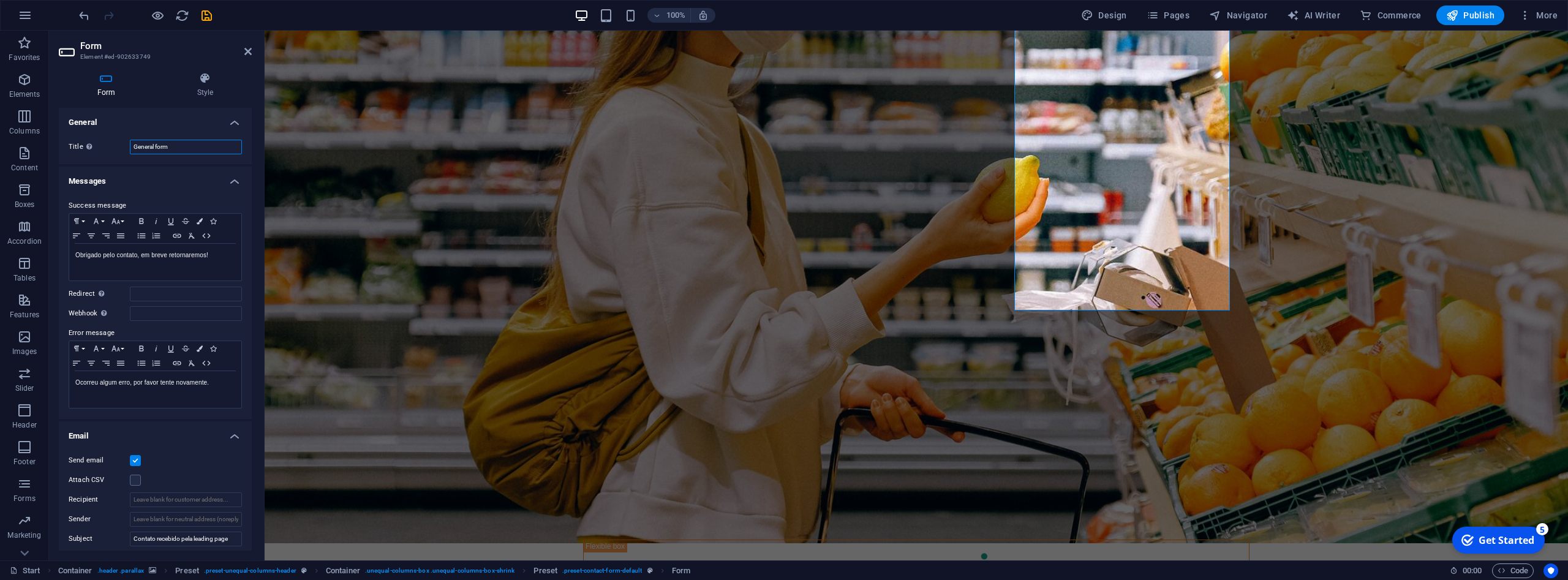
drag, startPoint x: 170, startPoint y: 143, endPoint x: 180, endPoint y: 145, distance: 10.2
click at [180, 145] on input "General form" at bounding box center [185, 147] width 112 height 15
drag, startPoint x: 180, startPoint y: 145, endPoint x: 126, endPoint y: 144, distance: 54.0
click at [130, 144] on input "General form" at bounding box center [185, 147] width 112 height 15
type input "Formulario"
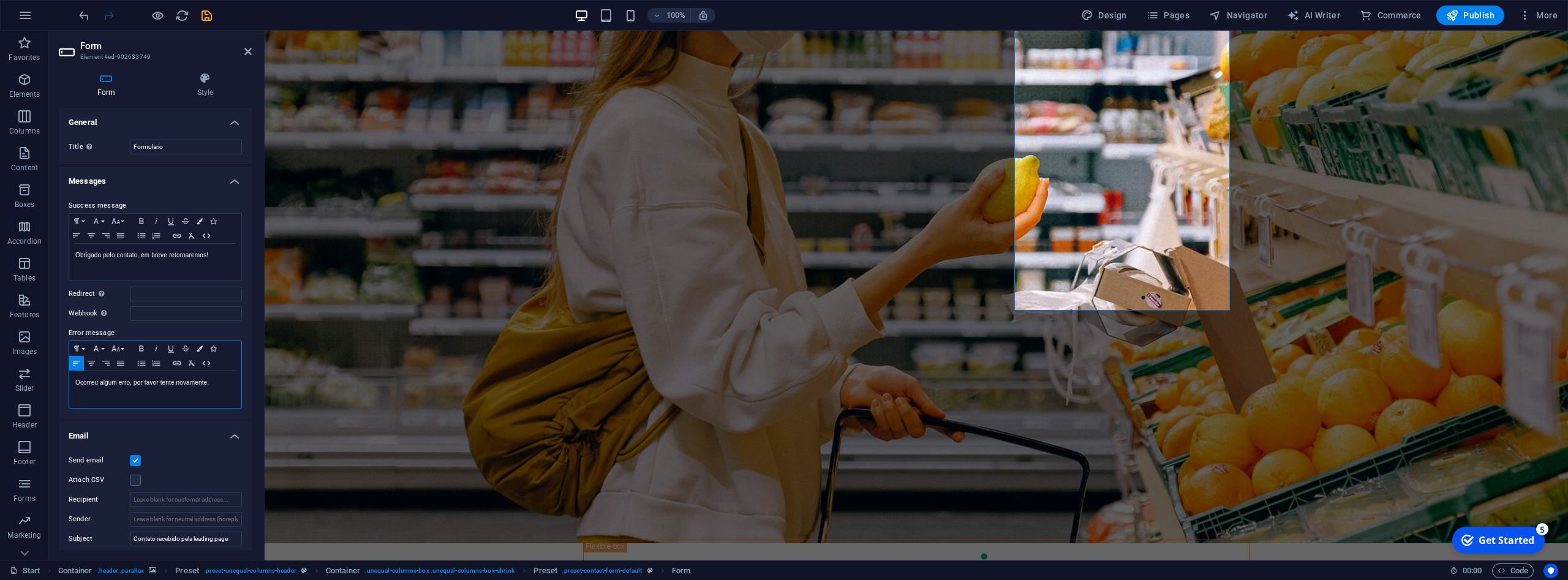
click at [187, 388] on div "Ocorreu algum erro, por favor tente novamente." at bounding box center [156, 390] width 172 height 37
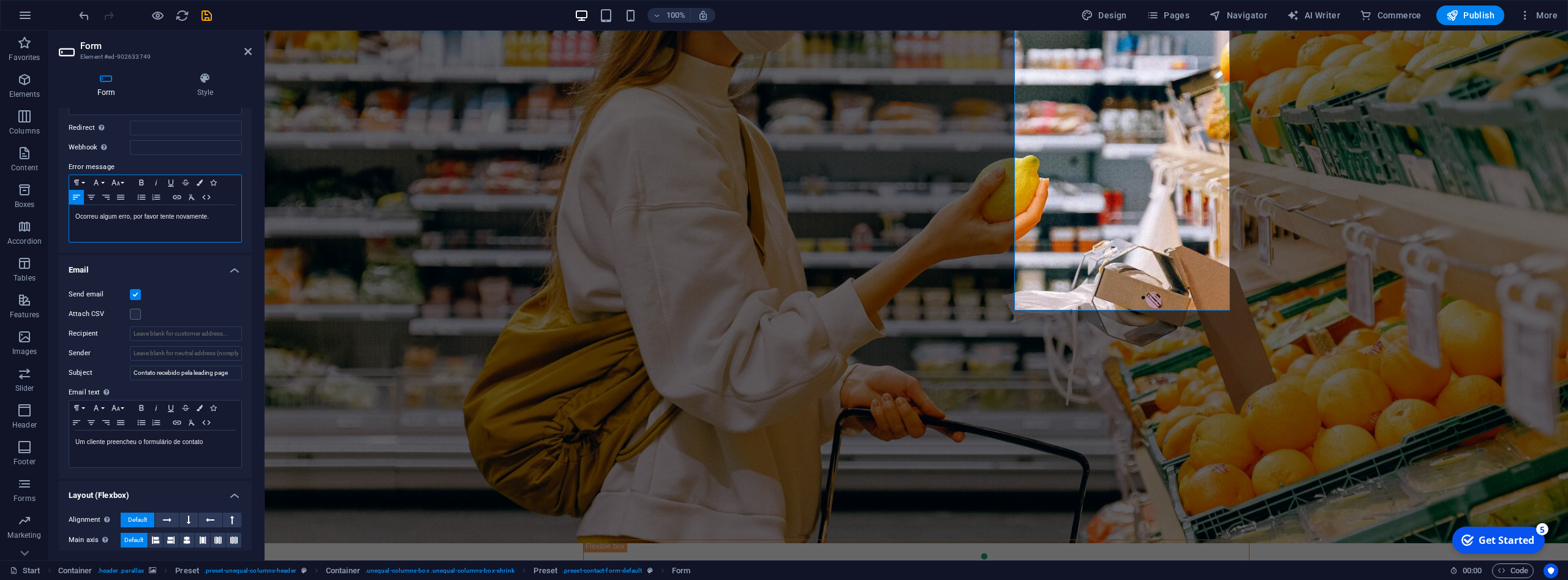
scroll to position [167, 0]
click at [206, 334] on input "Recipient" at bounding box center [185, 333] width 112 height 15
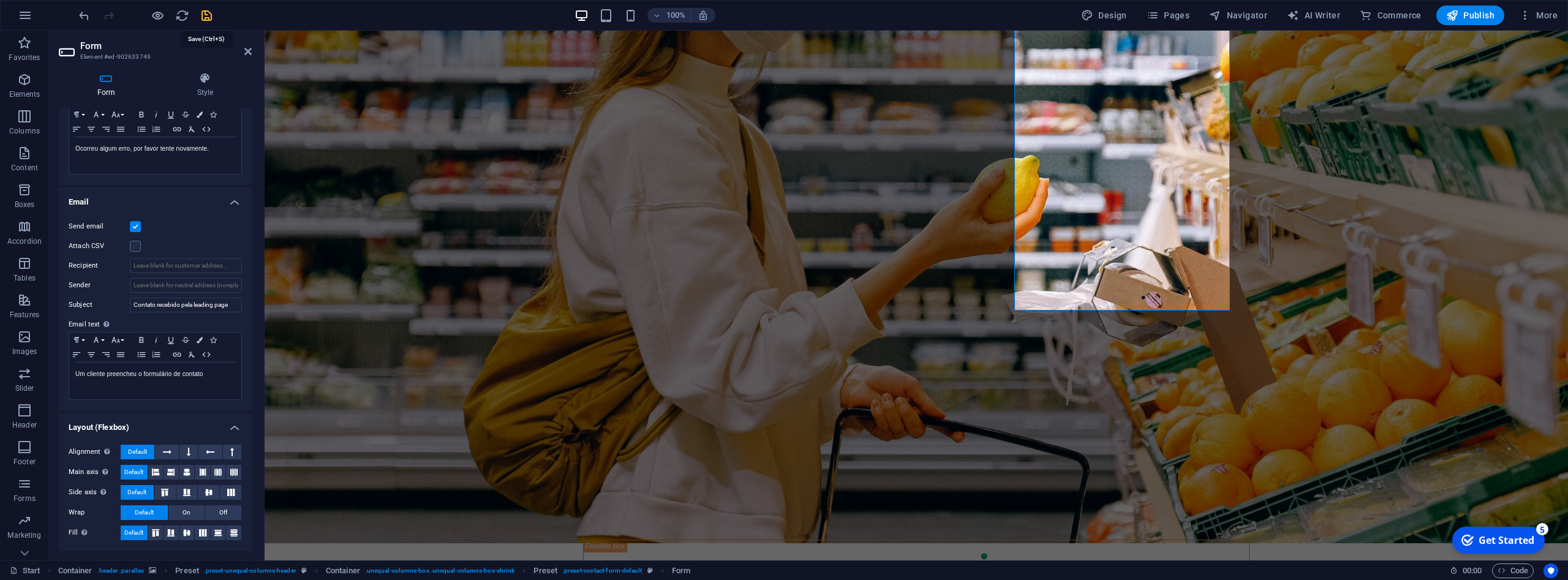
click at [204, 17] on icon "save" at bounding box center [207, 15] width 14 height 14
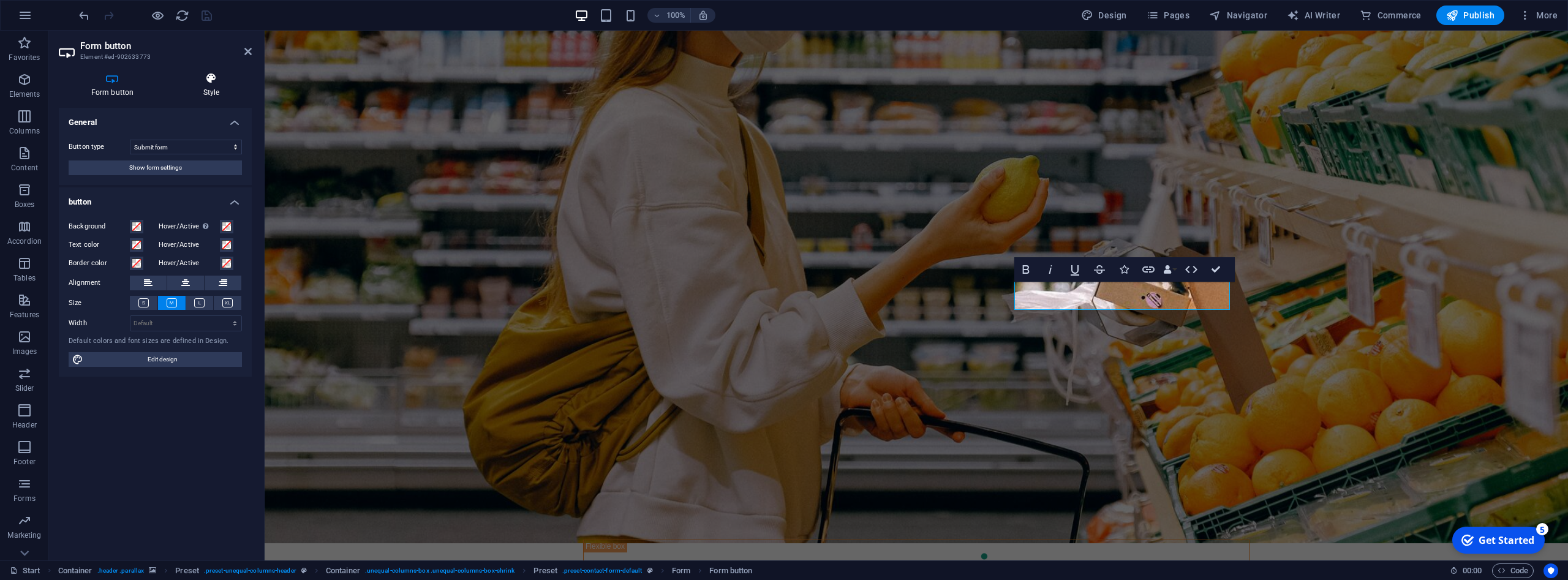
click at [210, 90] on h4 "Style" at bounding box center [211, 85] width 81 height 26
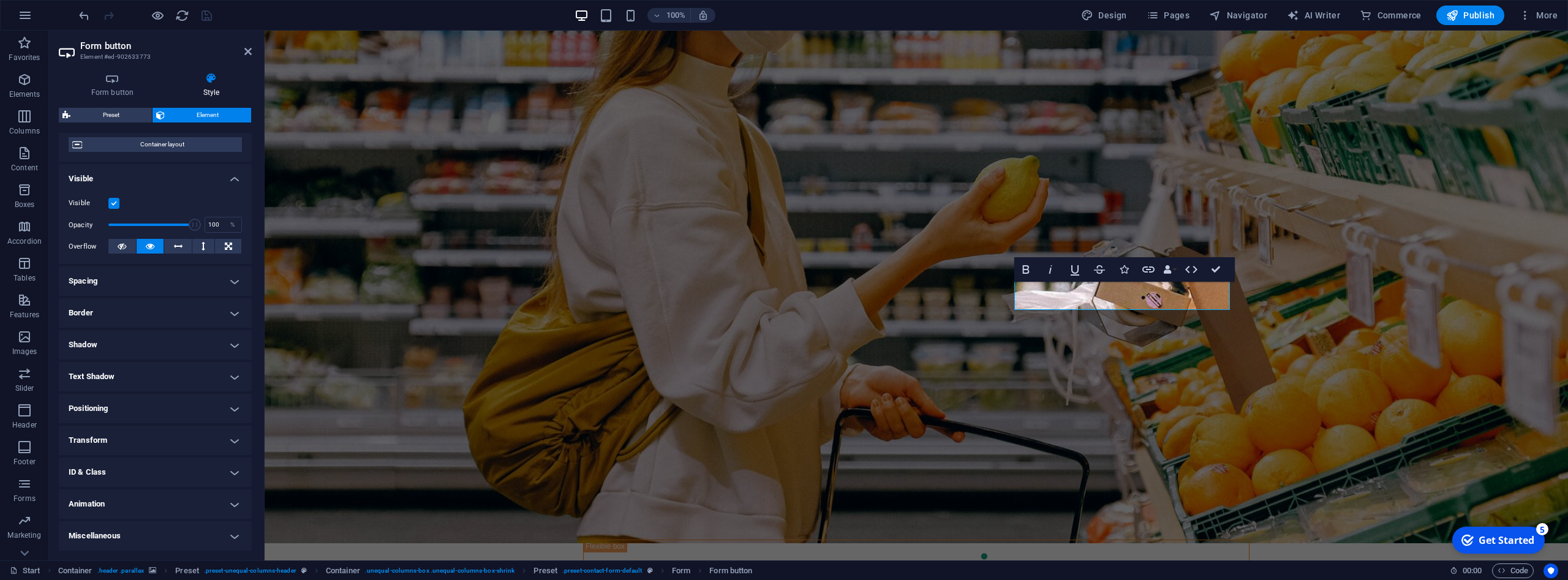
scroll to position [0, 0]
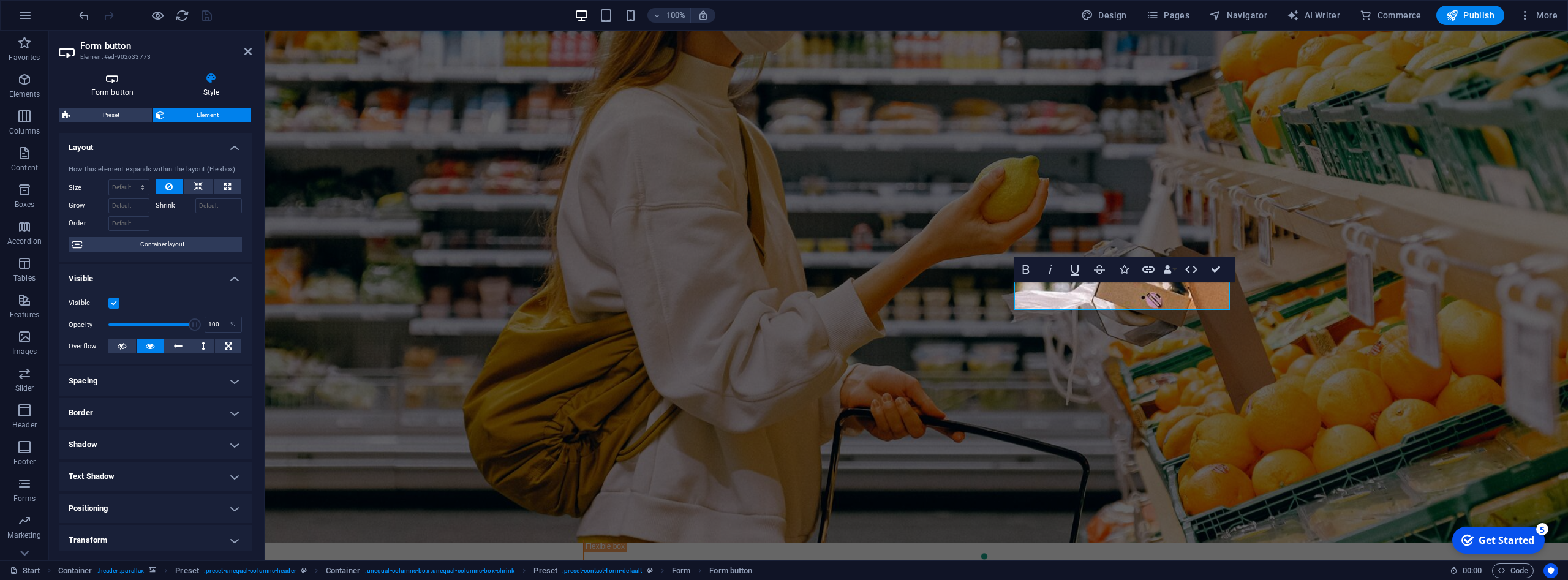
click at [127, 79] on icon at bounding box center [112, 78] width 107 height 13
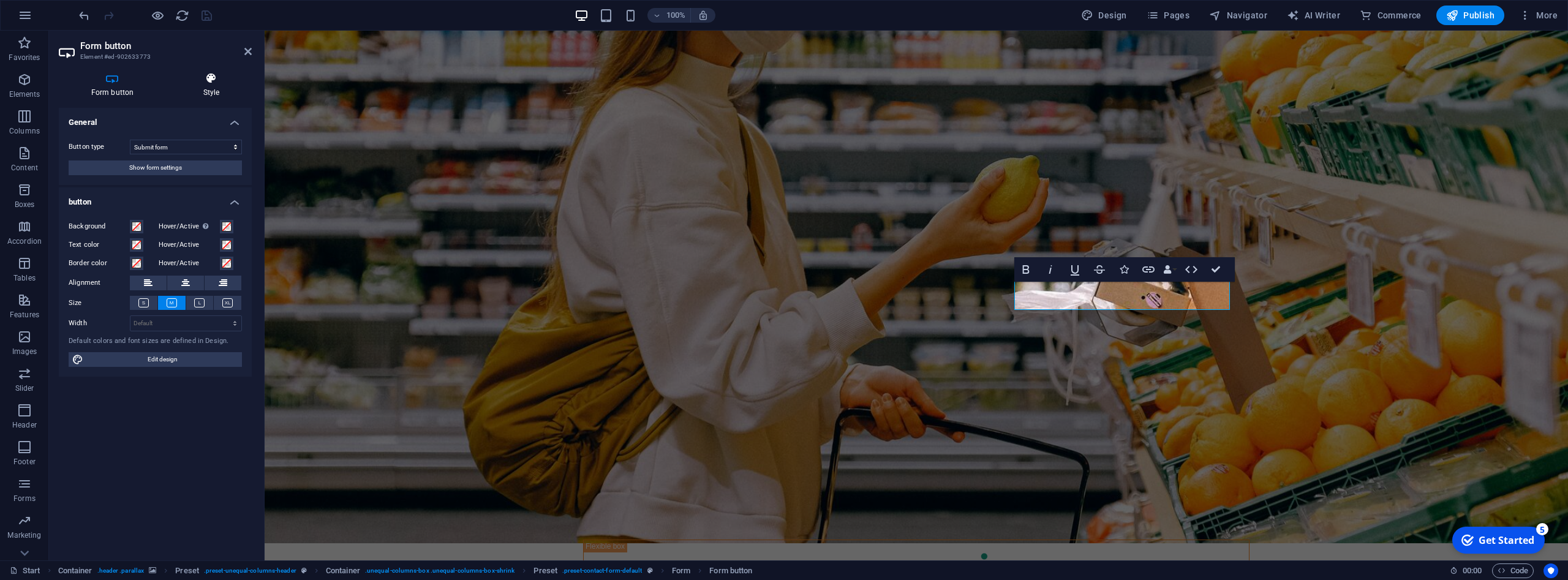
click at [204, 87] on h4 "Style" at bounding box center [211, 85] width 81 height 26
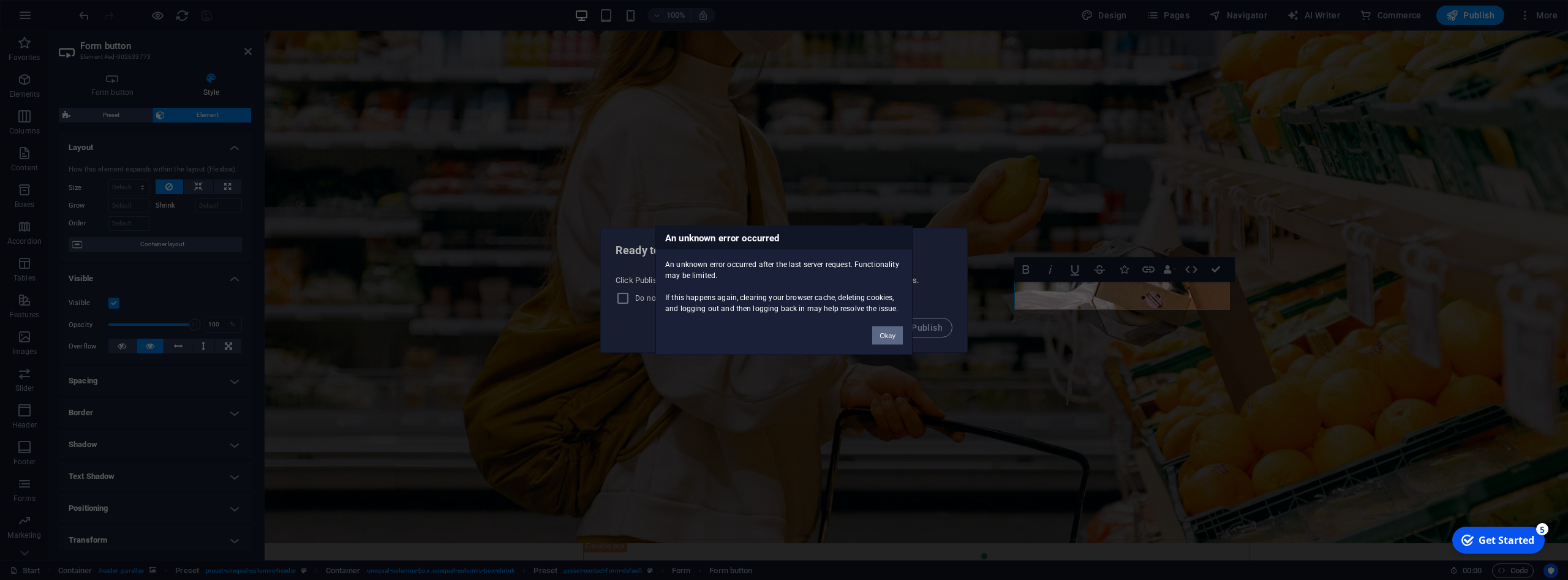
click at [886, 335] on button "Okay" at bounding box center [887, 335] width 31 height 18
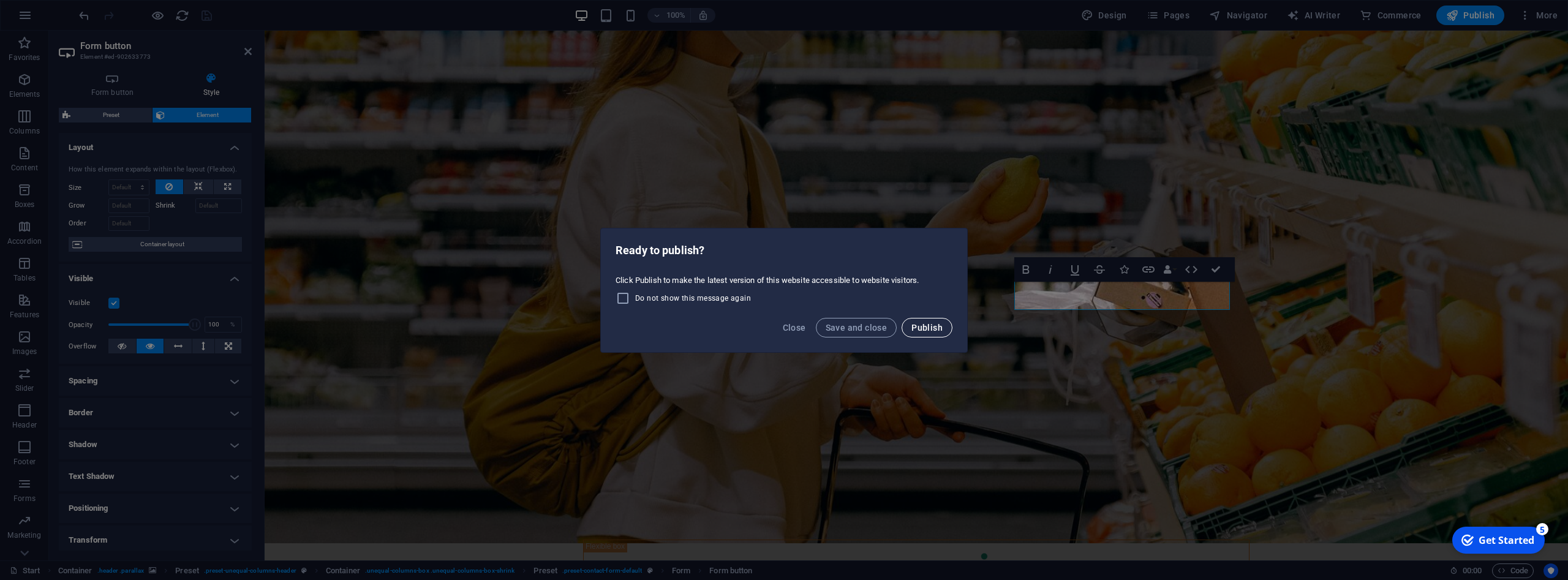
click at [925, 329] on span "Publish" at bounding box center [927, 328] width 31 height 10
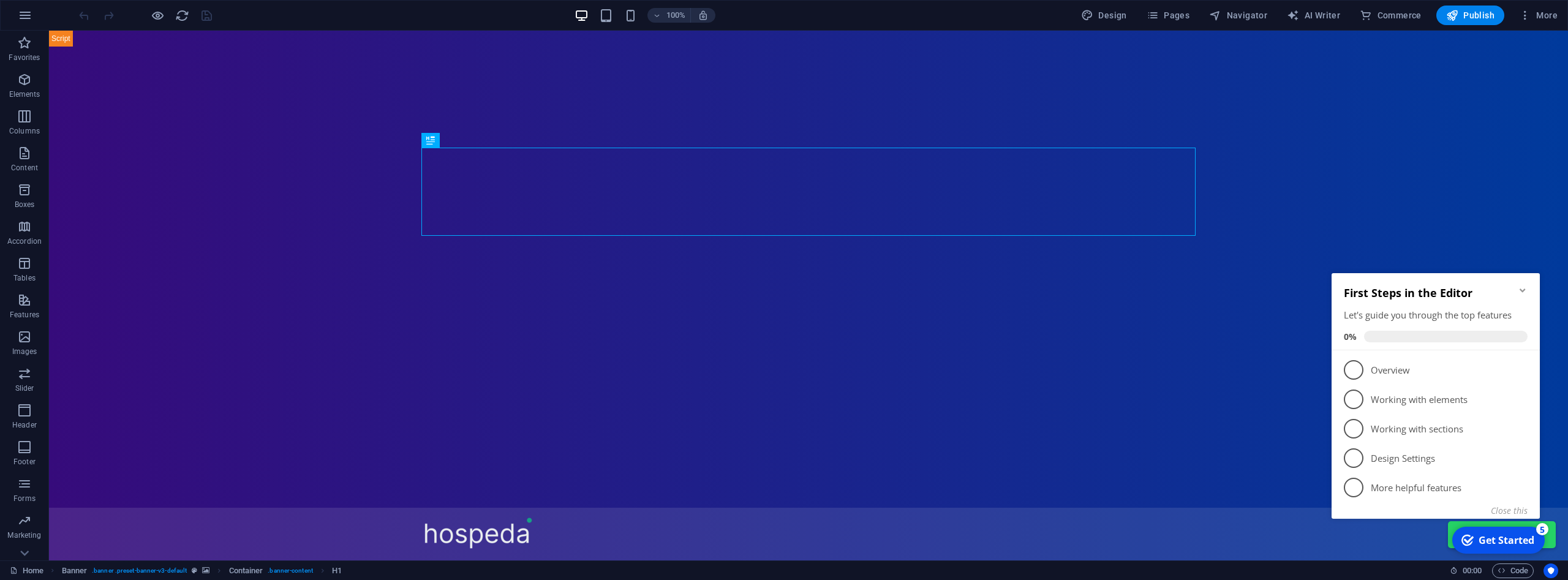
click at [1523, 288] on icon "Minimize checklist" at bounding box center [1523, 290] width 10 height 10
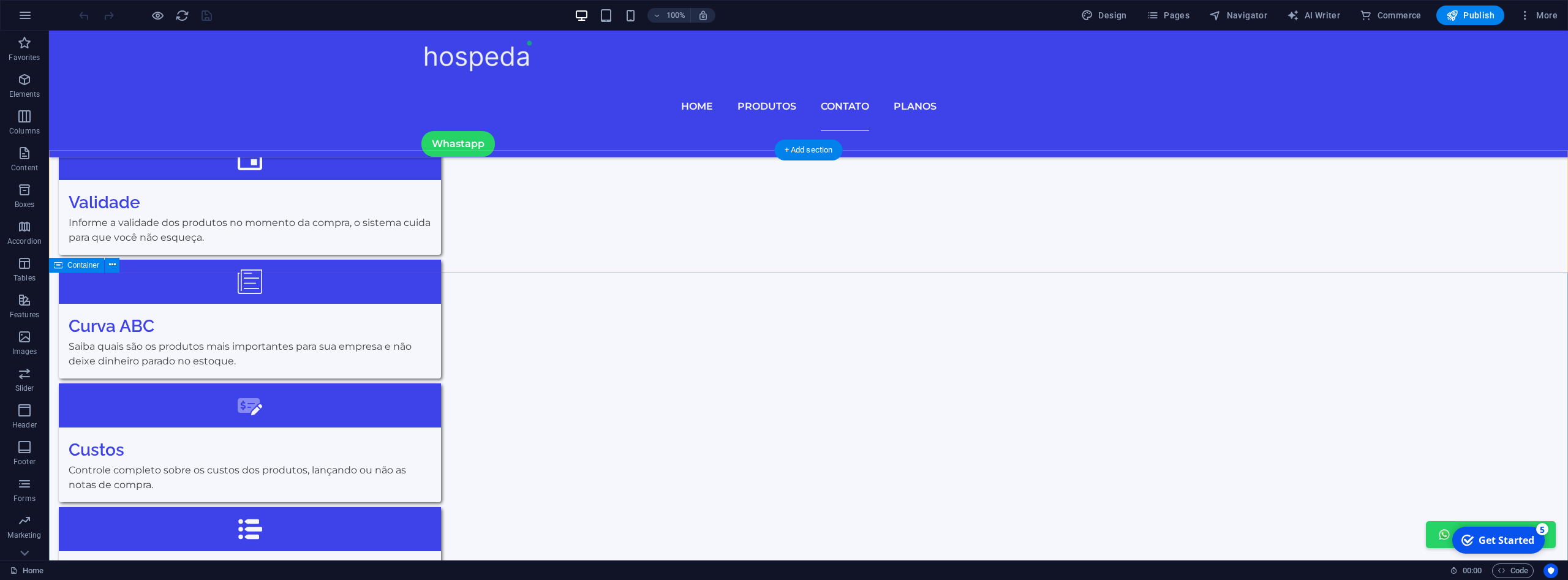
scroll to position [4236, 0]
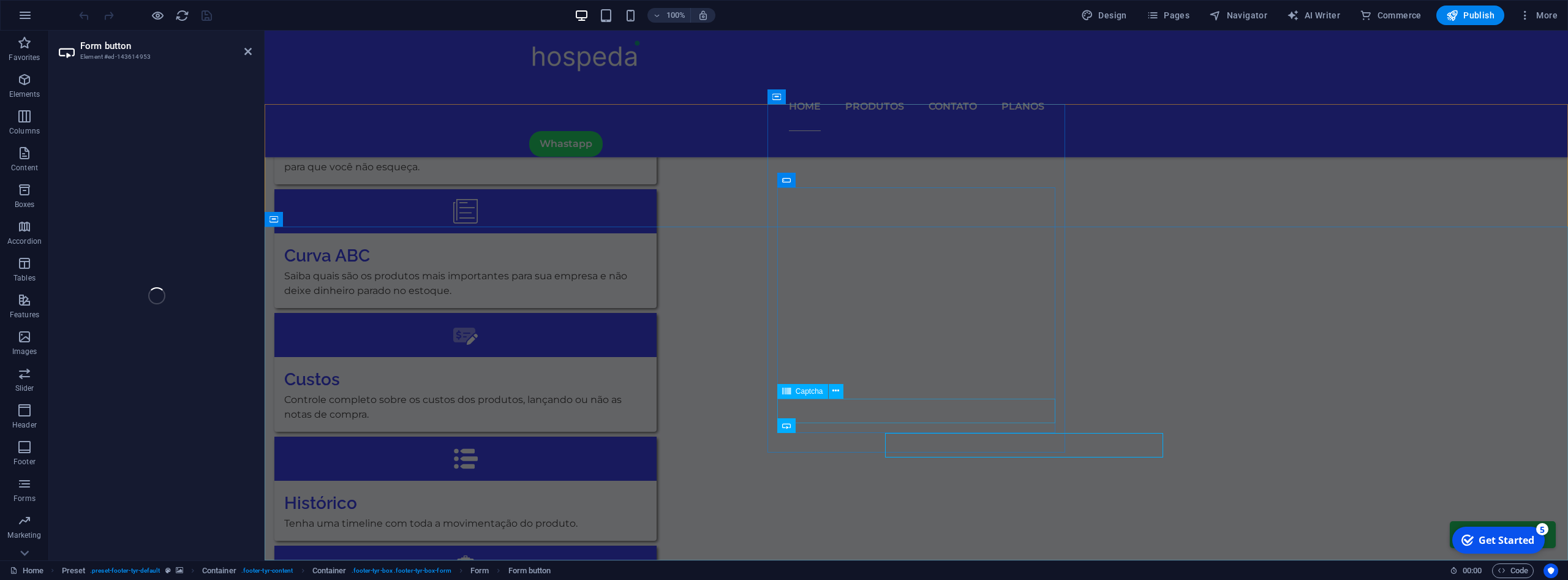
scroll to position [4212, 0]
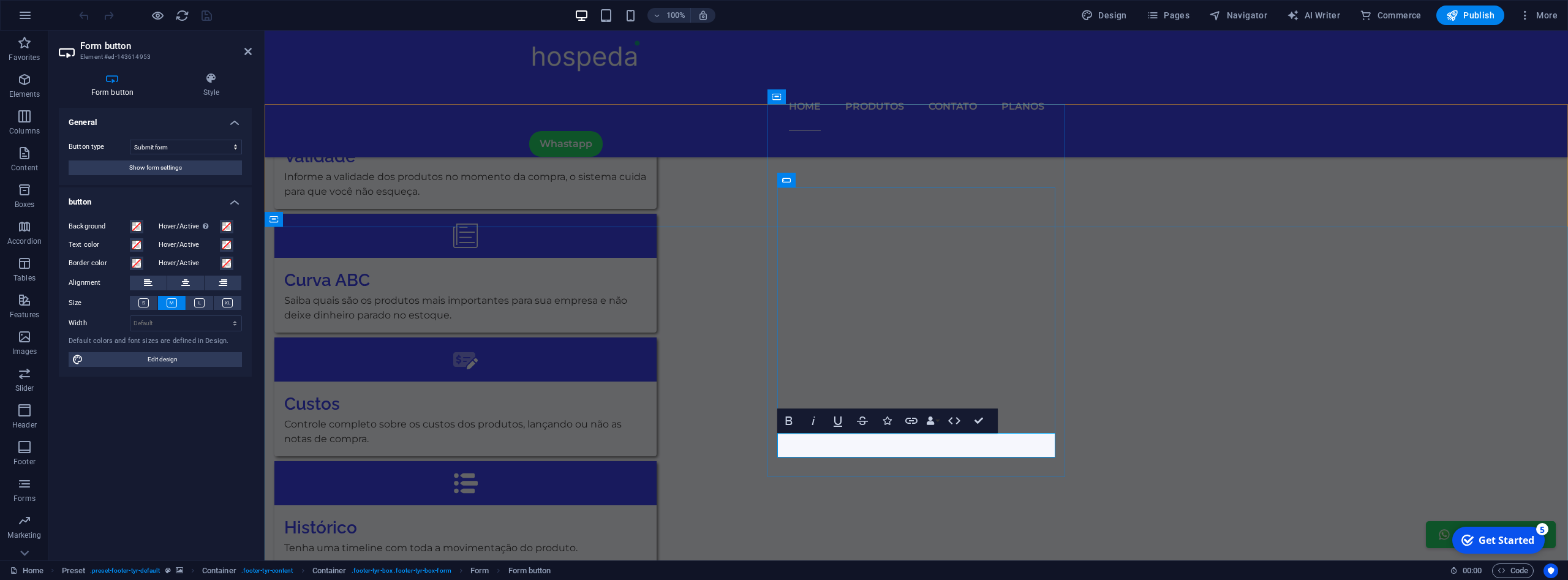
type button "Absenden"
click at [181, 167] on span "Show form settings" at bounding box center [156, 167] width 53 height 15
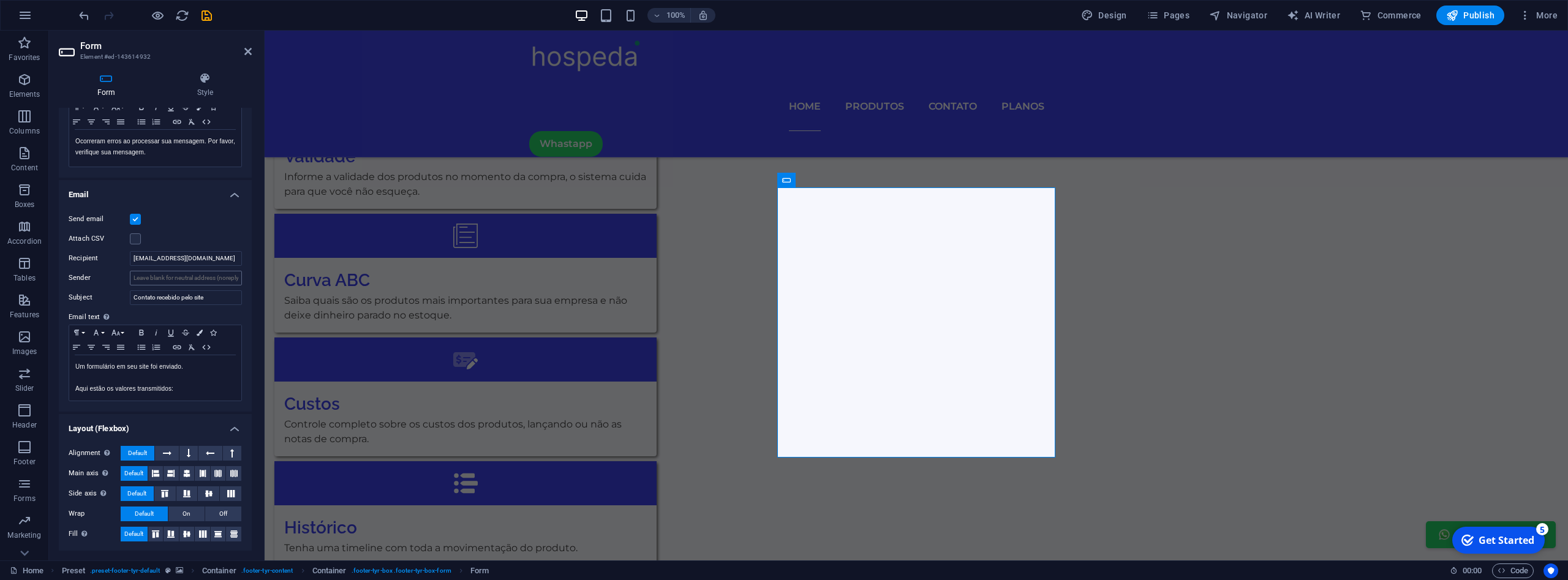
scroll to position [242, 0]
click at [212, 257] on input "[EMAIL_ADDRESS][DOMAIN_NAME]" at bounding box center [185, 258] width 112 height 15
drag, startPoint x: 212, startPoint y: 257, endPoint x: 117, endPoint y: 236, distance: 97.3
click at [130, 251] on input "[EMAIL_ADDRESS][DOMAIN_NAME]" at bounding box center [185, 258] width 112 height 15
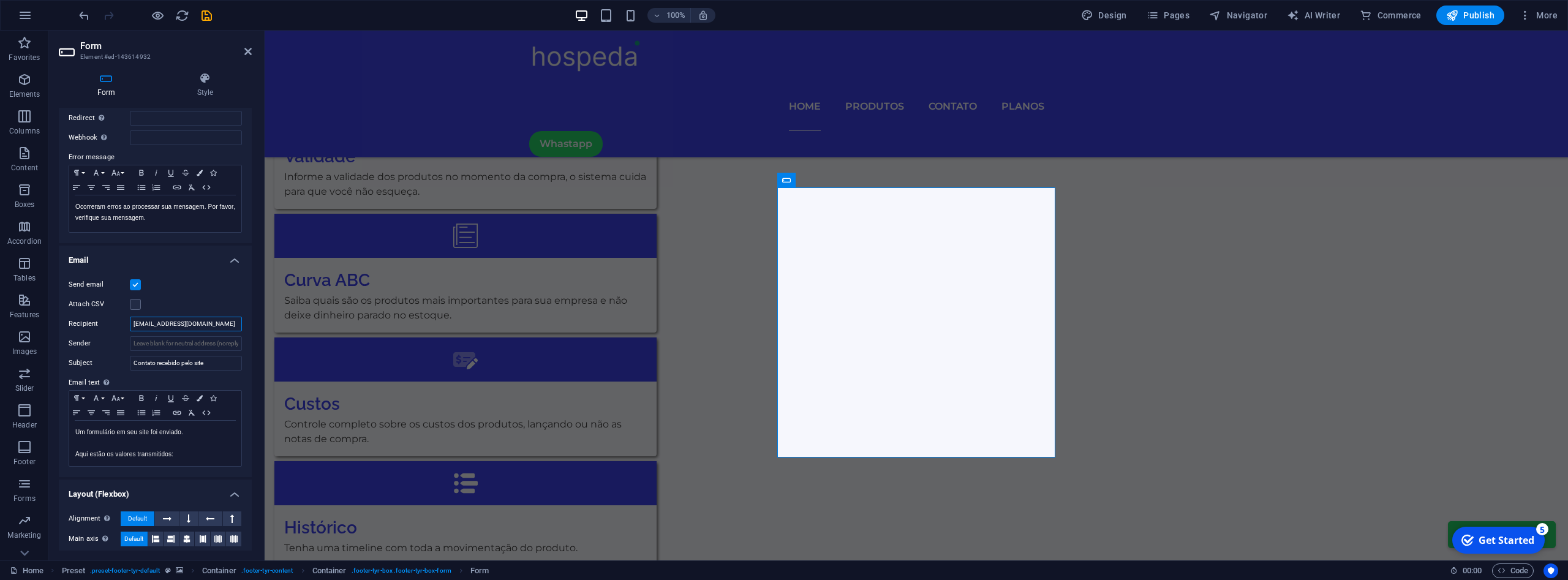
scroll to position [242, 0]
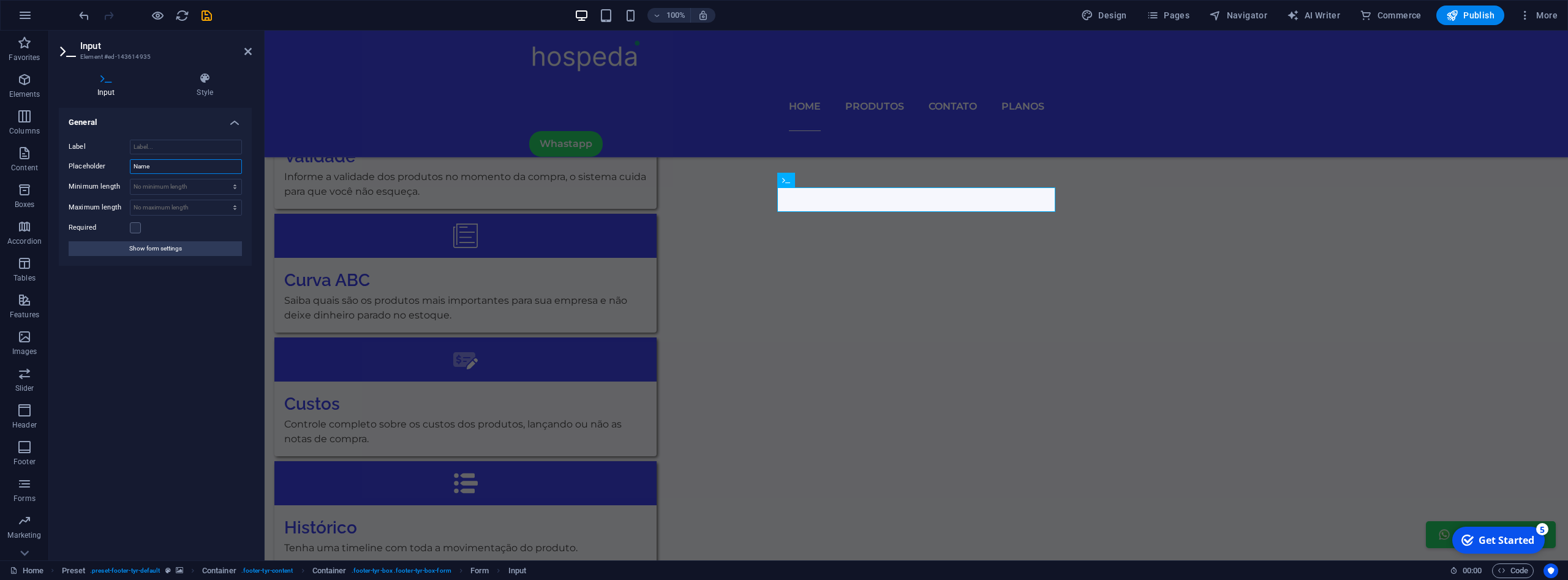
drag, startPoint x: 176, startPoint y: 167, endPoint x: 97, endPoint y: 160, distance: 79.3
click at [130, 160] on input "Name" at bounding box center [185, 166] width 112 height 15
type input "Nome"
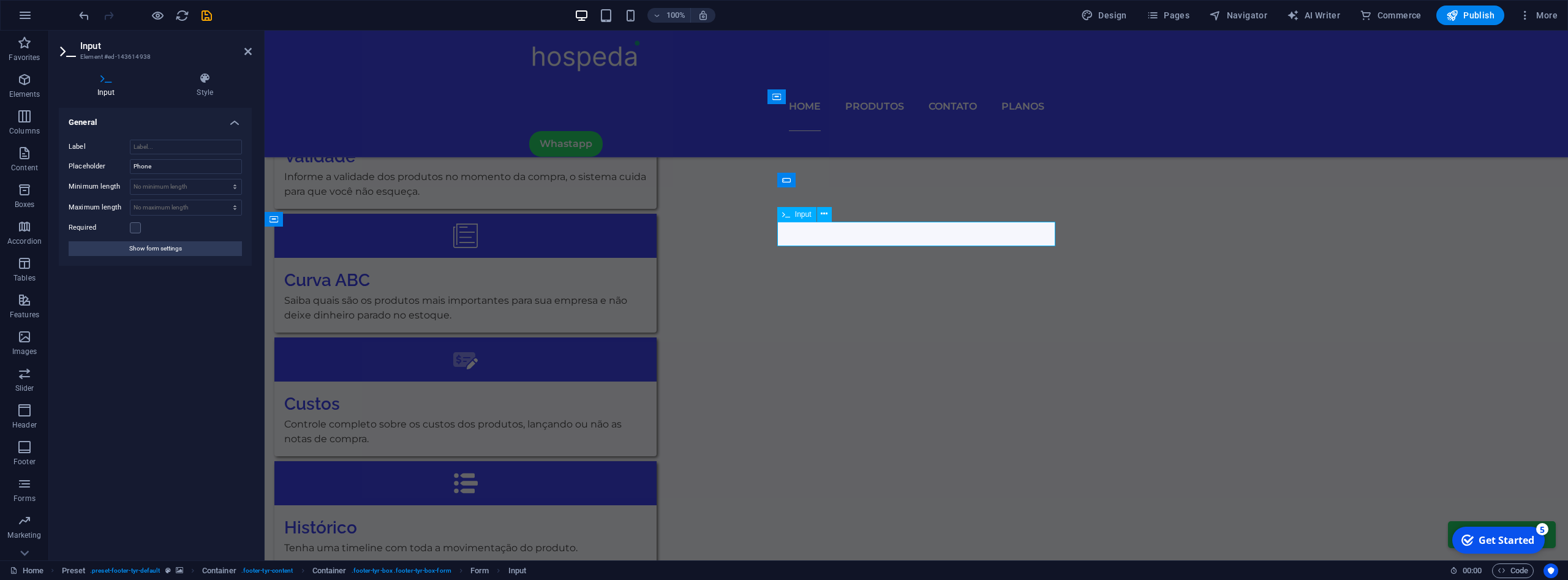
type input "Telefone"
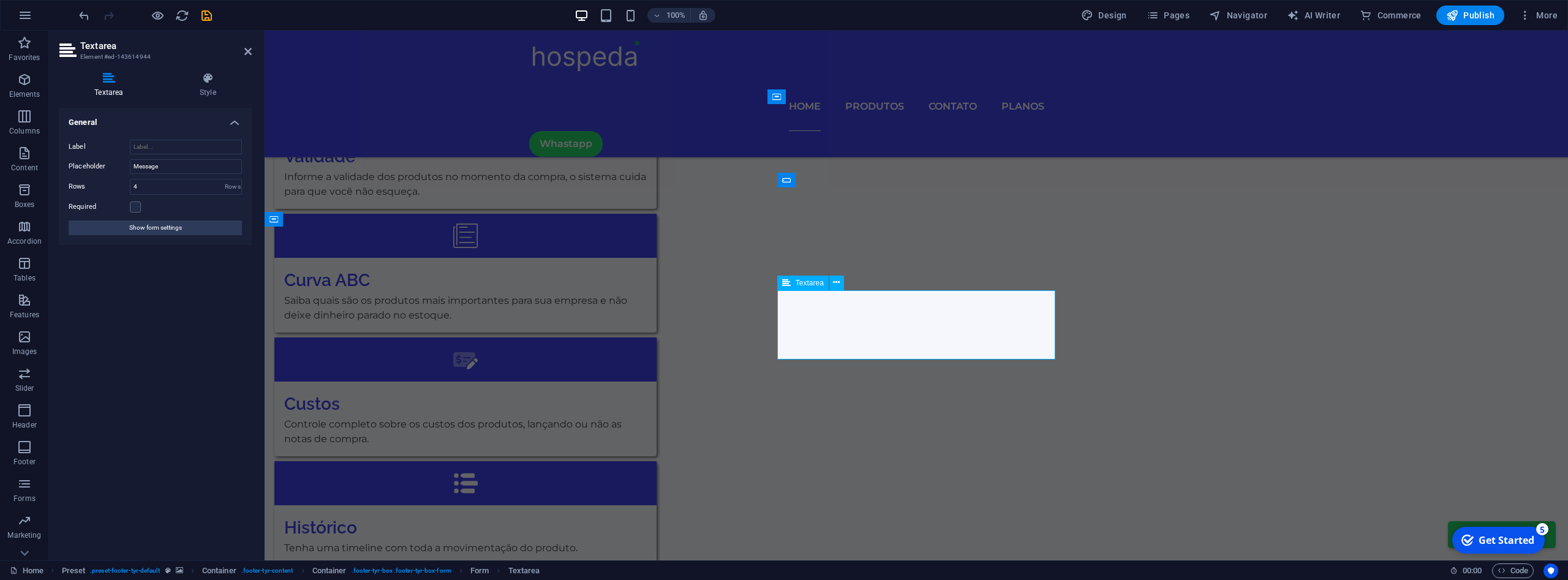
type textarea "Mensagem"
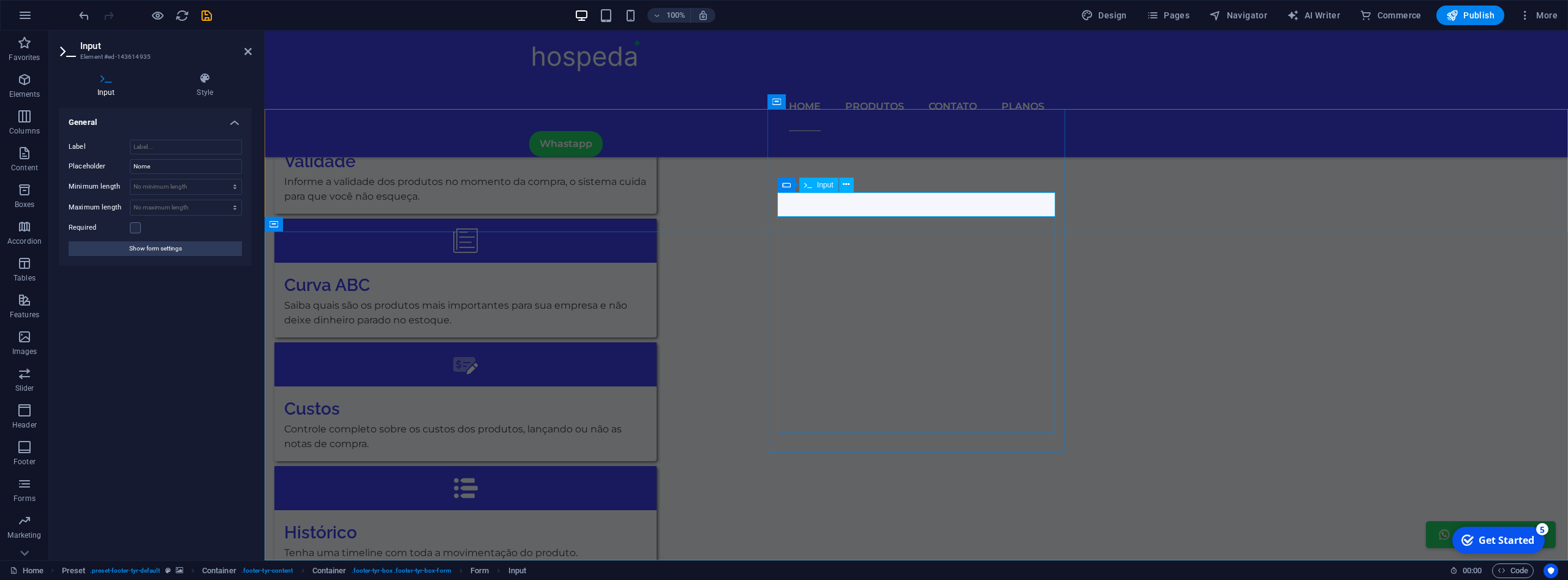
type input "Nome"
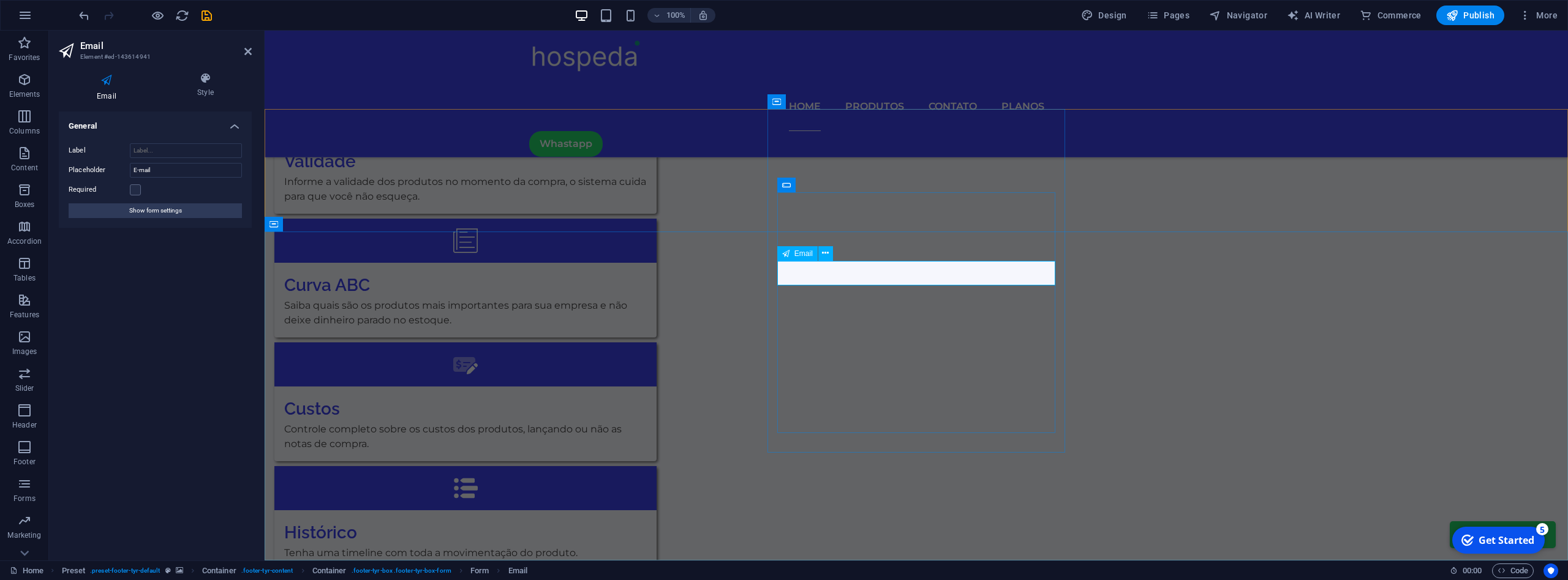
type input "E"
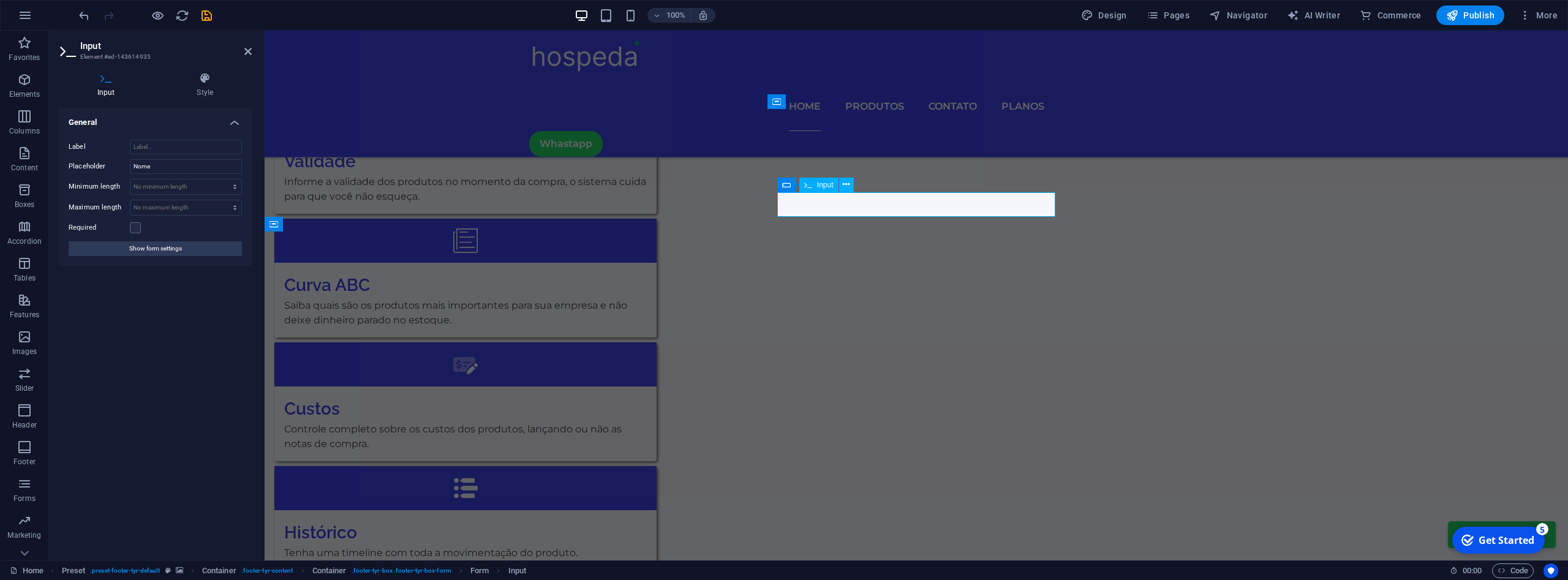
type input "N"
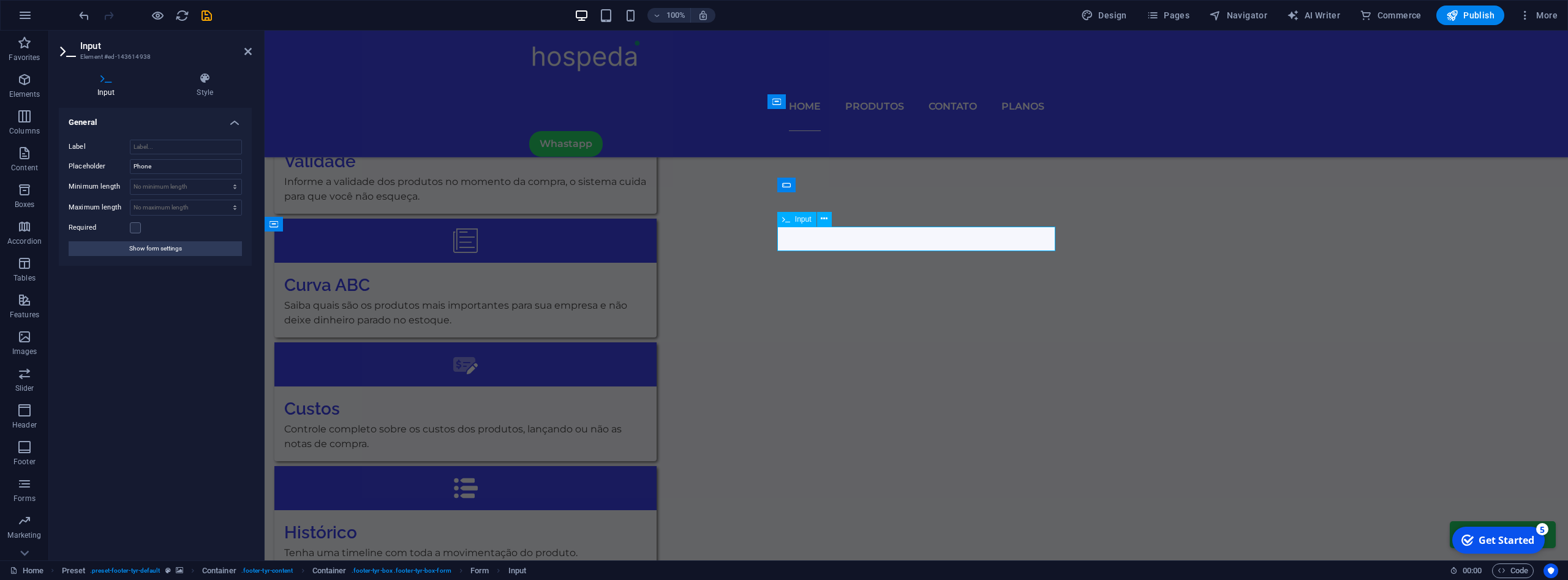
type input "T"
click at [169, 168] on input "Phone" at bounding box center [185, 166] width 112 height 15
type input "P"
type input "Telefone"
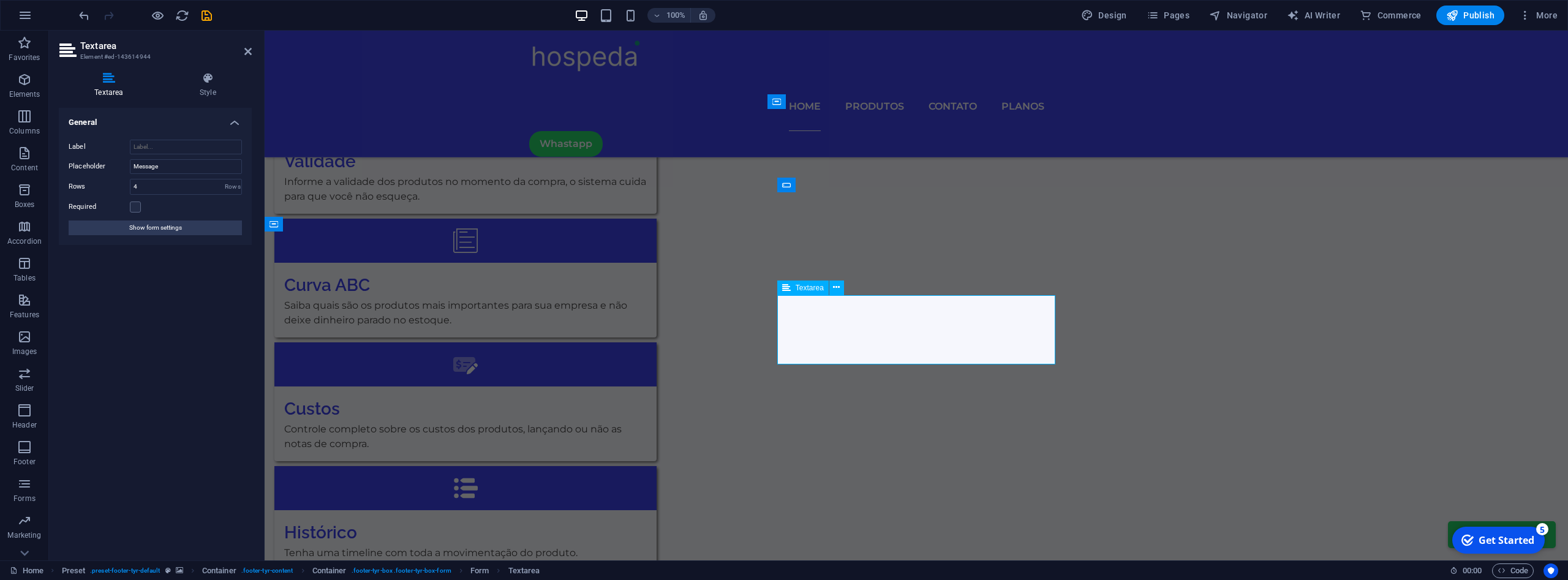
drag, startPoint x: 849, startPoint y: 310, endPoint x: 796, endPoint y: 310, distance: 53.0
type textarea "M"
click at [183, 171] on input "Message" at bounding box center [185, 166] width 112 height 15
drag, startPoint x: 197, startPoint y: 172, endPoint x: 80, endPoint y: 158, distance: 117.8
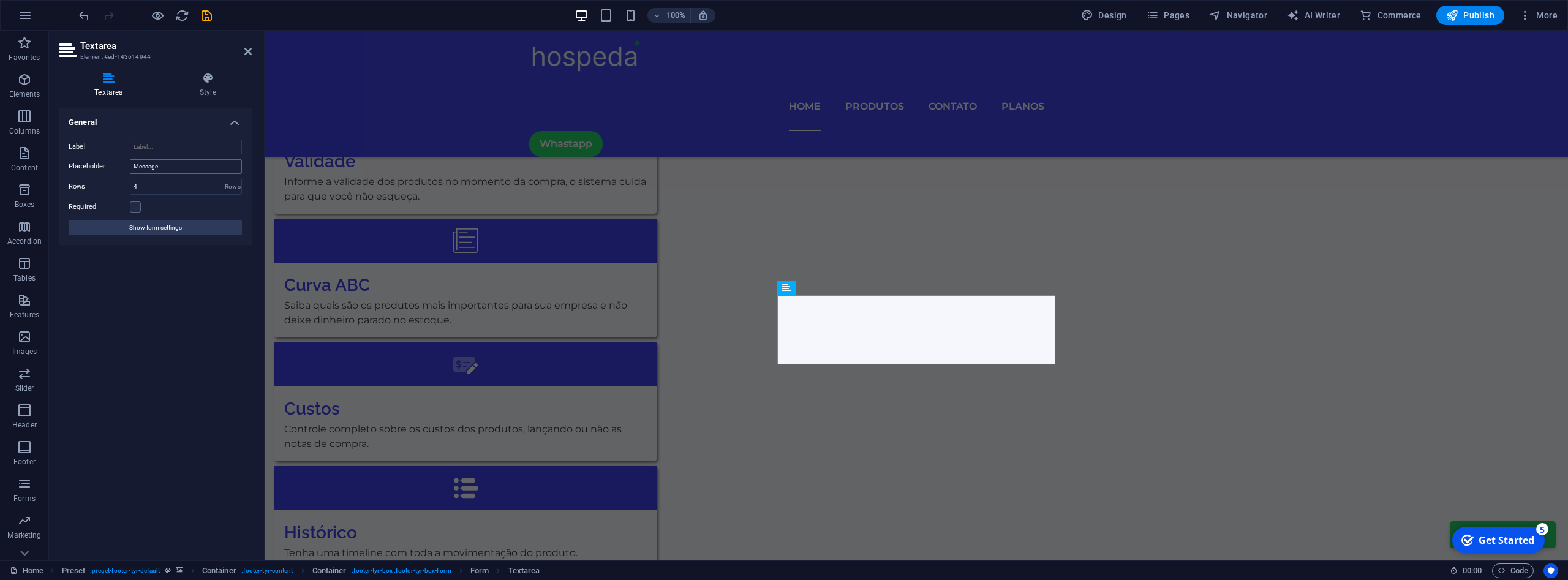
click at [130, 159] on input "Message" at bounding box center [185, 166] width 112 height 15
type input "Mensagem"
click at [131, 203] on label at bounding box center [135, 207] width 11 height 11
click at [0, 0] on input "Required" at bounding box center [0, 0] width 0 height 0
click at [137, 208] on label at bounding box center [135, 207] width 11 height 11
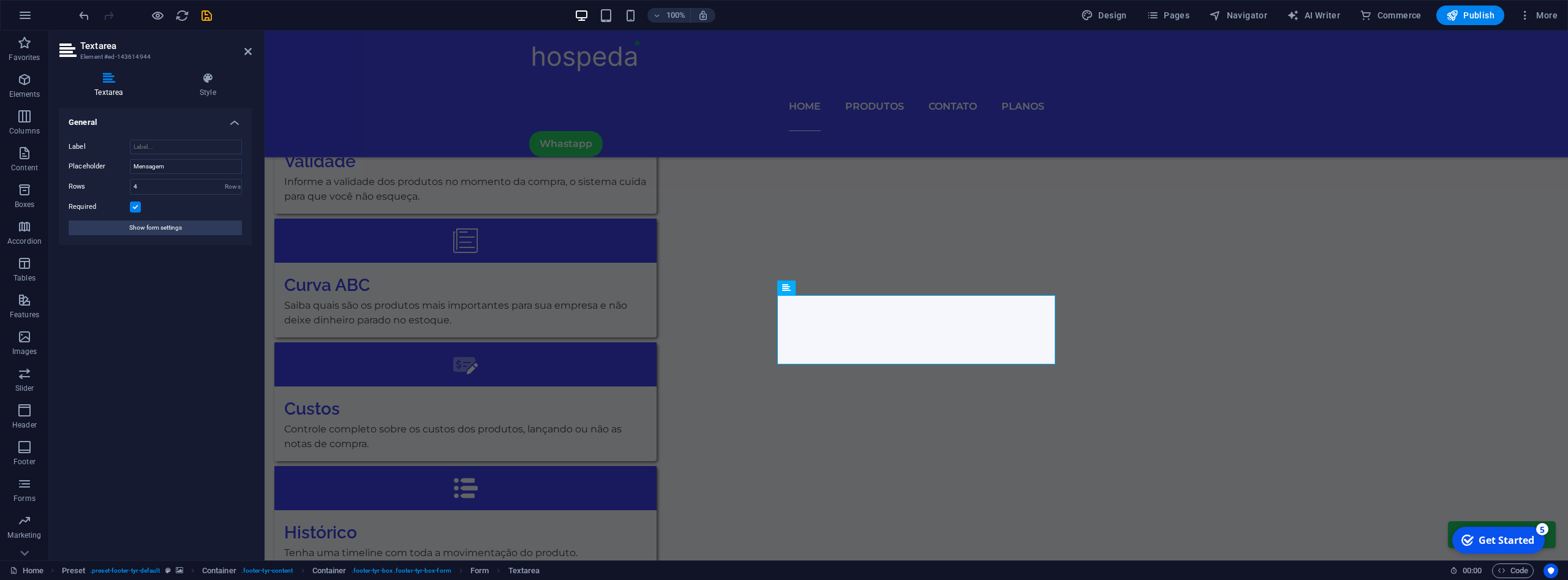
click at [0, 0] on input "Required" at bounding box center [0, 0] width 0 height 0
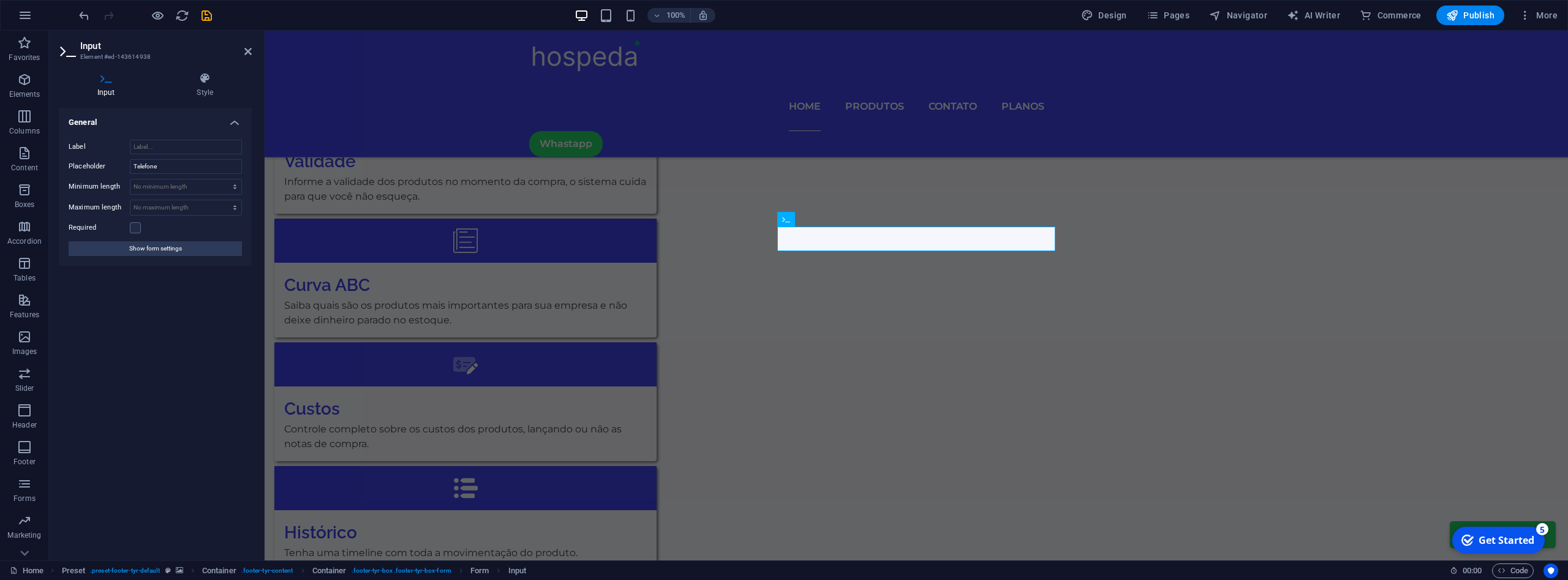
click at [137, 234] on div "Required" at bounding box center [156, 228] width 174 height 15
click at [135, 231] on label at bounding box center [135, 228] width 11 height 11
click at [0, 0] on input "Required" at bounding box center [0, 0] width 0 height 0
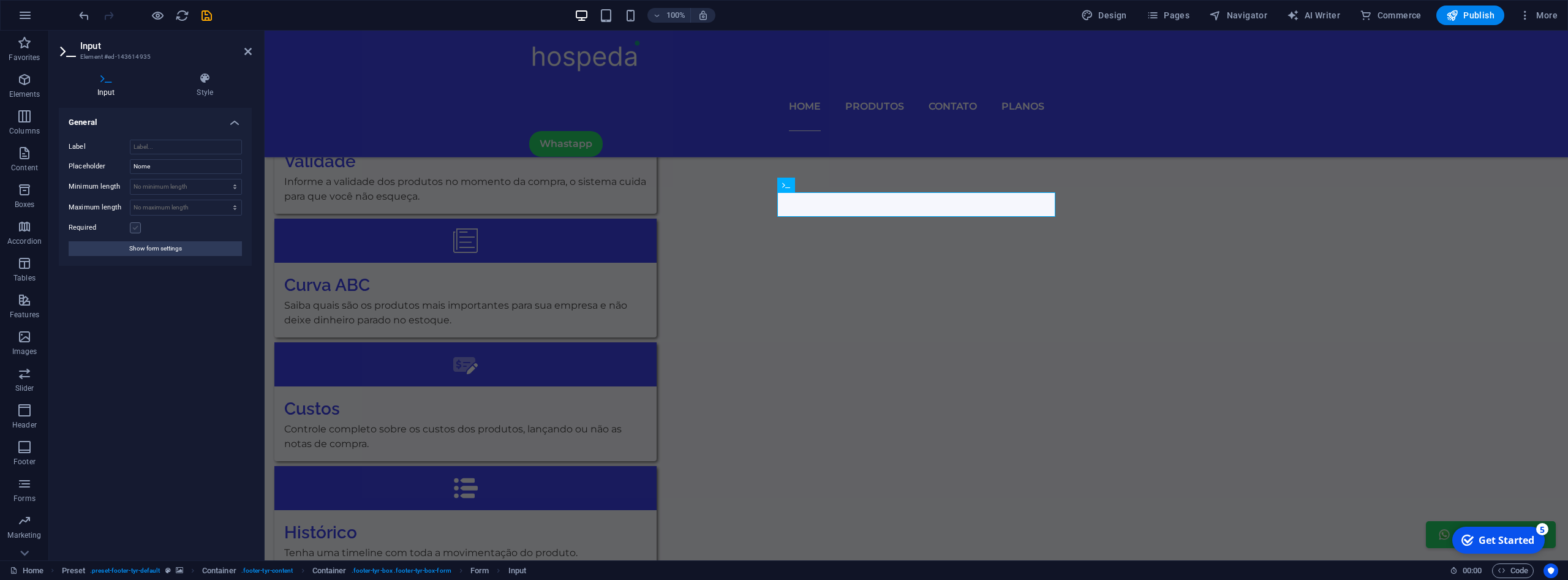
click at [133, 226] on label at bounding box center [135, 228] width 11 height 11
click at [0, 0] on input "Required" at bounding box center [0, 0] width 0 height 0
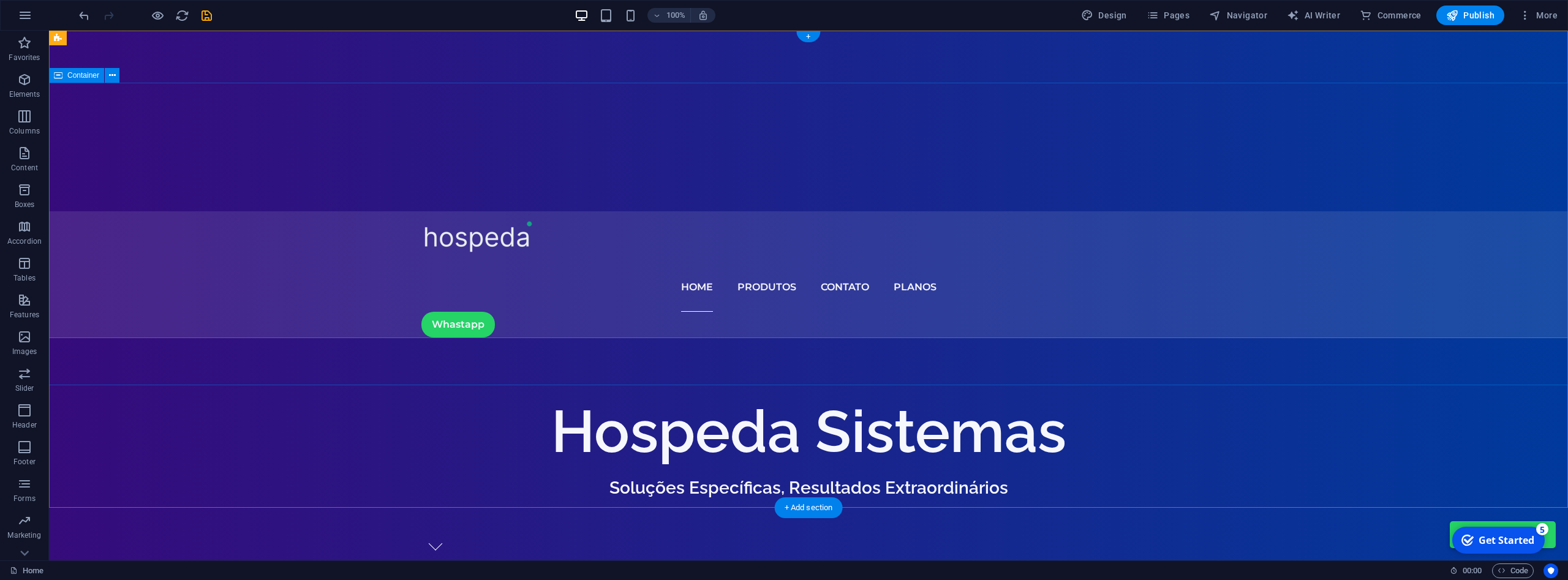
scroll to position [0, 0]
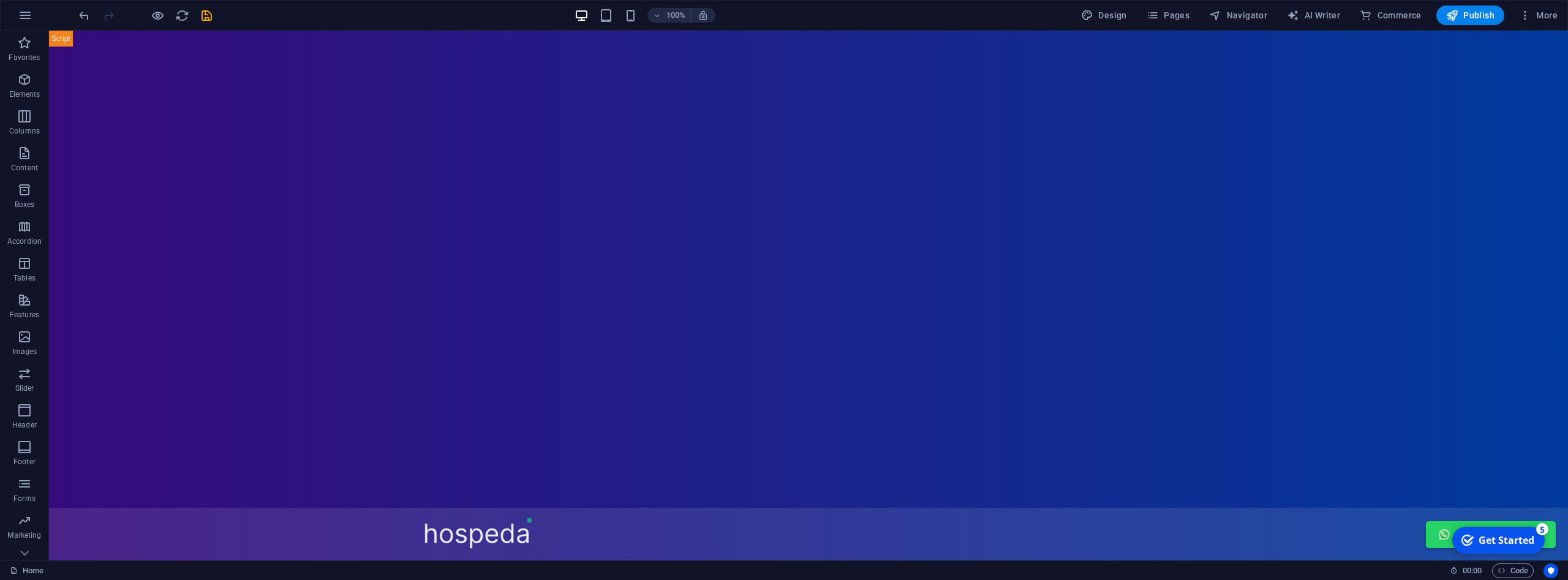
drag, startPoint x: 1518, startPoint y: 537, endPoint x: 1342, endPoint y: 479, distance: 185.3
click at [1446, 522] on html "checkmark Get Started 5 First Steps in the Editor Let's guide you through the t…" at bounding box center [1498, 540] width 104 height 37
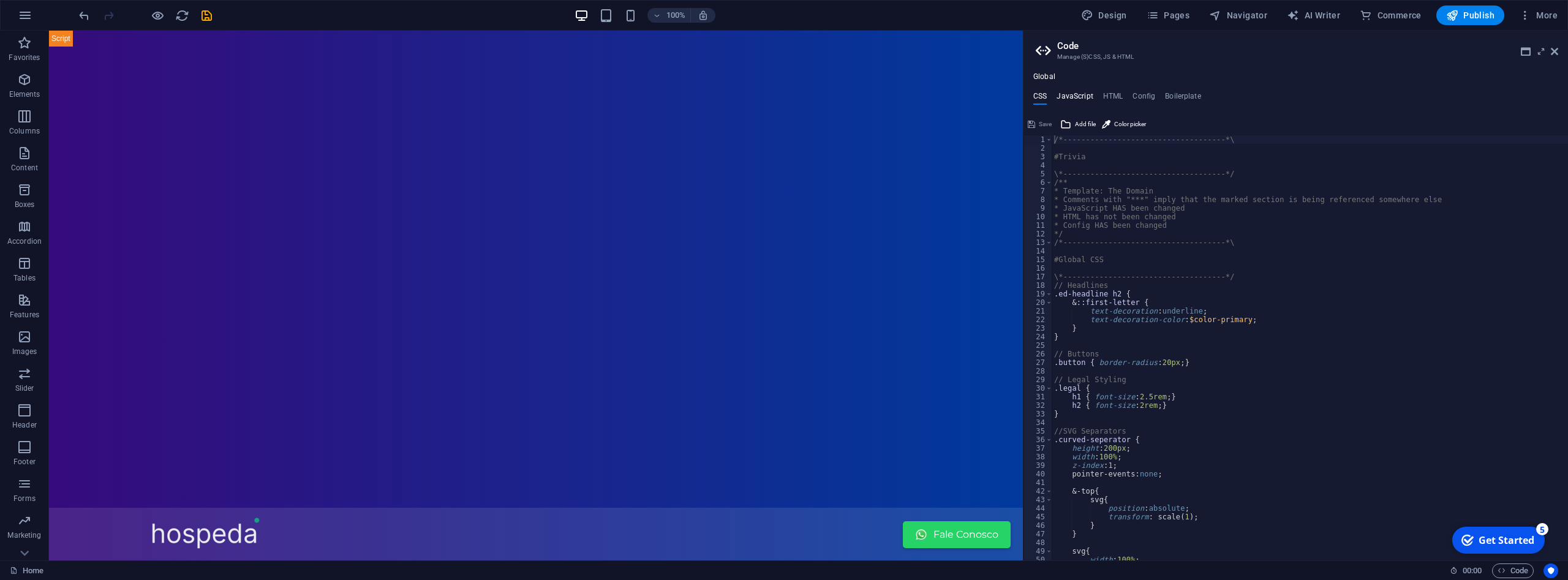
click at [1081, 99] on h4 "JavaScript" at bounding box center [1075, 98] width 36 height 13
type textarea "/* JS for preset "Menu V2" */"
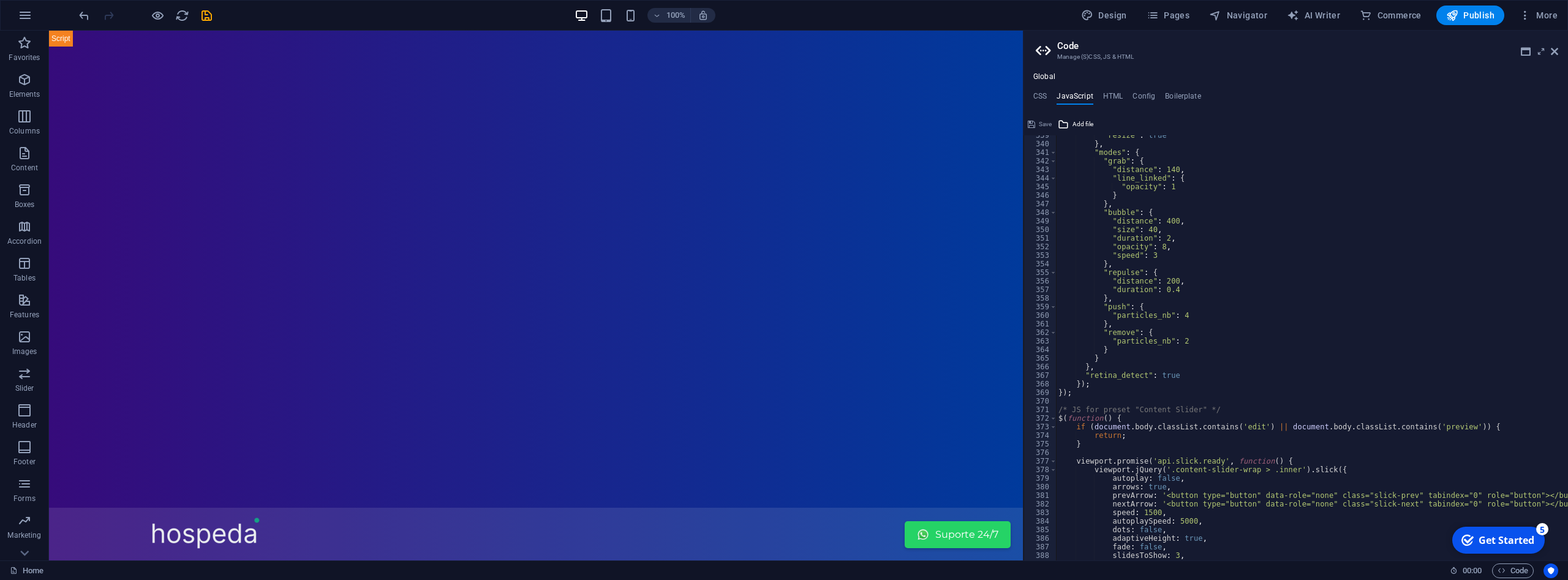
scroll to position [3126, 0]
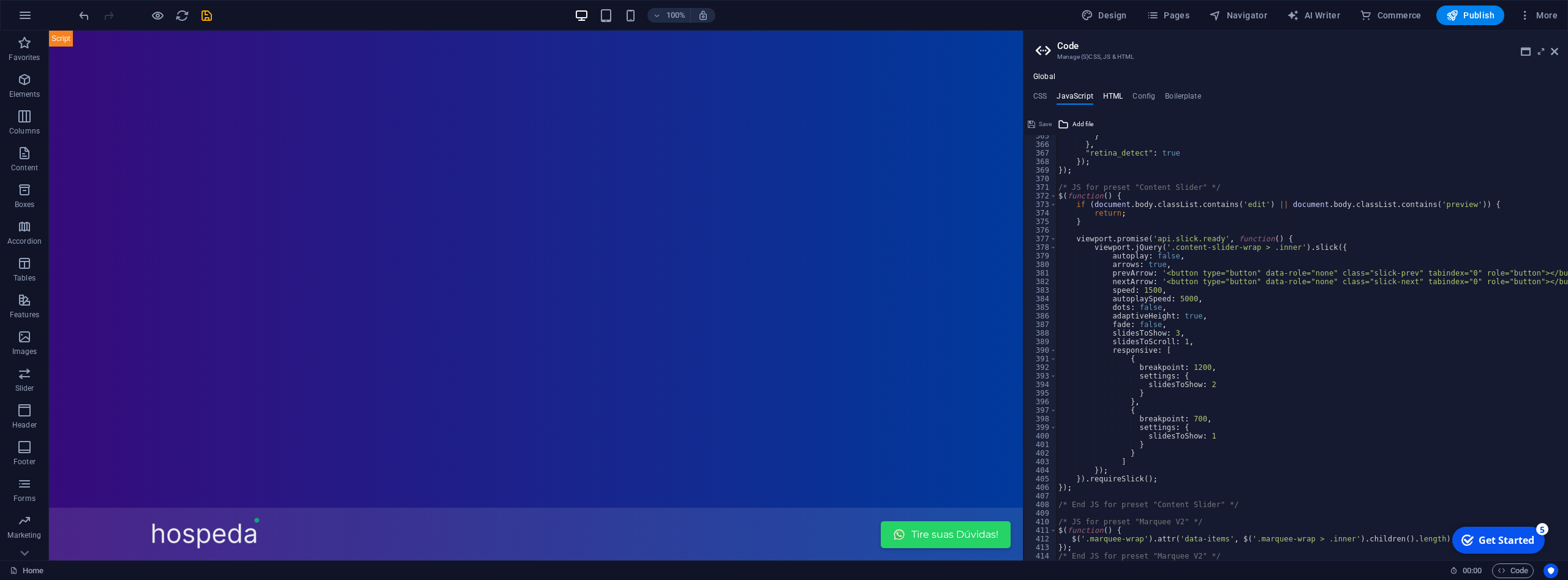
click at [1112, 95] on h4 "HTML" at bounding box center [1113, 98] width 20 height 13
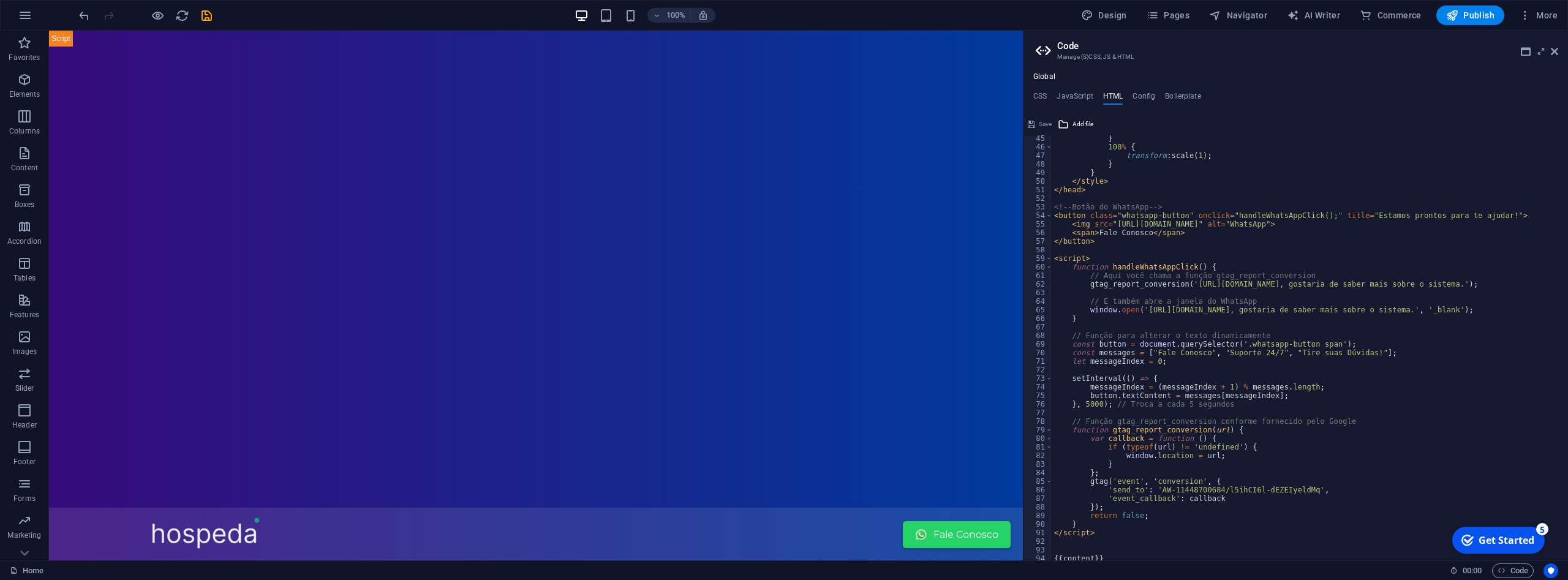
scroll to position [381, 0]
drag, startPoint x: 1267, startPoint y: 350, endPoint x: 1217, endPoint y: 351, distance: 50.0
click at [1217, 351] on div "} 100 % { transform : scale( 1 ) ; } } </ style > </ head > <!-- Botão do Whats…" at bounding box center [1310, 353] width 517 height 442
click at [1359, 350] on div "} 100 % { transform : scale( 1 ) ; } } </ style > </ head > <!-- Botão do Whats…" at bounding box center [1310, 353] width 517 height 442
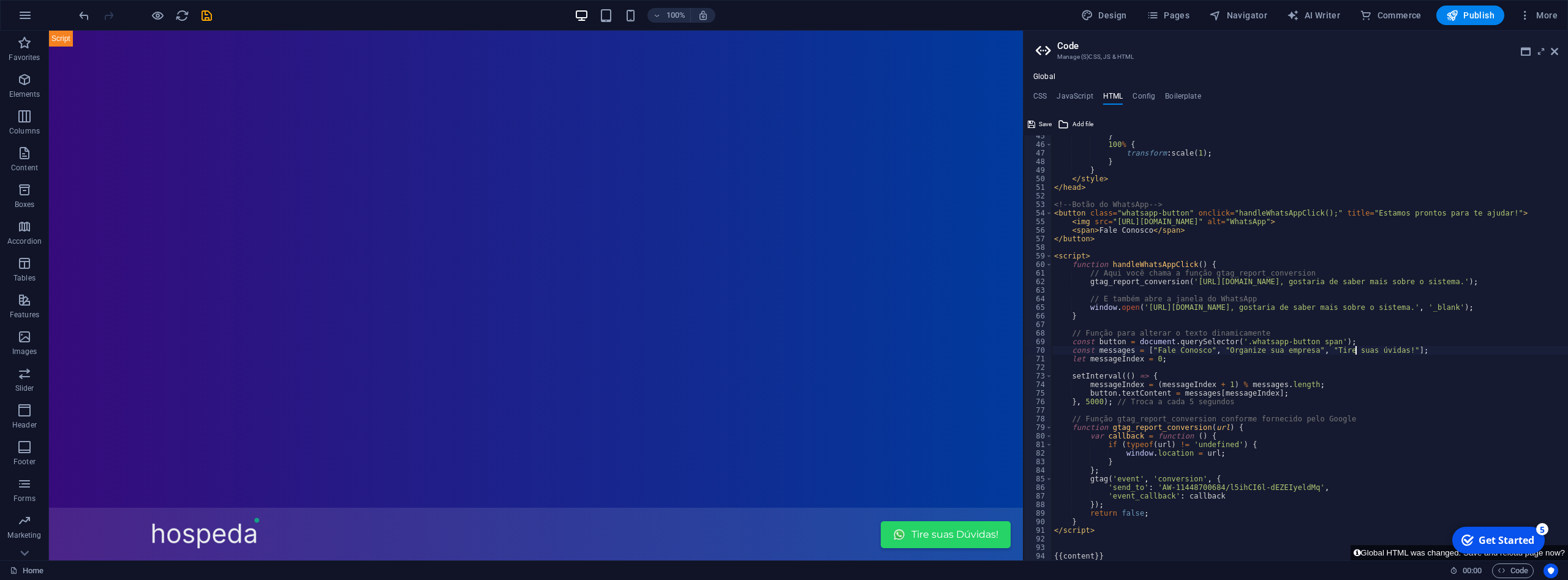
scroll to position [0, 24]
click at [1306, 360] on div "} 100 % { transform : scale( 1 ) ; } } </ style > </ head > <!-- Botão do Whats…" at bounding box center [1310, 353] width 517 height 442
click at [1333, 263] on div "} 100 % { transform : scale( 1 ) ; } } </ style > </ head > <!-- Botão do Whats…" at bounding box center [1310, 353] width 517 height 442
type textarea "function handleWhatsAppClick() {"
click at [1039, 123] on span "Save" at bounding box center [1045, 124] width 13 height 15
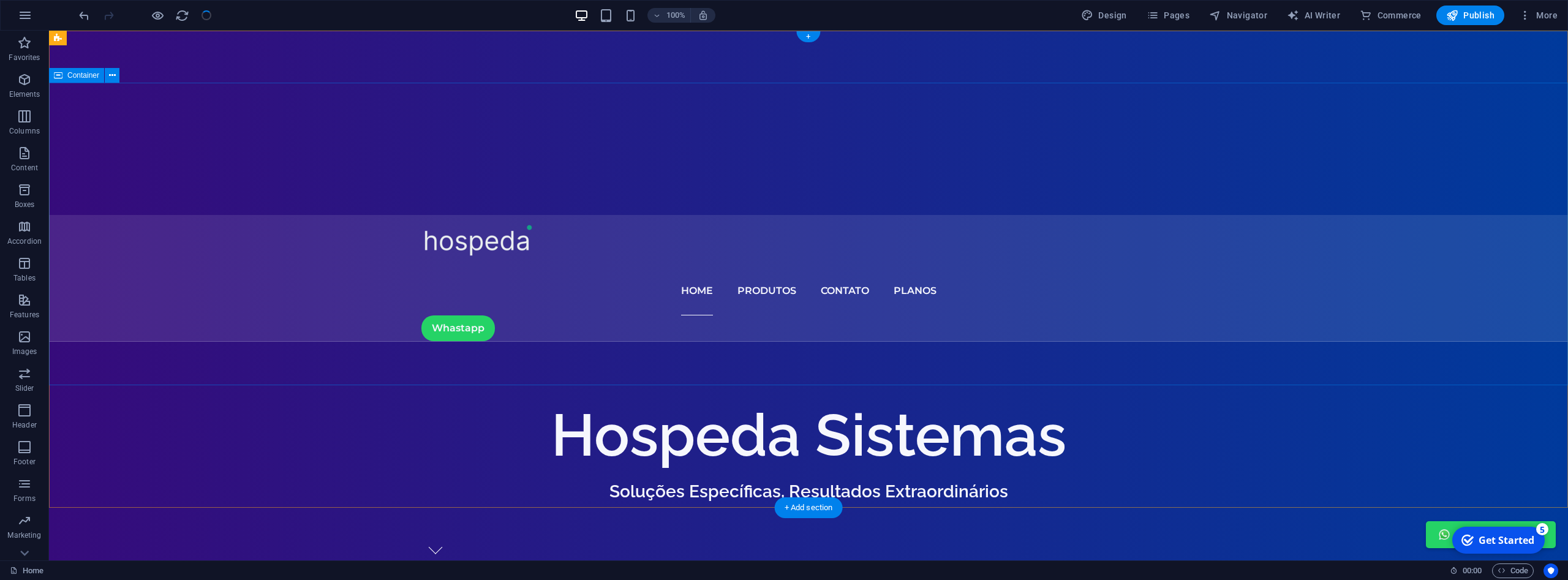
scroll to position [0, 0]
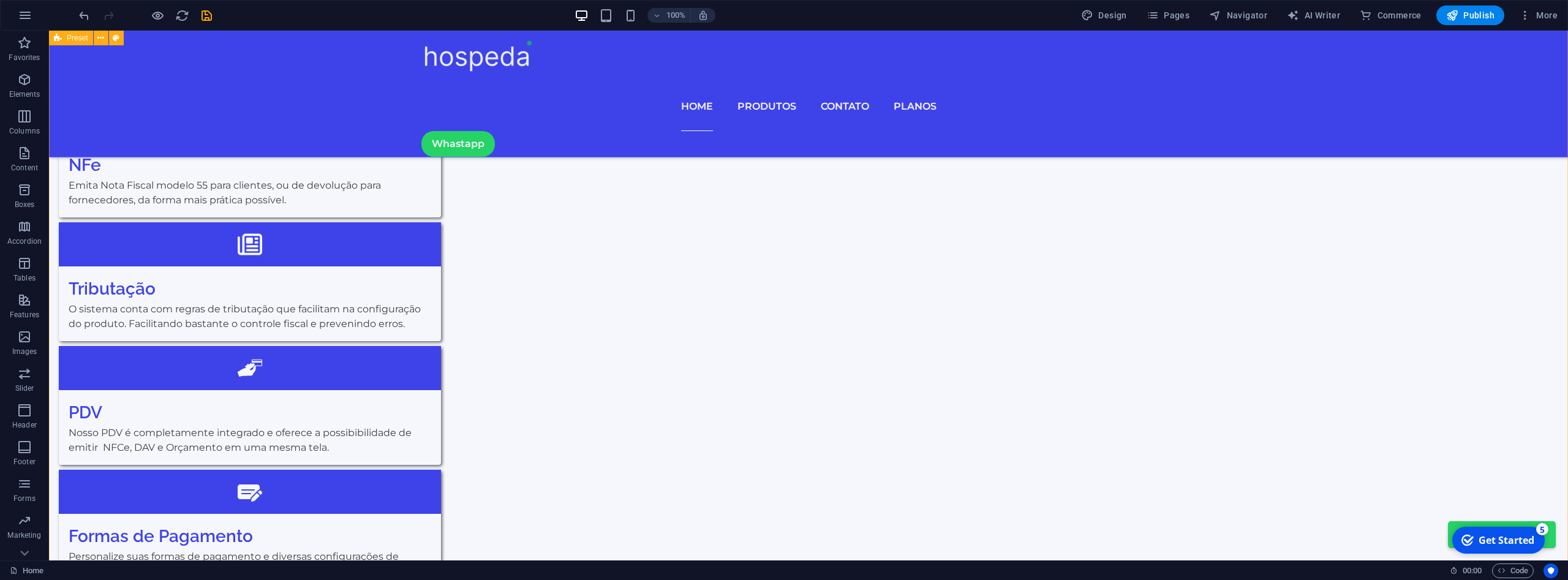
scroll to position [3575, 0]
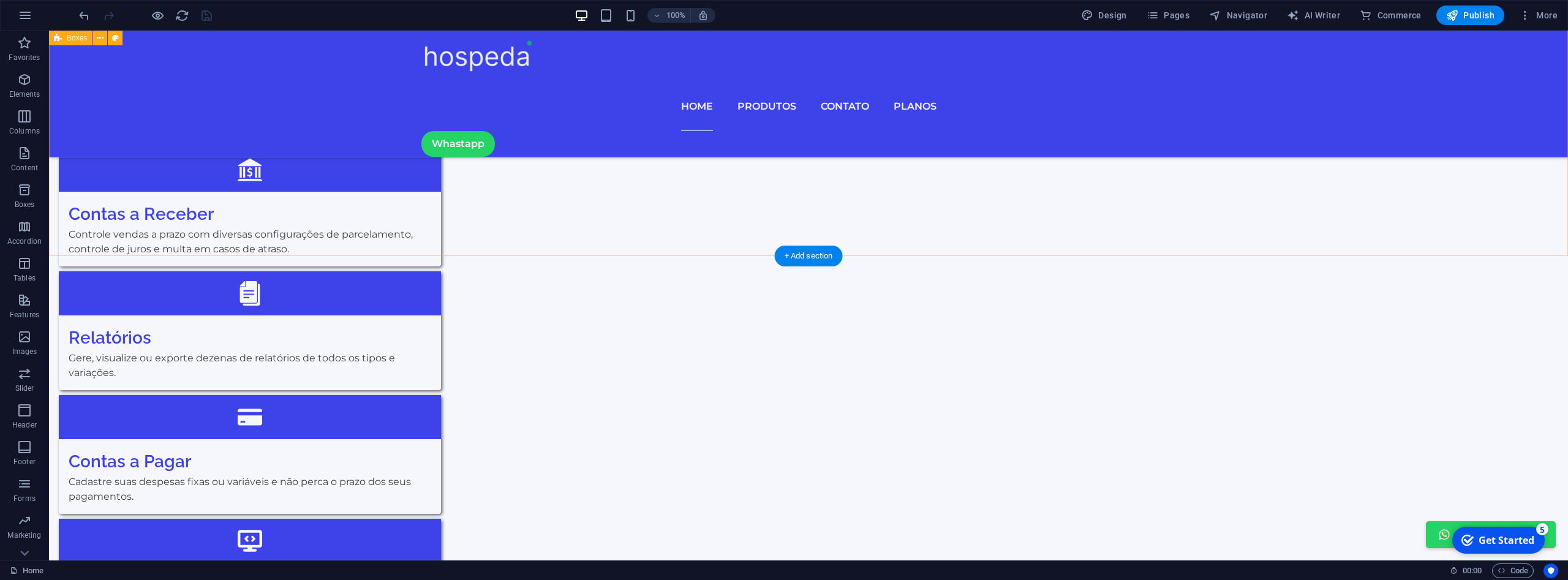
scroll to position [2057, 0]
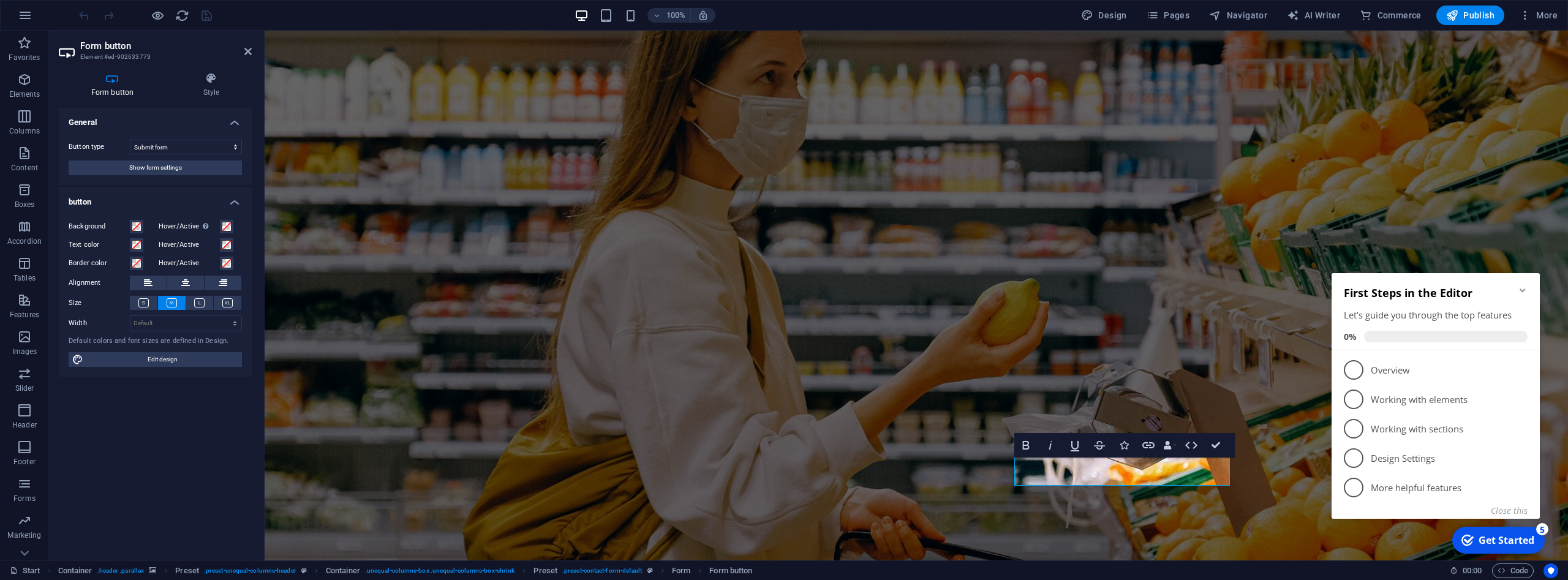
click at [1521, 289] on icon "Minimize checklist" at bounding box center [1523, 290] width 6 height 3
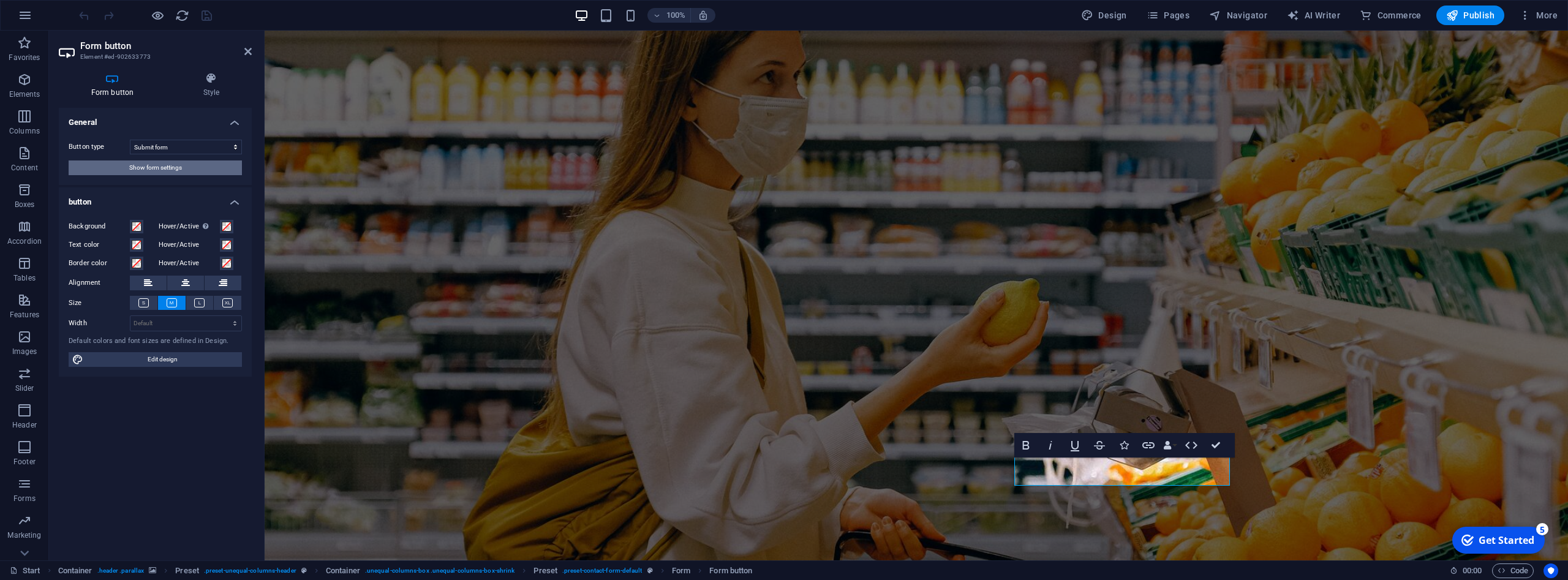
click at [183, 165] on button "Show form settings" at bounding box center [156, 167] width 174 height 15
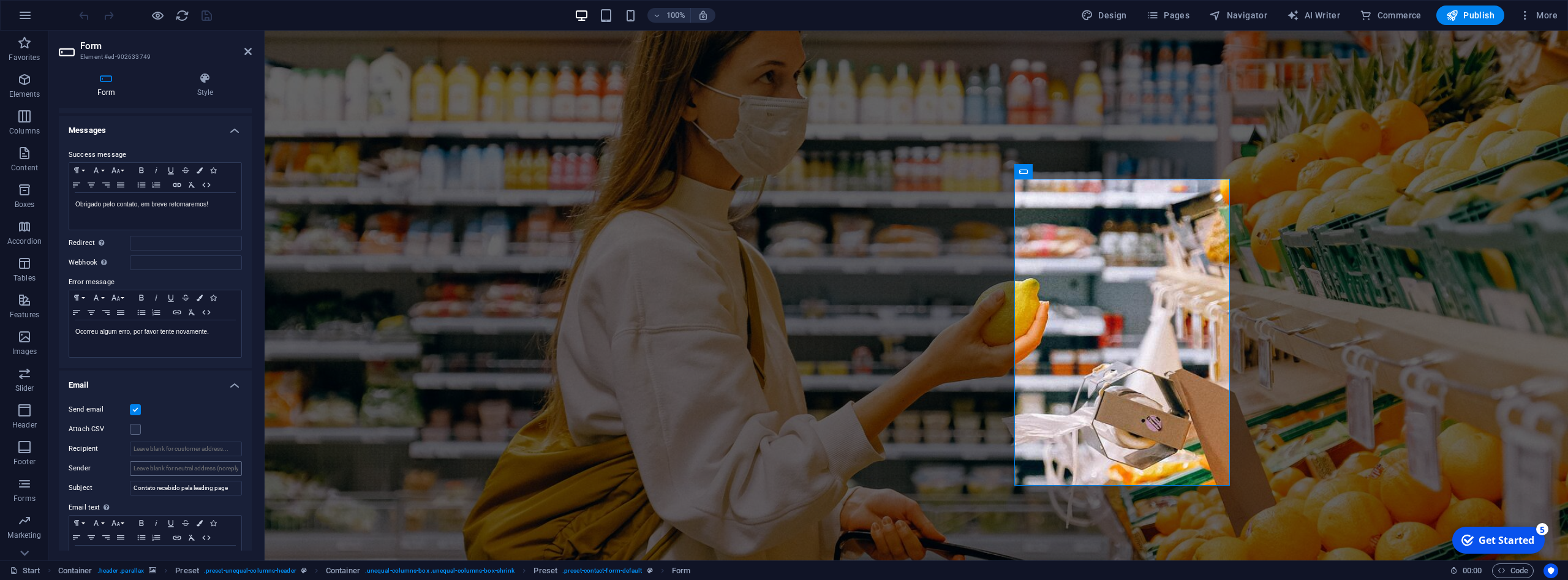
scroll to position [234, 0]
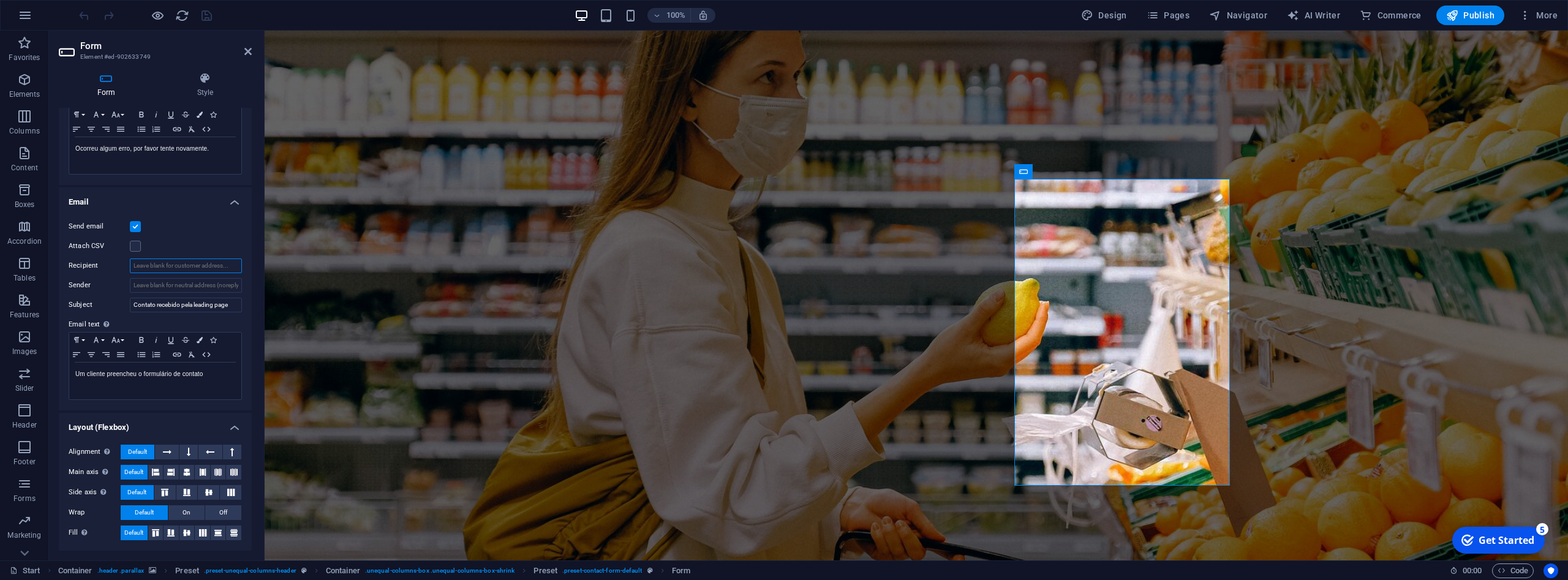
click at [190, 265] on input "Recipient" at bounding box center [185, 265] width 112 height 15
type input "sac@hospeda.io"
click at [206, 13] on icon "save" at bounding box center [207, 15] width 14 height 14
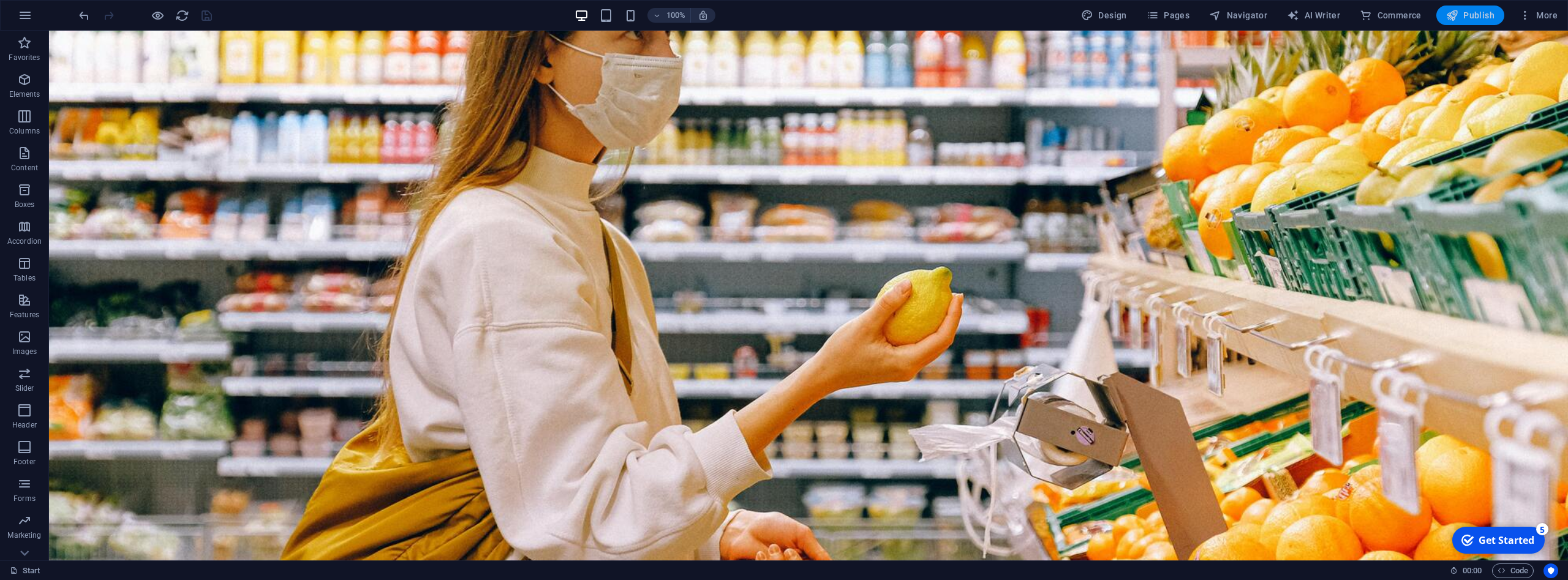
click at [1475, 13] on span "Publish" at bounding box center [1471, 15] width 49 height 13
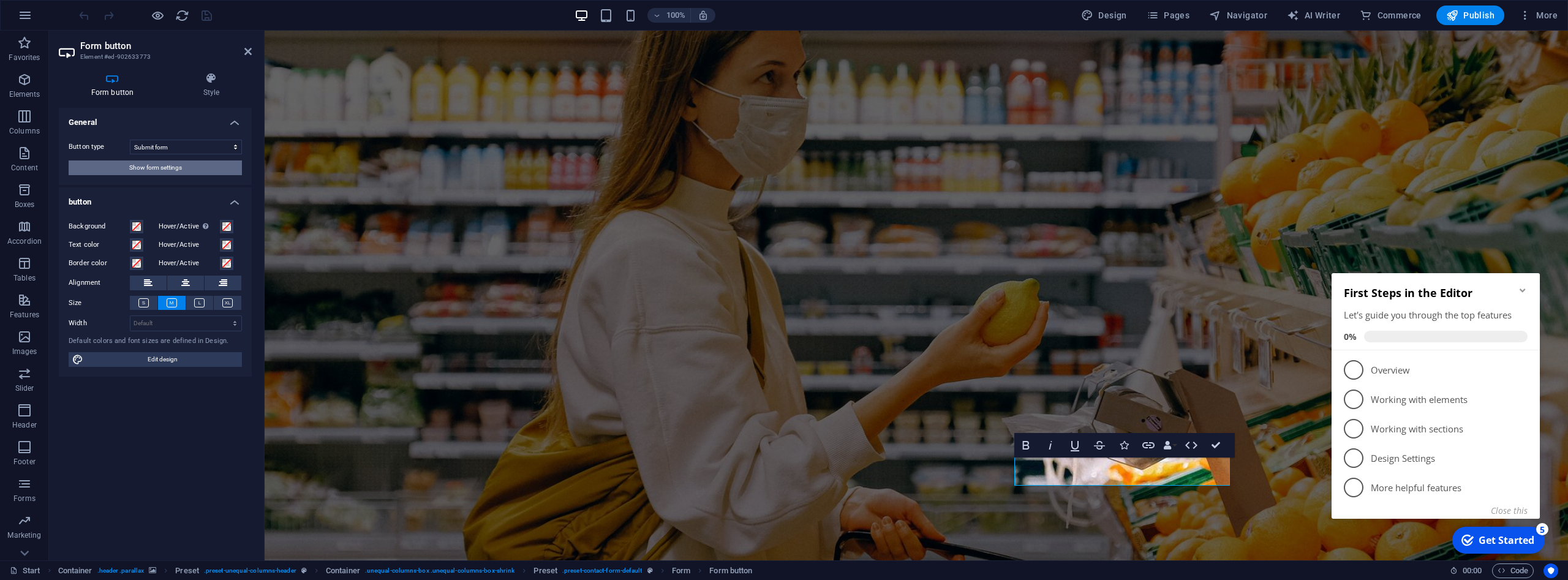
click at [210, 167] on button "Show form settings" at bounding box center [156, 167] width 174 height 15
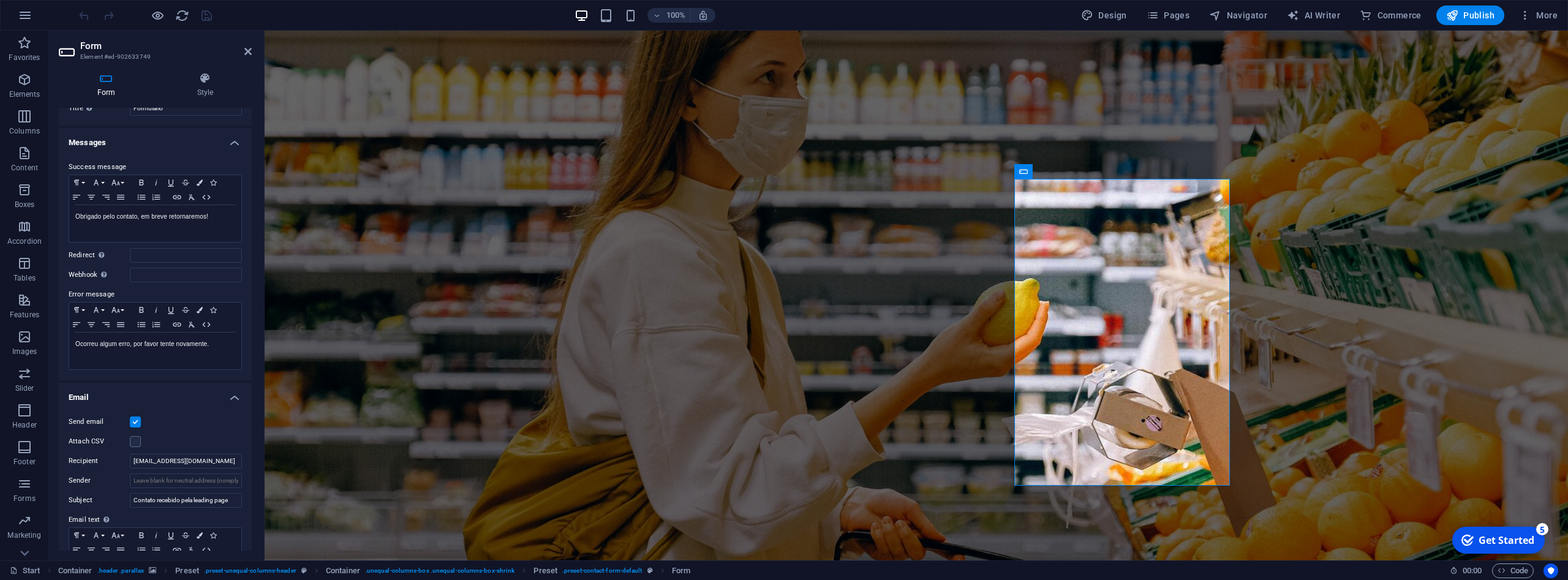
scroll to position [55, 0]
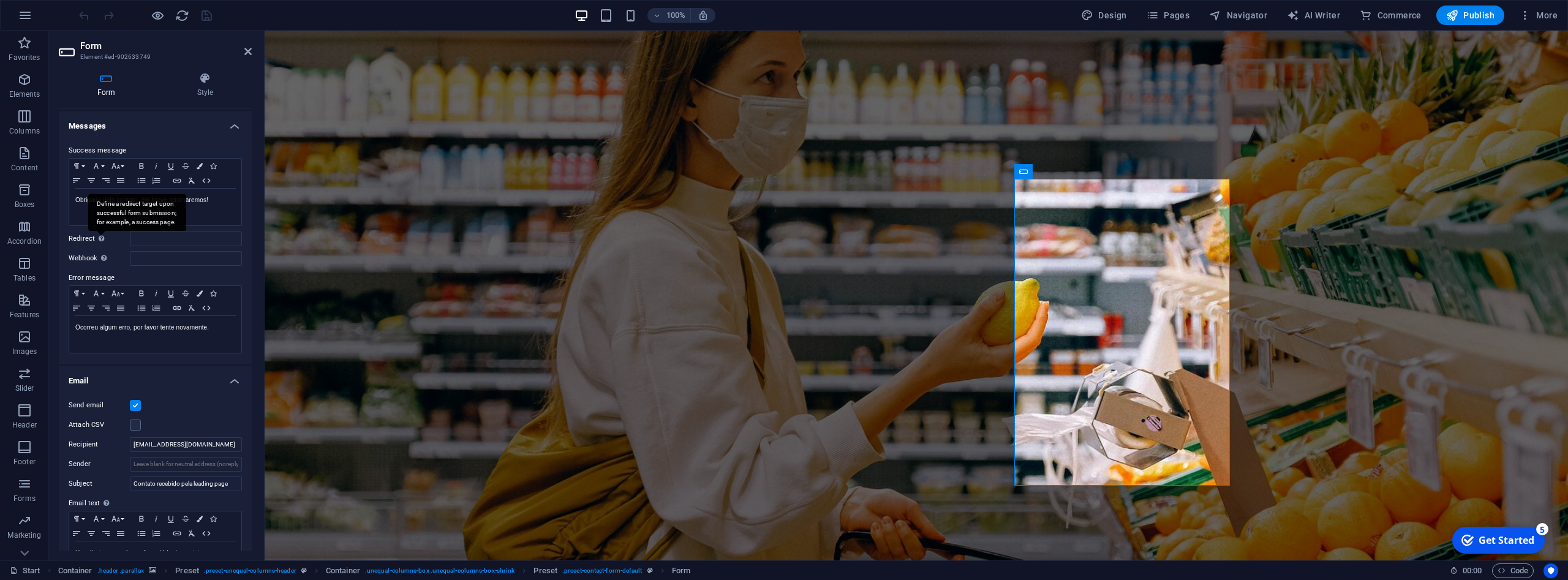
click at [101, 231] on div "Define a redirect target upon successful form submission; for example, a succes…" at bounding box center [137, 213] width 98 height 37
click at [130, 235] on input "Redirect Define a redirect target upon successful form submission; for example,…" at bounding box center [185, 238] width 112 height 15
click at [149, 235] on input "Redirect Define a redirect target upon successful form submission; for example,…" at bounding box center [185, 238] width 112 height 15
type input "[DOMAIN_NAME]"
click at [176, 254] on input "Webhook A webhook is a push notification from this form to another server. Ever…" at bounding box center [185, 258] width 112 height 15
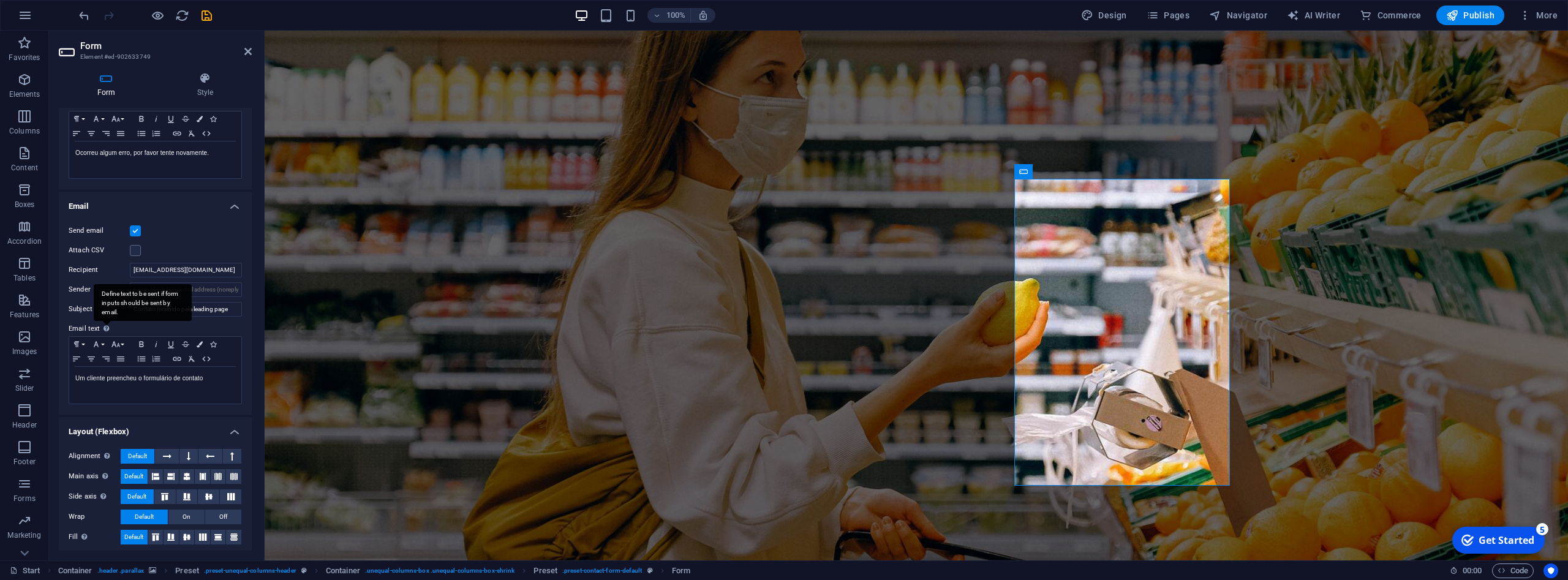
scroll to position [234, 0]
click at [207, 18] on icon "save" at bounding box center [207, 15] width 14 height 14
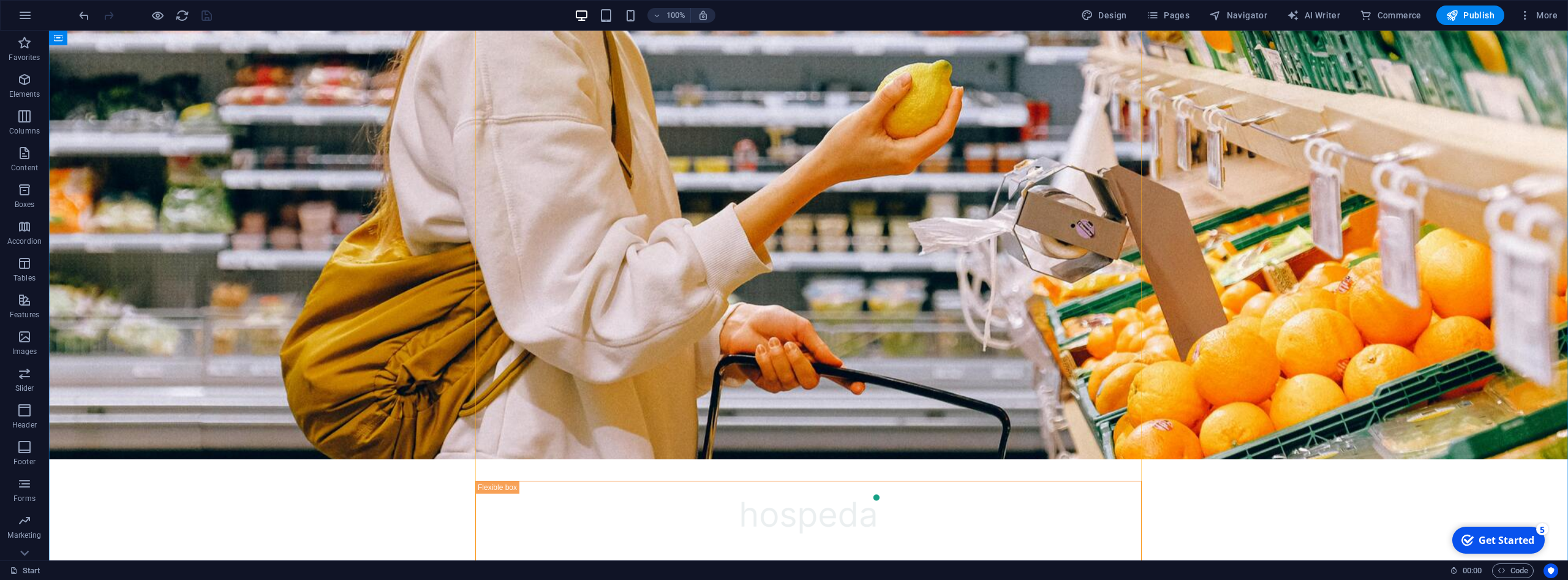
scroll to position [250, 0]
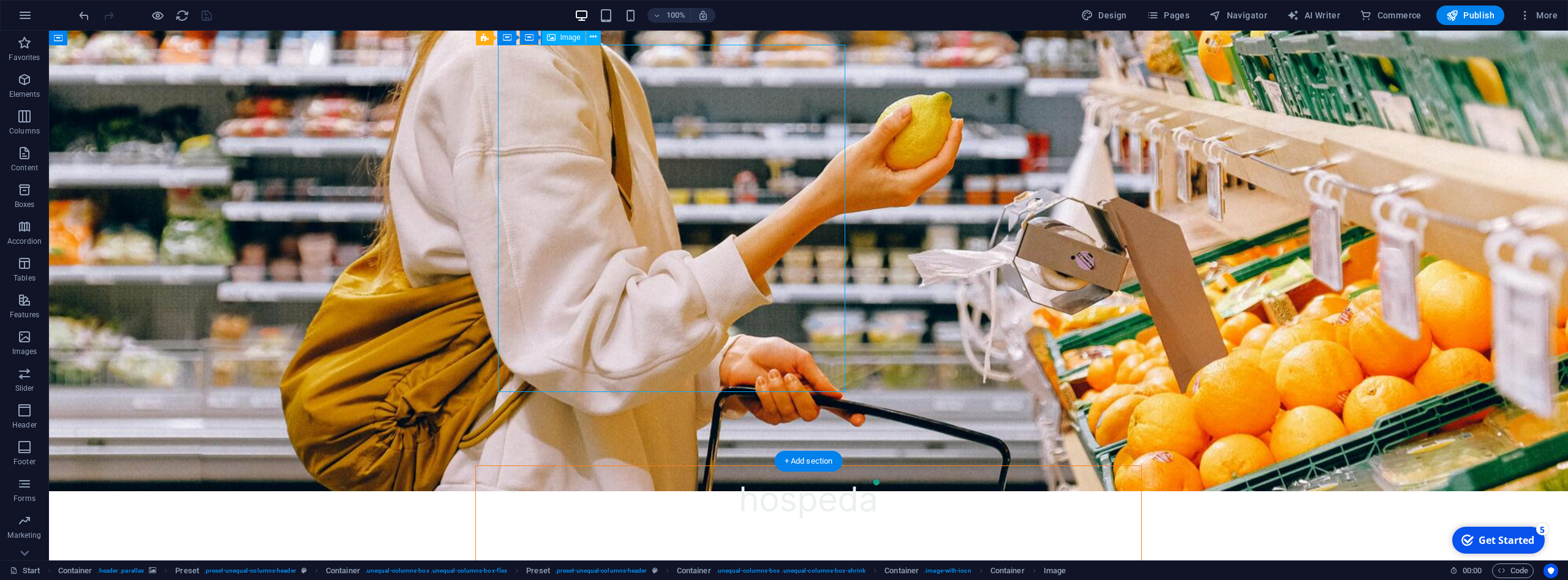
select select "px"
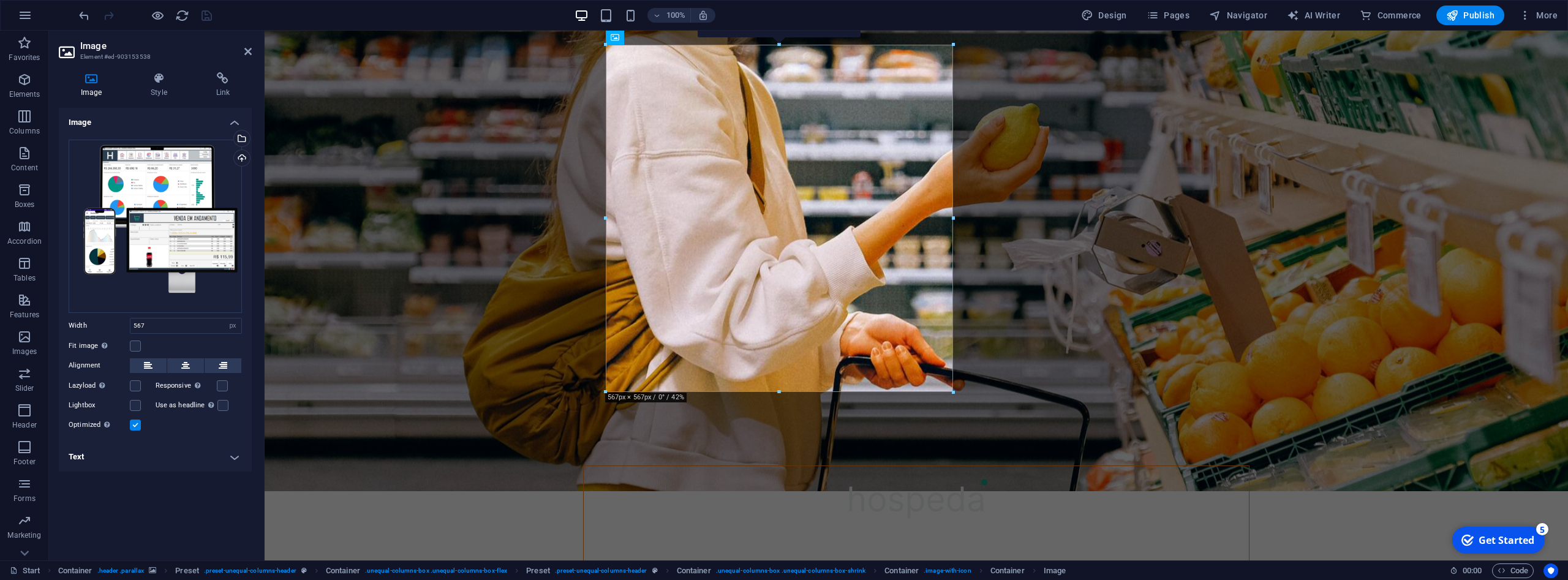
click at [136, 424] on label at bounding box center [135, 425] width 11 height 11
click at [0, 0] on input "Optimized Images are compressed to improve page speed." at bounding box center [0, 0] width 0 height 0
click at [136, 424] on label at bounding box center [135, 425] width 11 height 11
click at [0, 0] on input "Optimized Images are compressed to improve page speed." at bounding box center [0, 0] width 0 height 0
click at [158, 77] on icon at bounding box center [158, 78] width 60 height 13
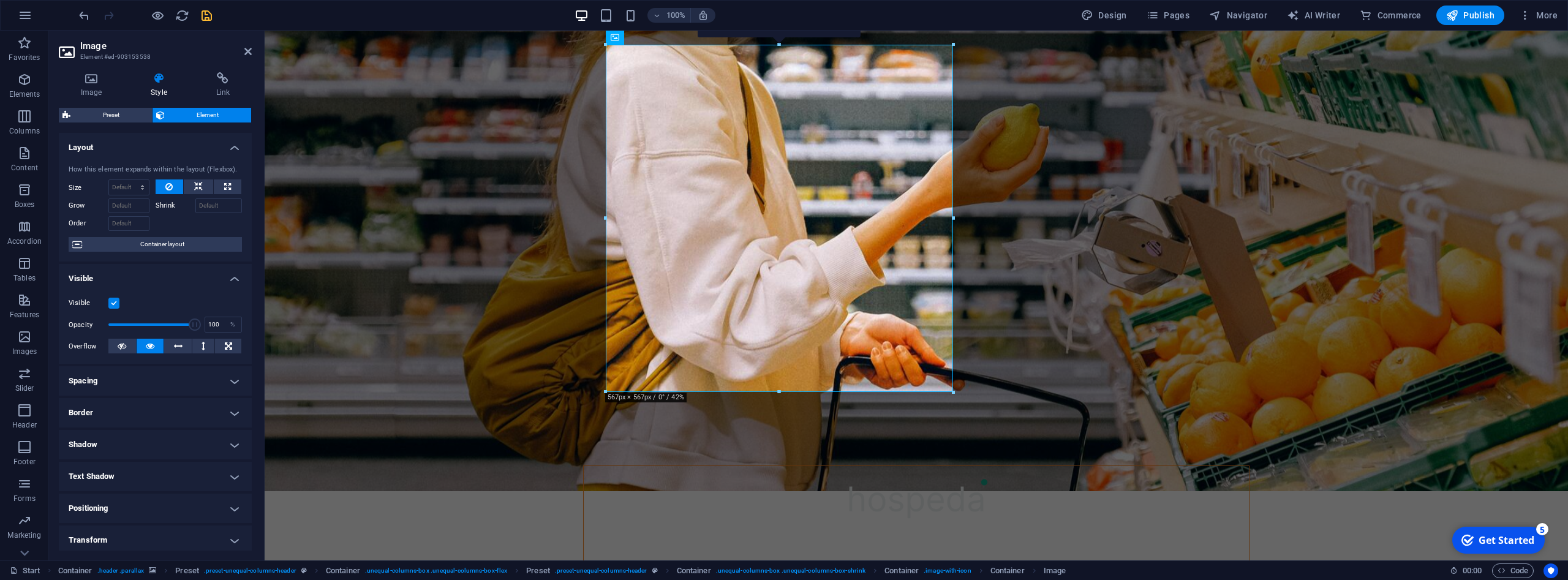
scroll to position [100, 0]
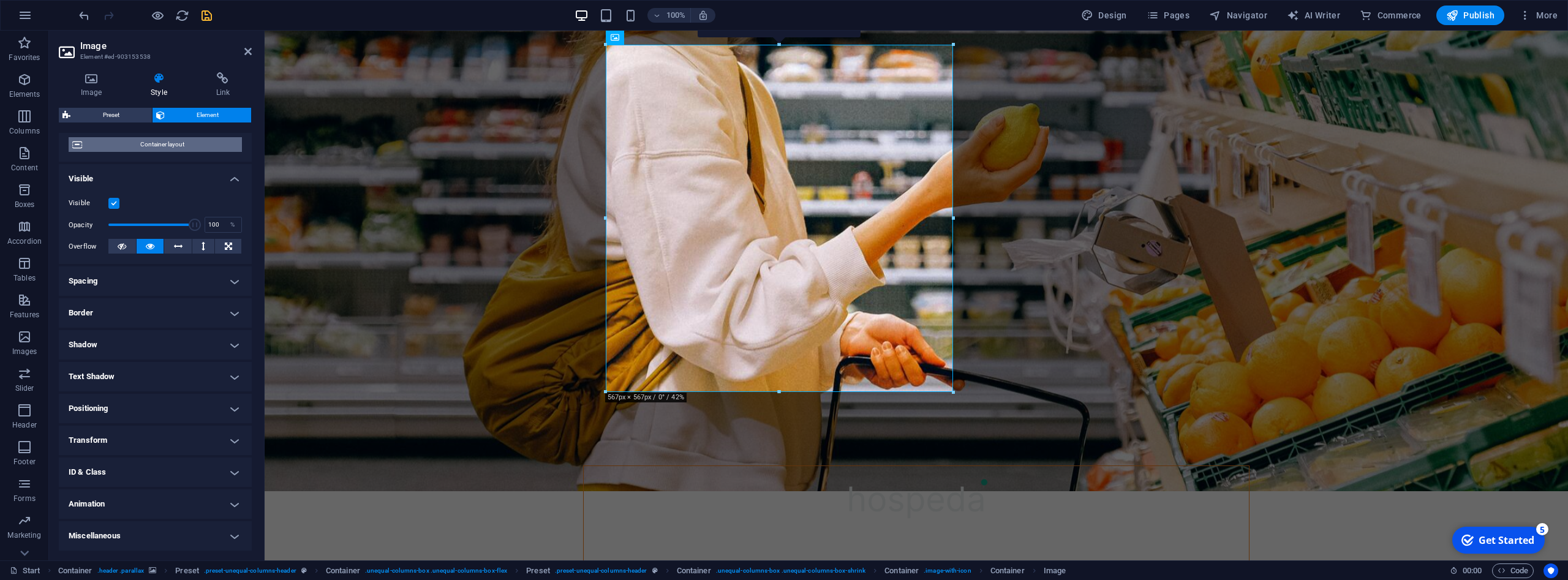
click at [190, 142] on span "Container layout" at bounding box center [162, 144] width 153 height 15
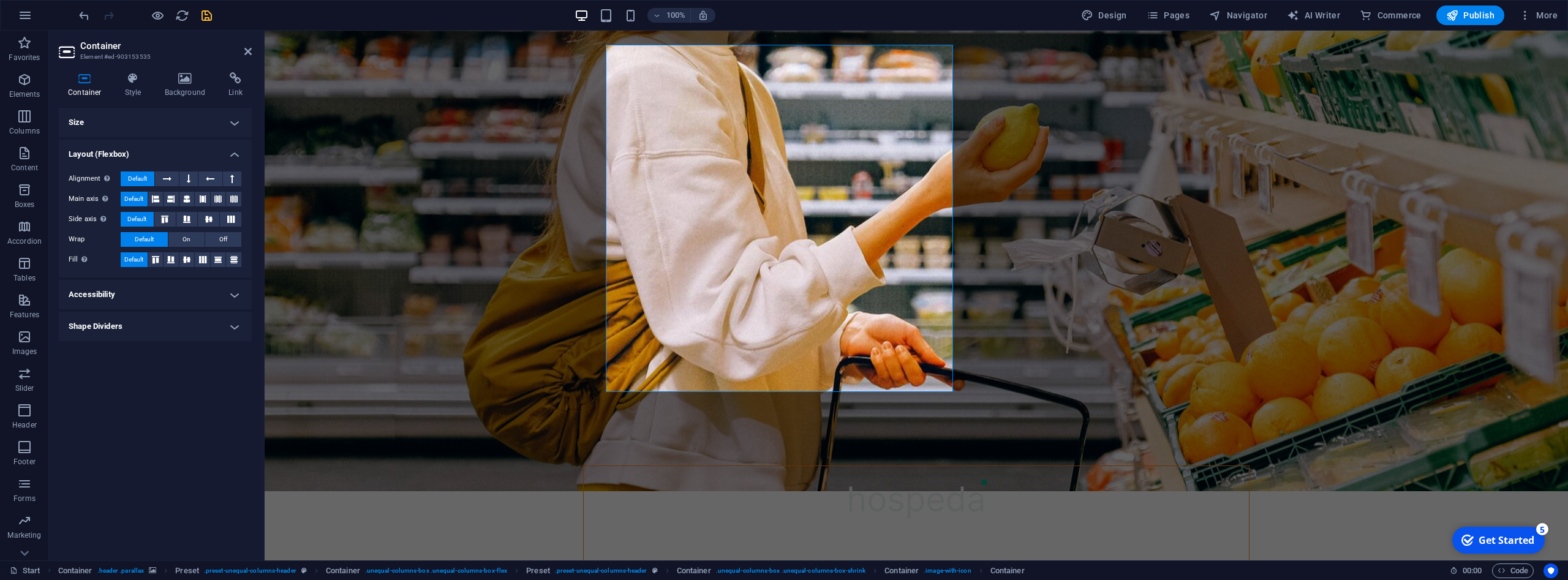
click at [231, 325] on h4 "Shape Dividers" at bounding box center [156, 326] width 193 height 29
click at [234, 288] on h4 "Accessibility" at bounding box center [156, 295] width 193 height 29
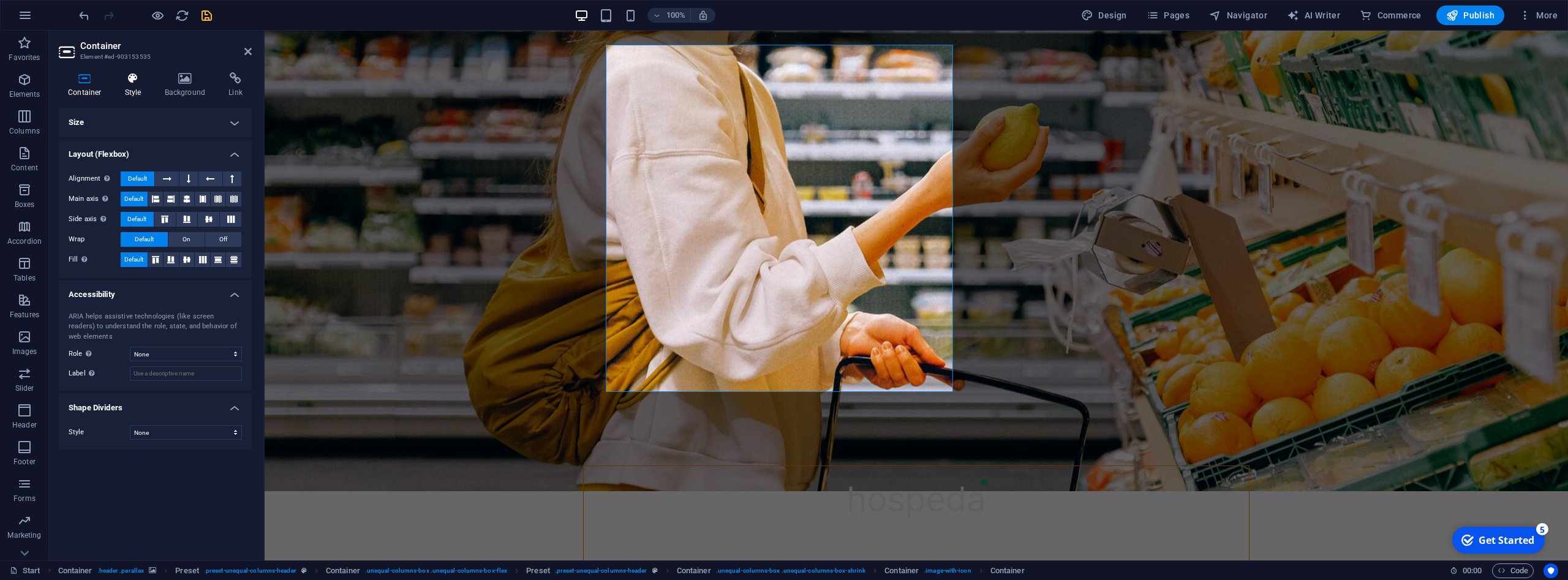
click at [136, 85] on h4 "Style" at bounding box center [135, 85] width 40 height 26
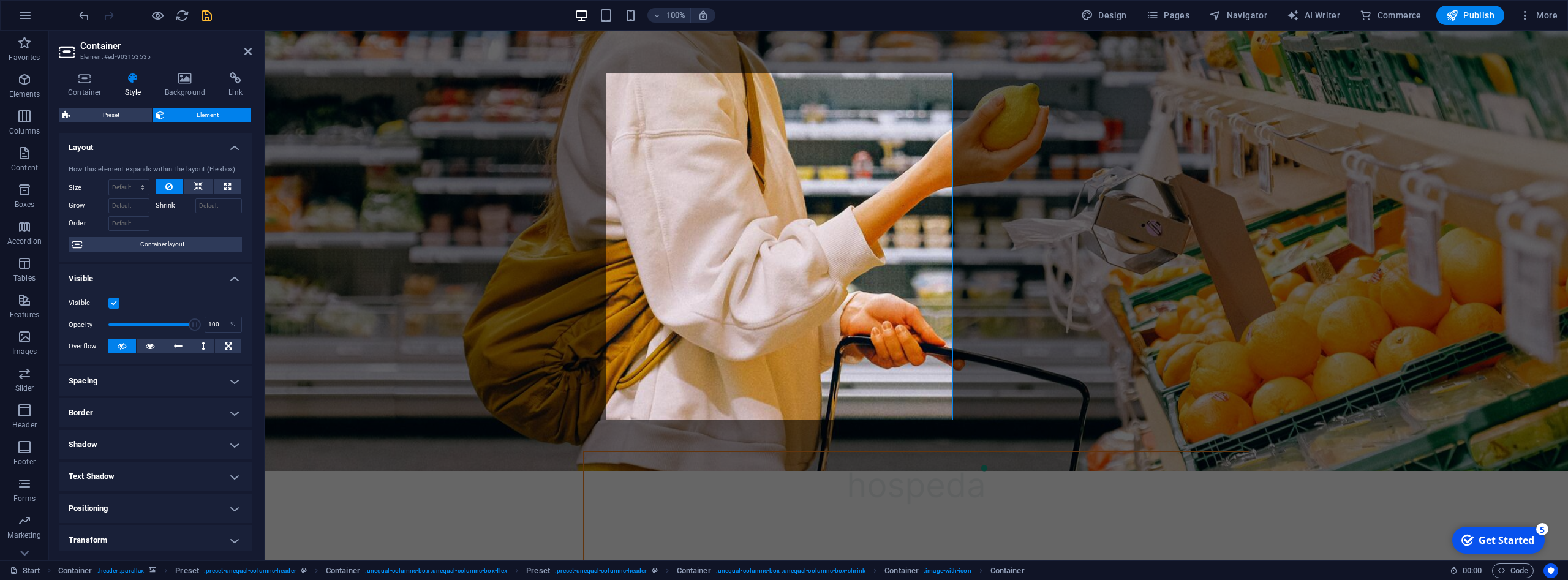
scroll to position [220, 0]
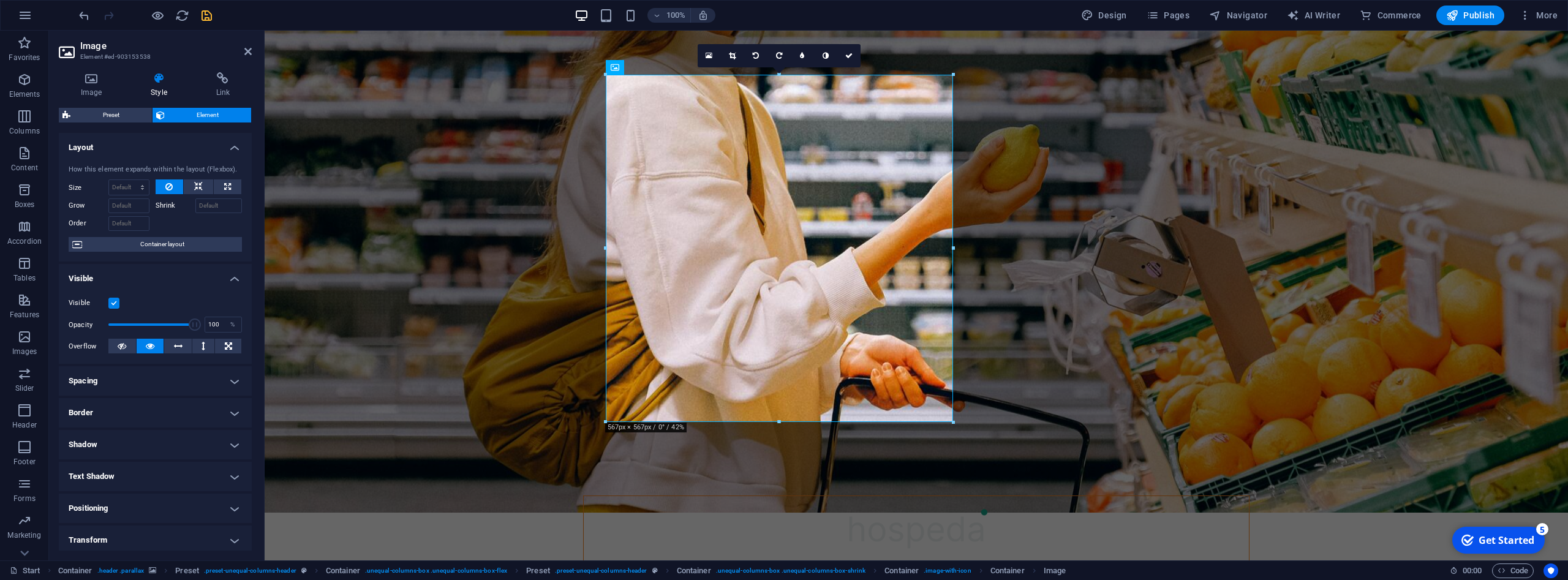
click at [954, 422] on div at bounding box center [953, 422] width 8 height 8
click at [222, 84] on icon at bounding box center [223, 78] width 58 height 13
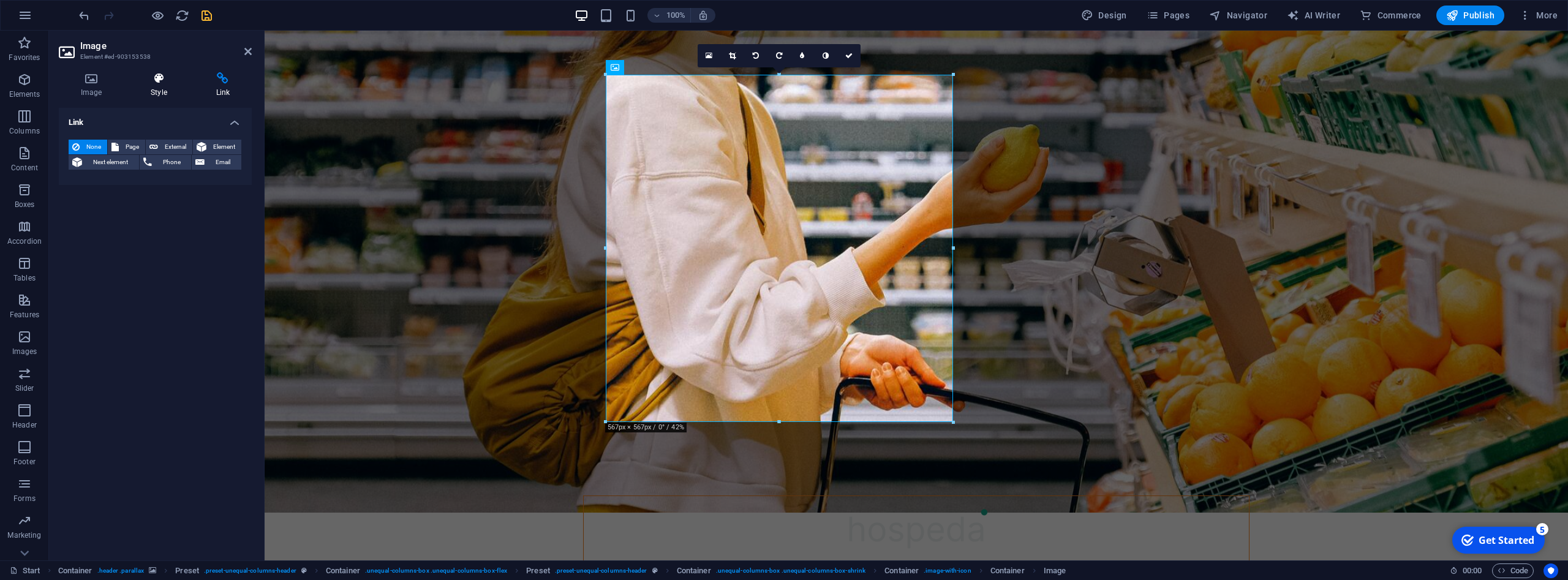
click at [158, 80] on icon at bounding box center [158, 78] width 60 height 13
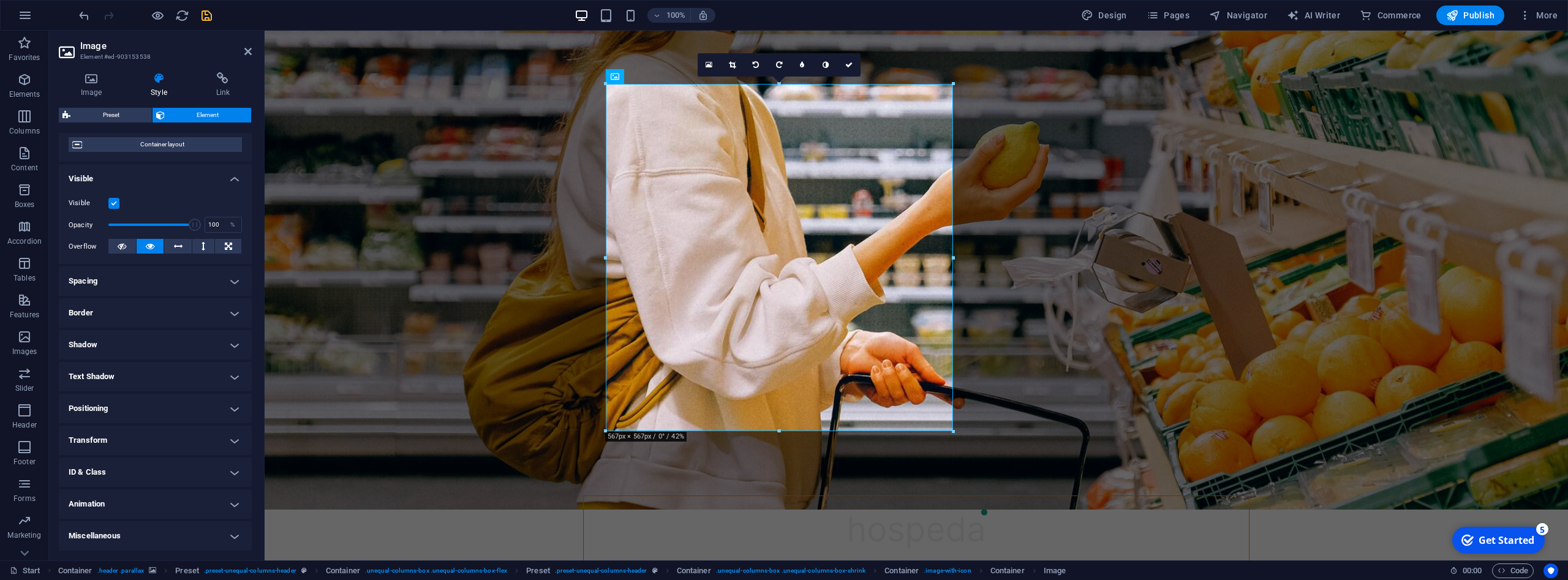
scroll to position [33, 0]
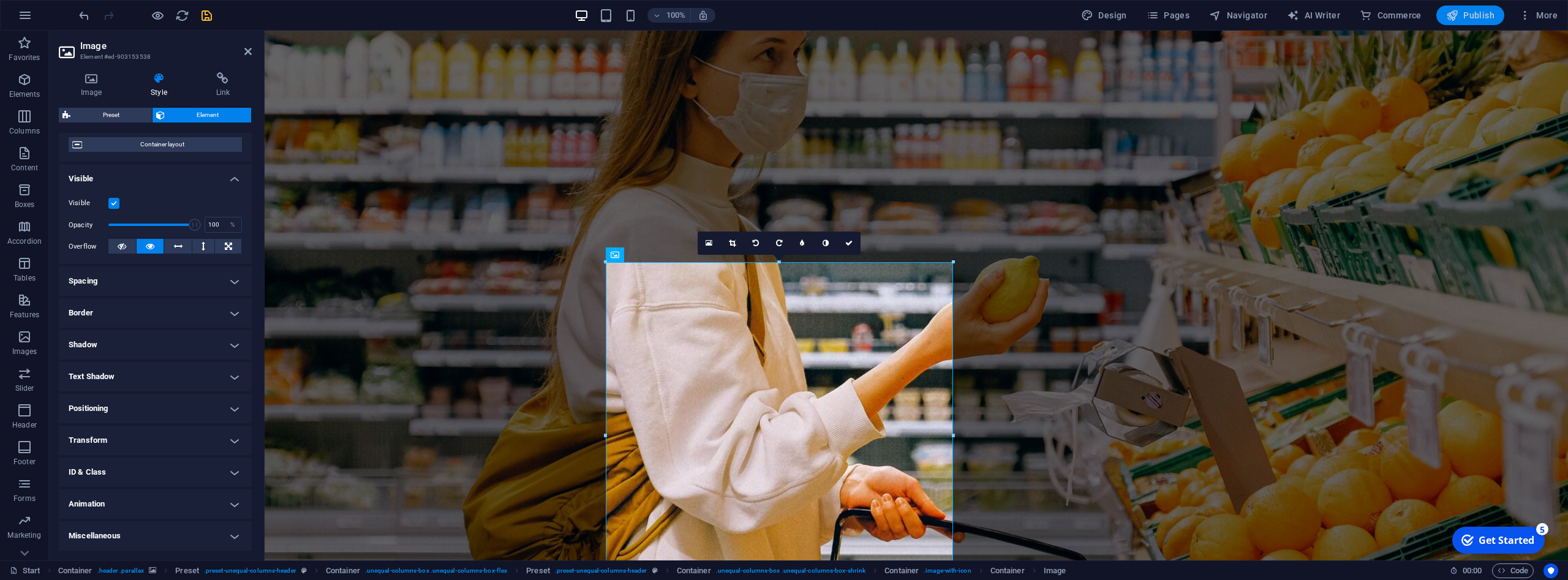
click at [1458, 14] on icon "button" at bounding box center [1453, 15] width 12 height 13
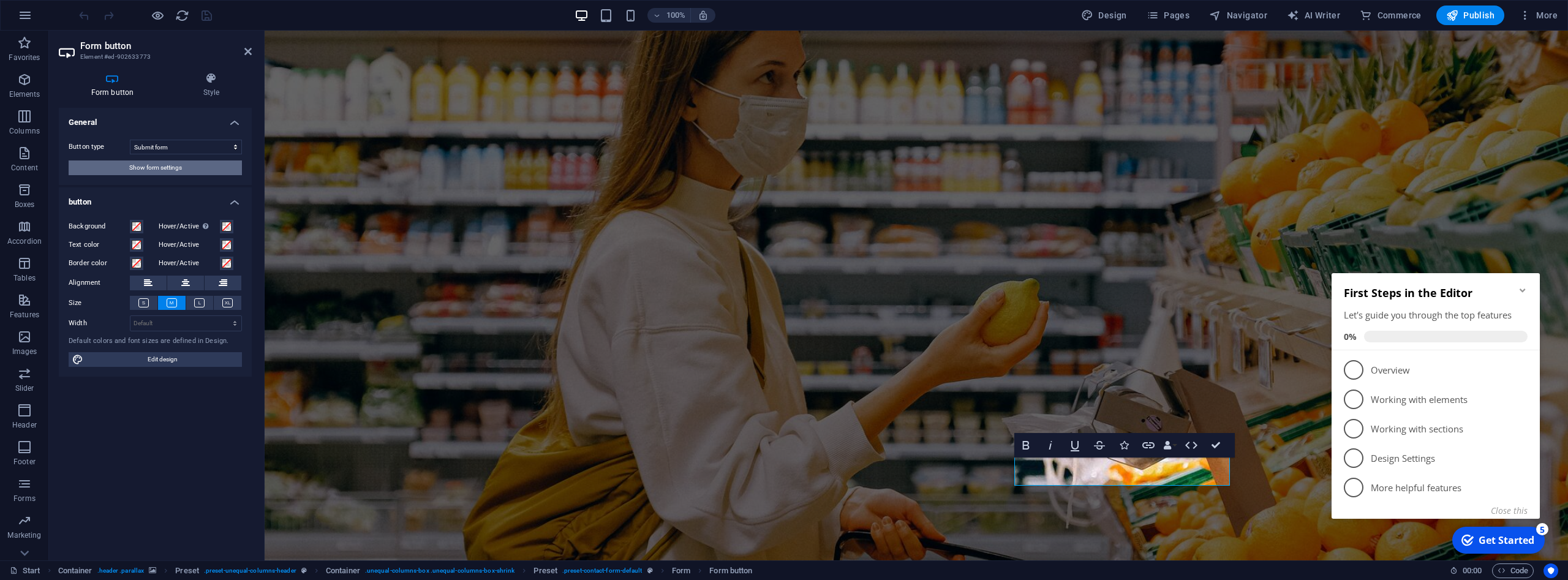
click at [158, 165] on span "Show form settings" at bounding box center [156, 167] width 53 height 15
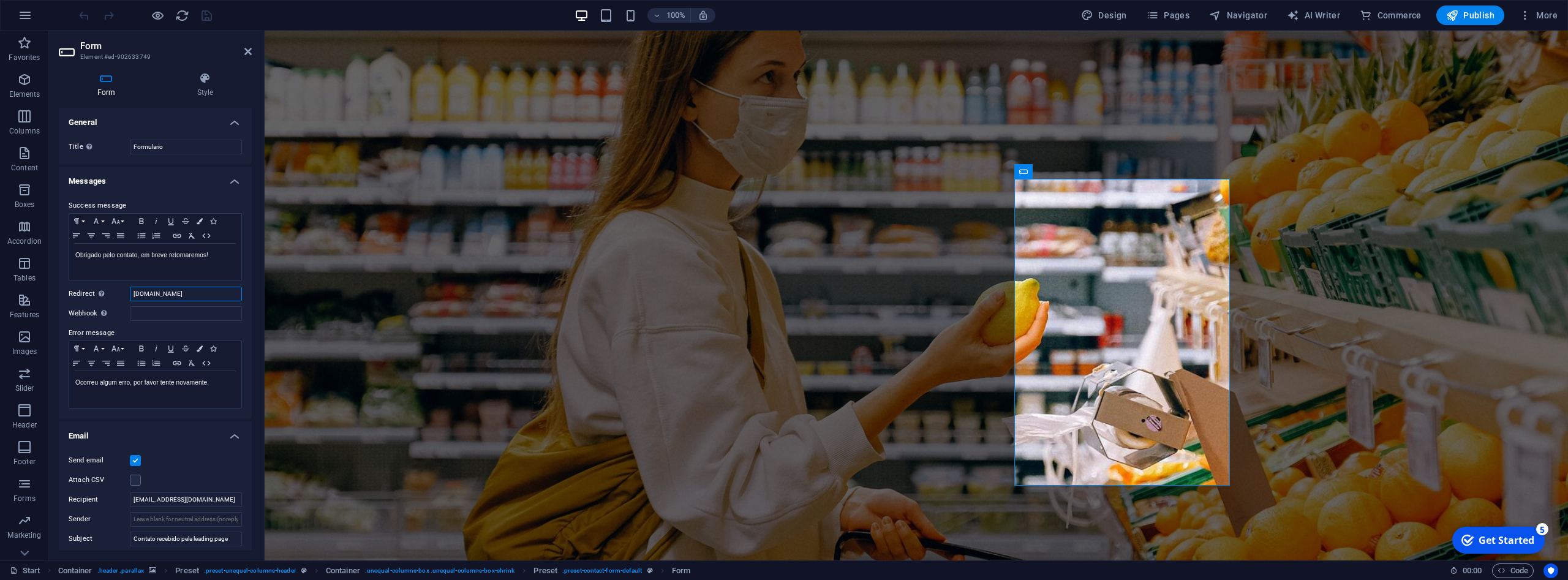
drag, startPoint x: 190, startPoint y: 290, endPoint x: 105, endPoint y: 290, distance: 85.0
click at [130, 290] on input "[DOMAIN_NAME]" at bounding box center [185, 294] width 112 height 15
click at [208, 18] on icon "save" at bounding box center [207, 15] width 14 height 14
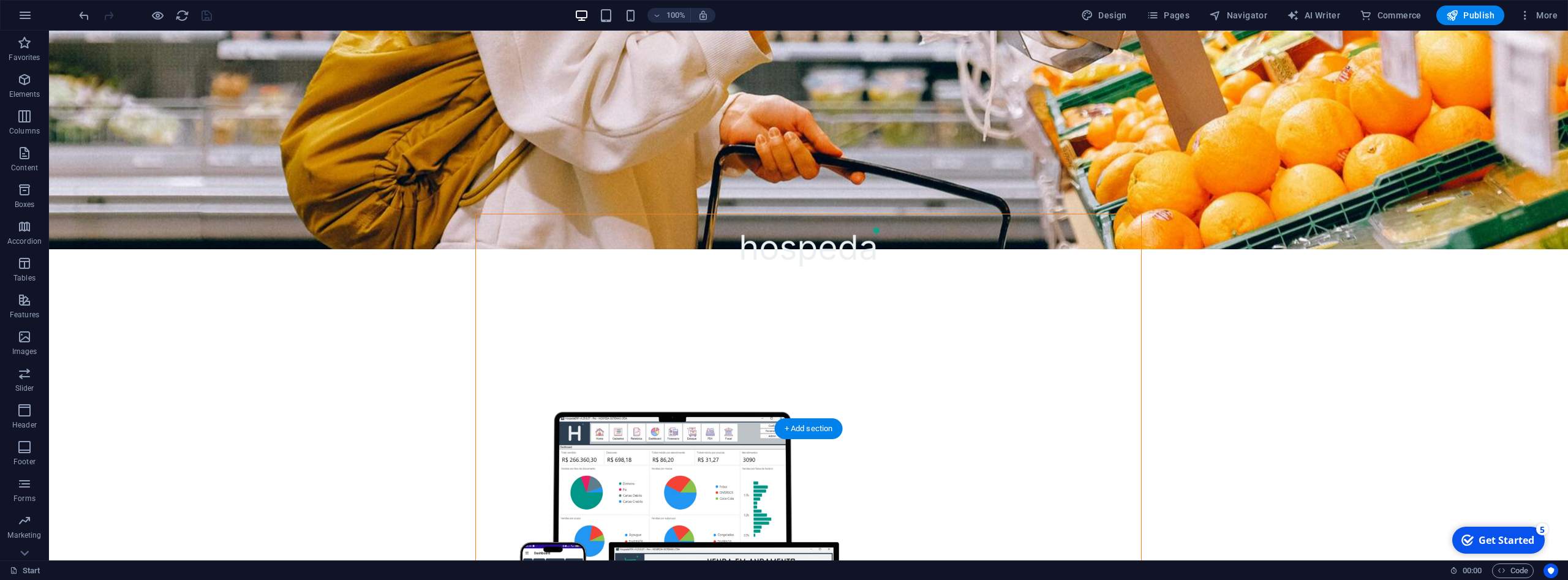
scroll to position [533, 0]
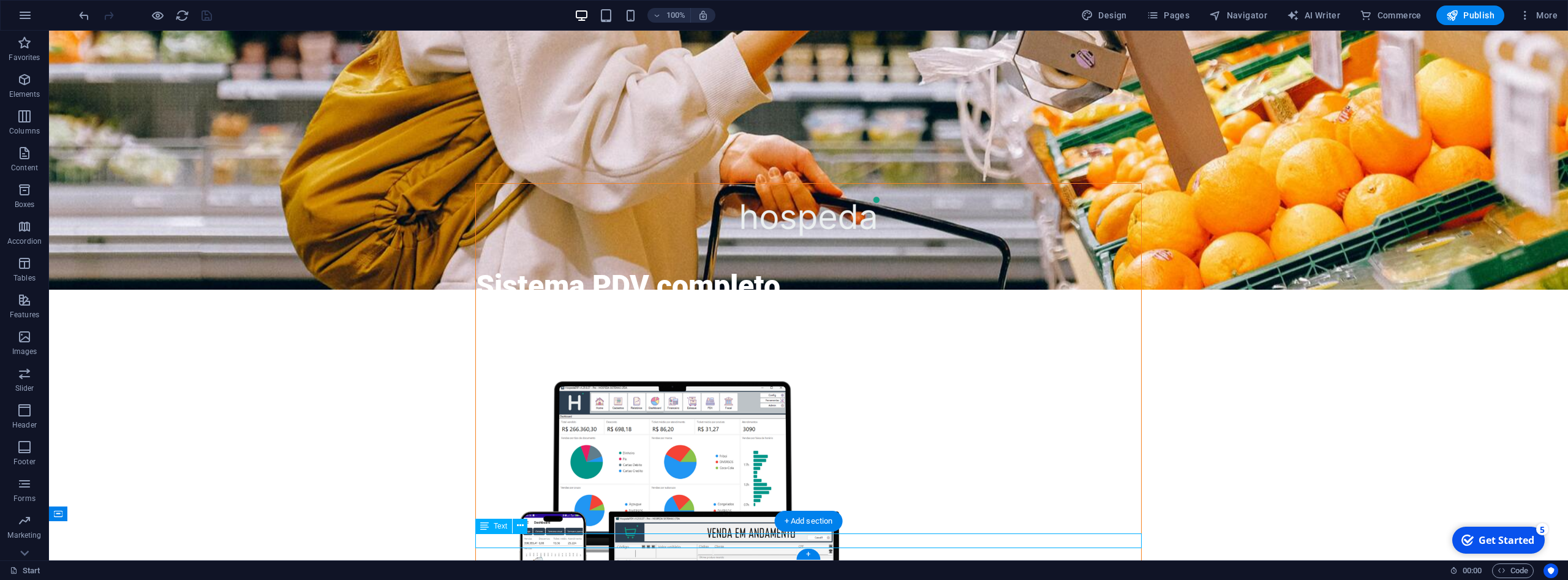
scroll to position [517, 0]
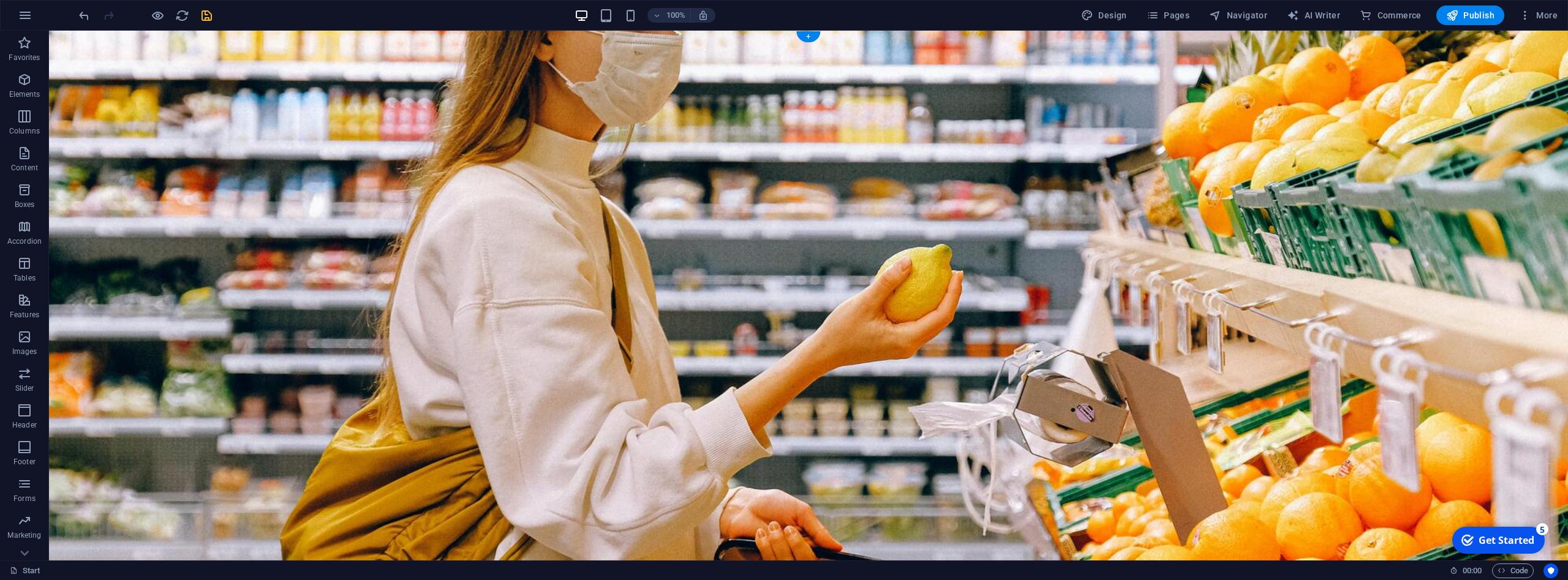
scroll to position [0, 0]
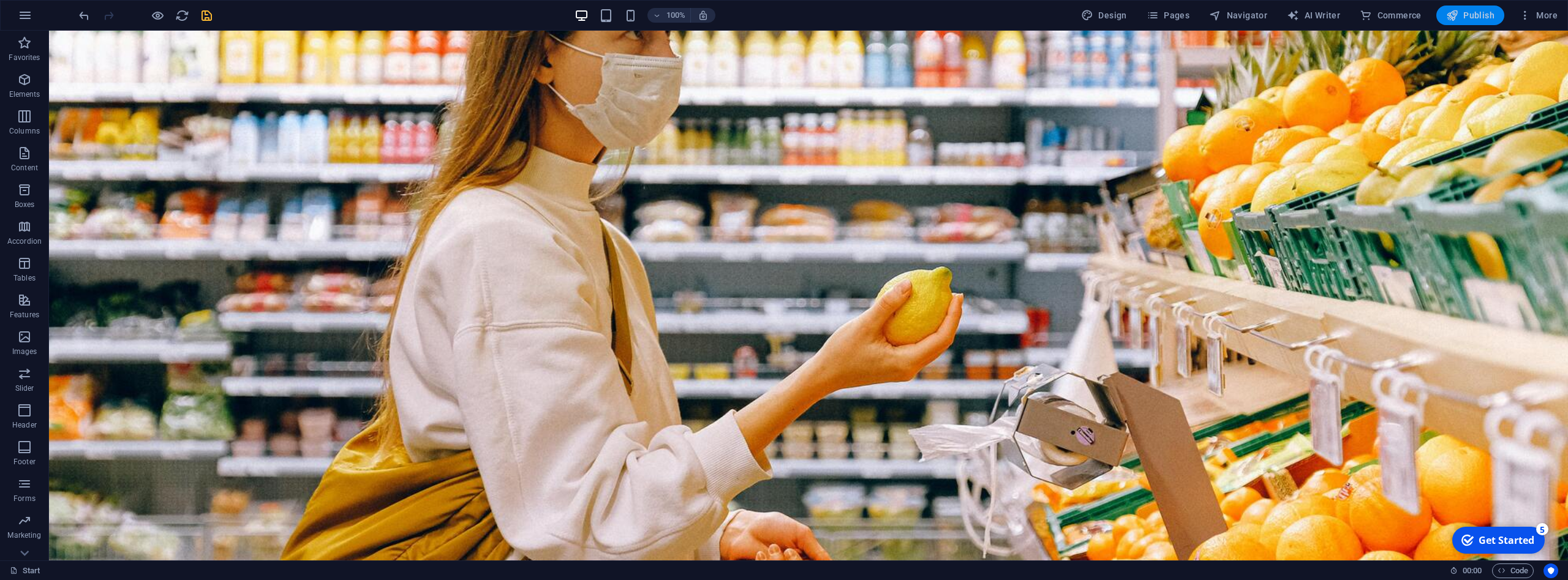
click at [1456, 18] on icon "button" at bounding box center [1453, 15] width 12 height 13
